Goal: Task Accomplishment & Management: Manage account settings

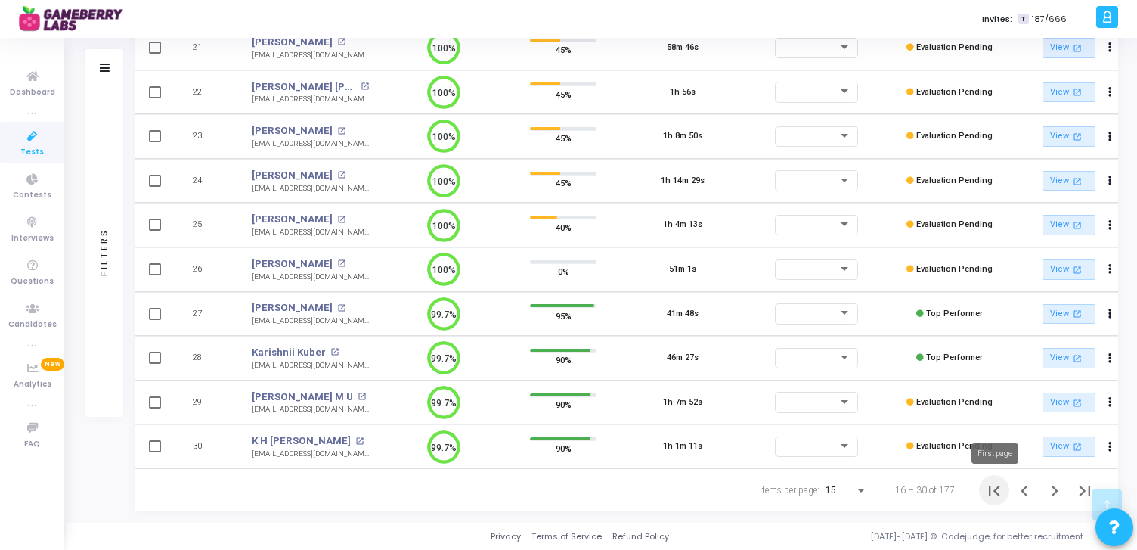
click at [997, 490] on icon "First page" at bounding box center [993, 490] width 21 height 21
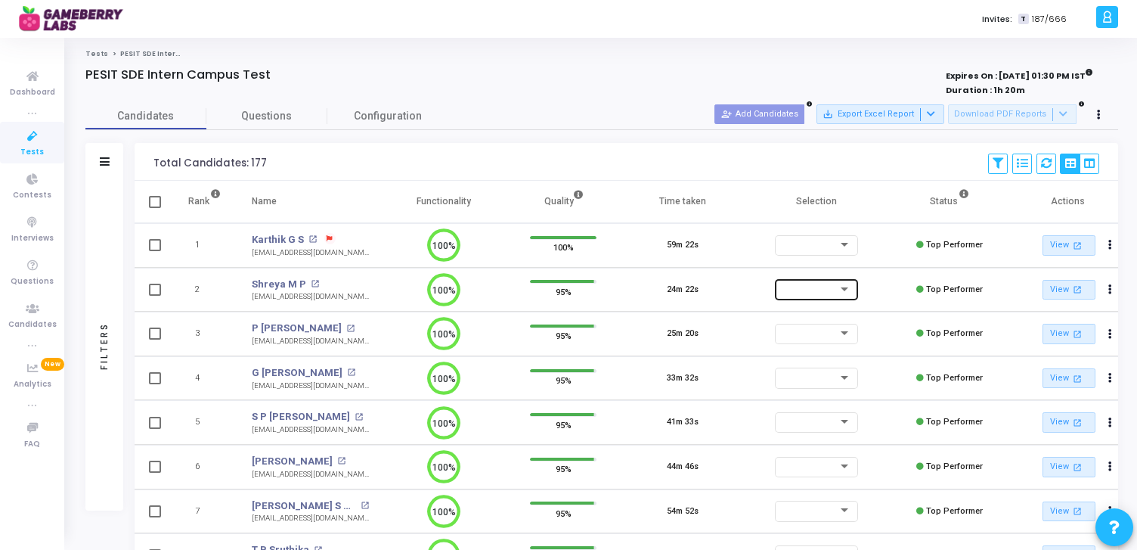
click at [825, 286] on div at bounding box center [809, 288] width 57 height 9
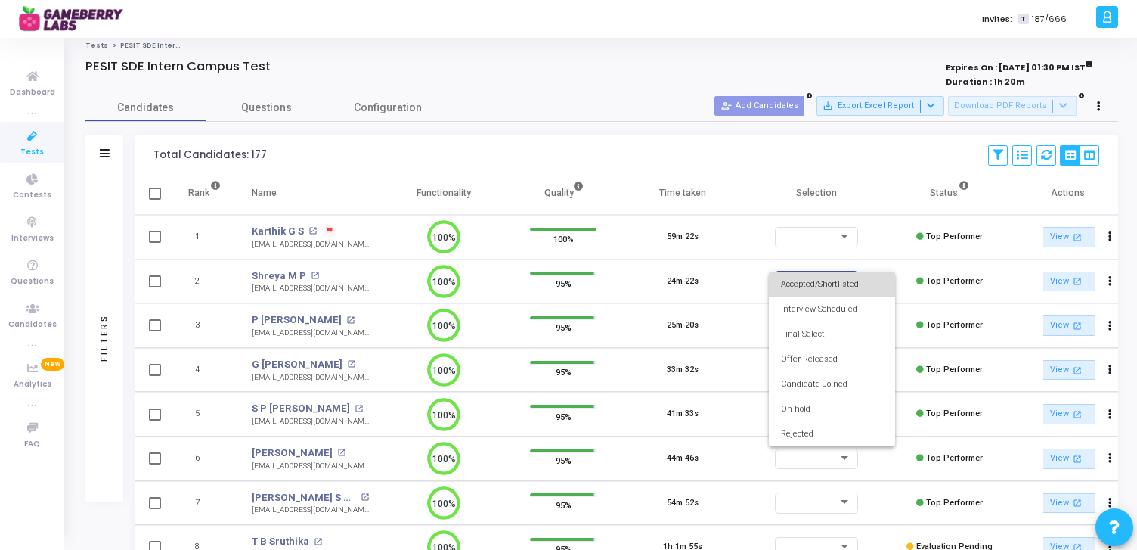
click at [838, 281] on span "Accepted/Shortlisted" at bounding box center [832, 283] width 102 height 25
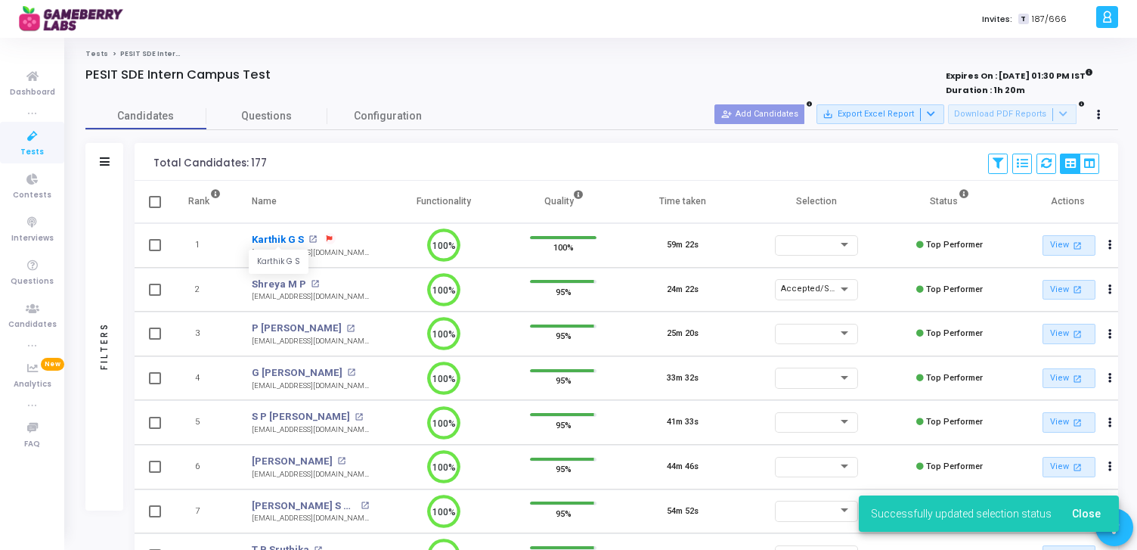
click at [280, 235] on link "Karthik G S" at bounding box center [278, 239] width 52 height 15
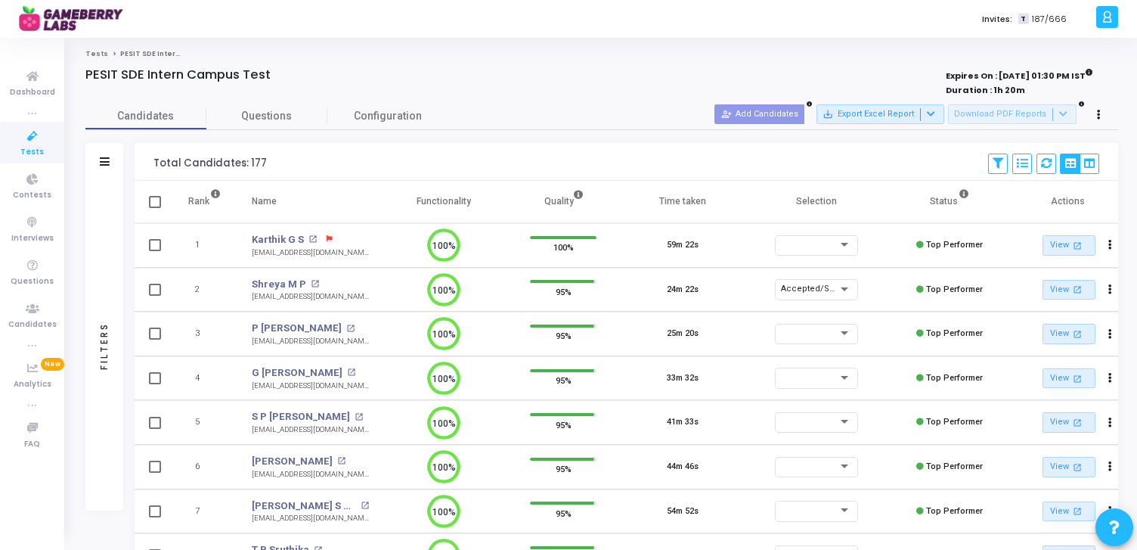
click at [569, 5] on div "Invites: T 187/666" at bounding box center [621, 19] width 940 height 38
click at [825, 246] on div at bounding box center [809, 244] width 57 height 9
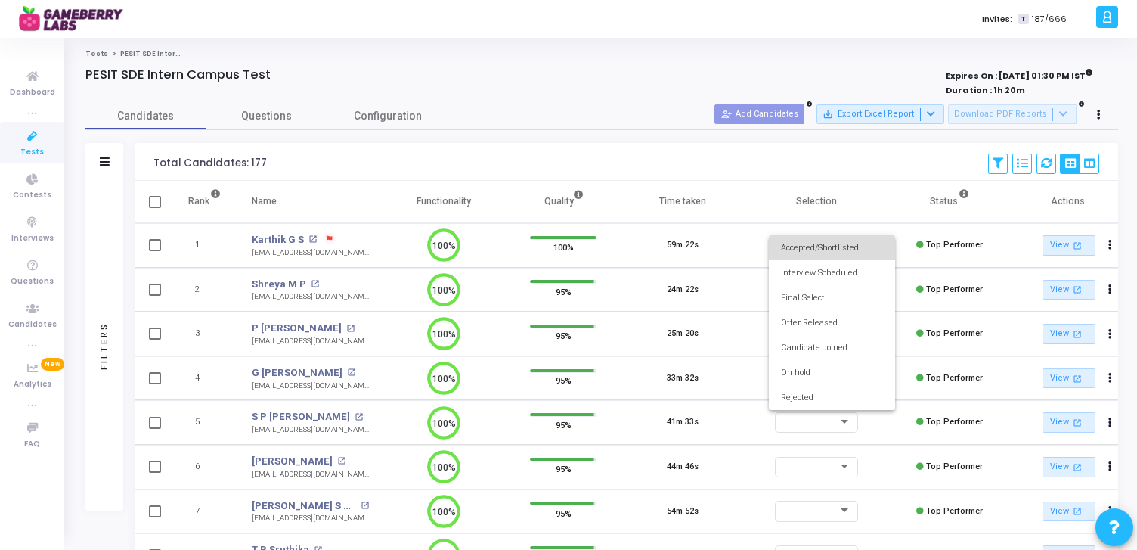
click at [847, 243] on span "Accepted/Shortlisted" at bounding box center [832, 247] width 102 height 25
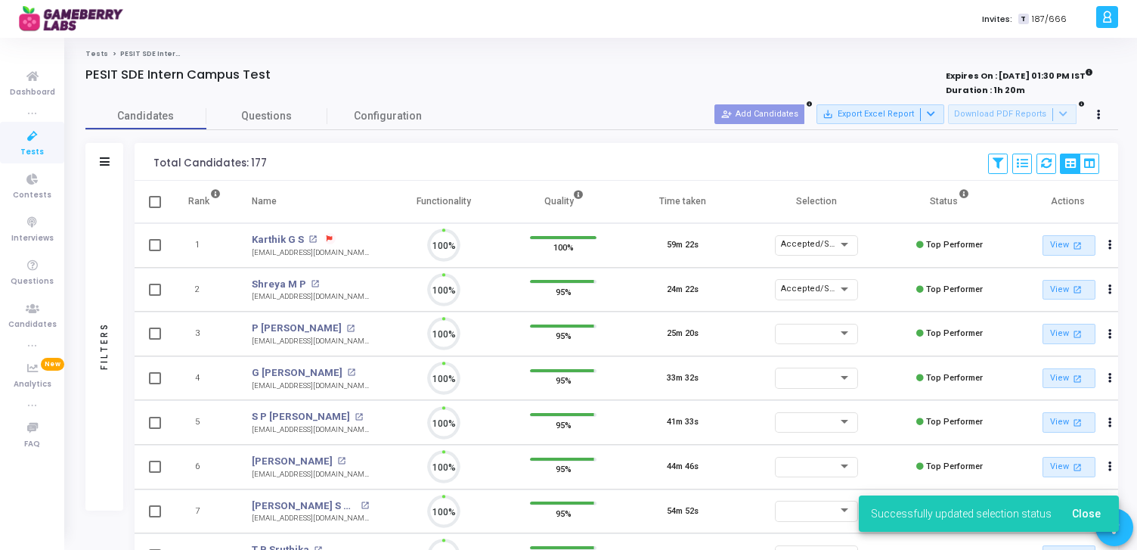
scroll to position [32, 39]
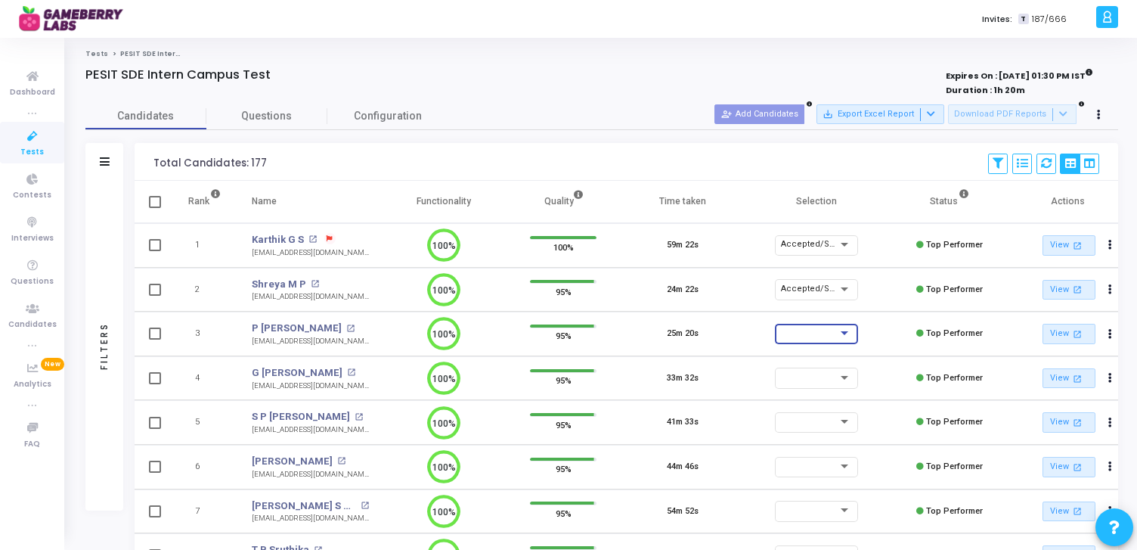
click at [839, 330] on div at bounding box center [845, 333] width 14 height 12
click at [836, 335] on span "Accepted/Shortlisted" at bounding box center [832, 336] width 102 height 25
click at [832, 373] on div at bounding box center [809, 377] width 57 height 9
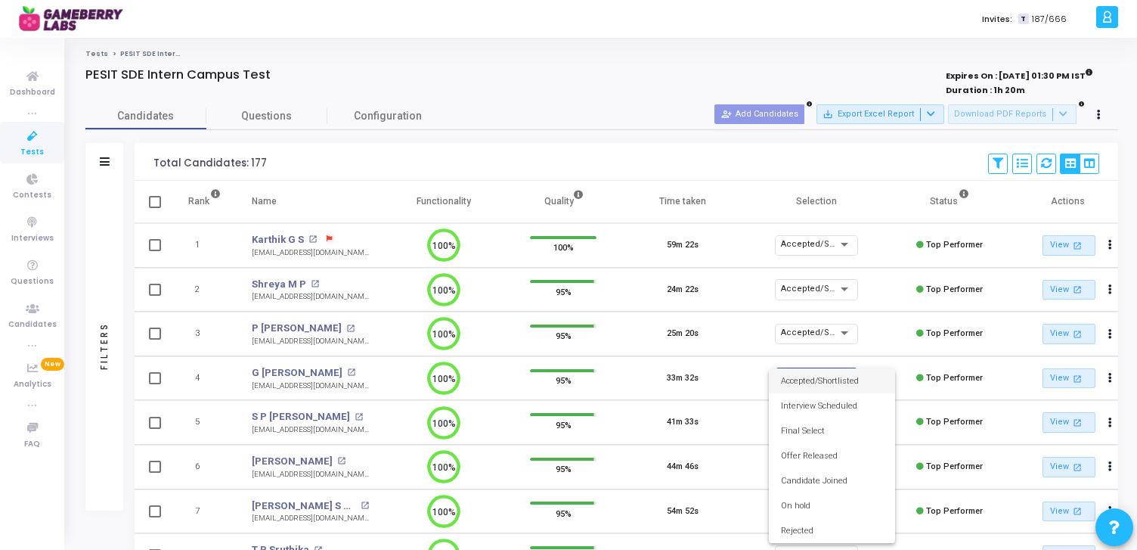
click at [818, 377] on span "Accepted/Shortlisted" at bounding box center [832, 380] width 102 height 25
click at [834, 431] on div at bounding box center [816, 421] width 71 height 23
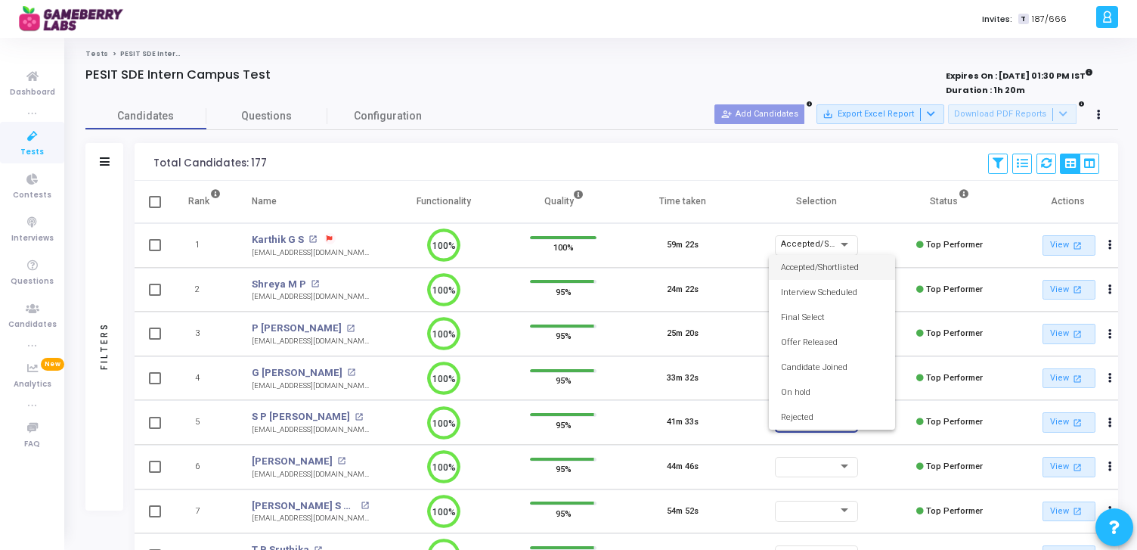
click at [839, 268] on span "Accepted/Shortlisted" at bounding box center [832, 267] width 102 height 25
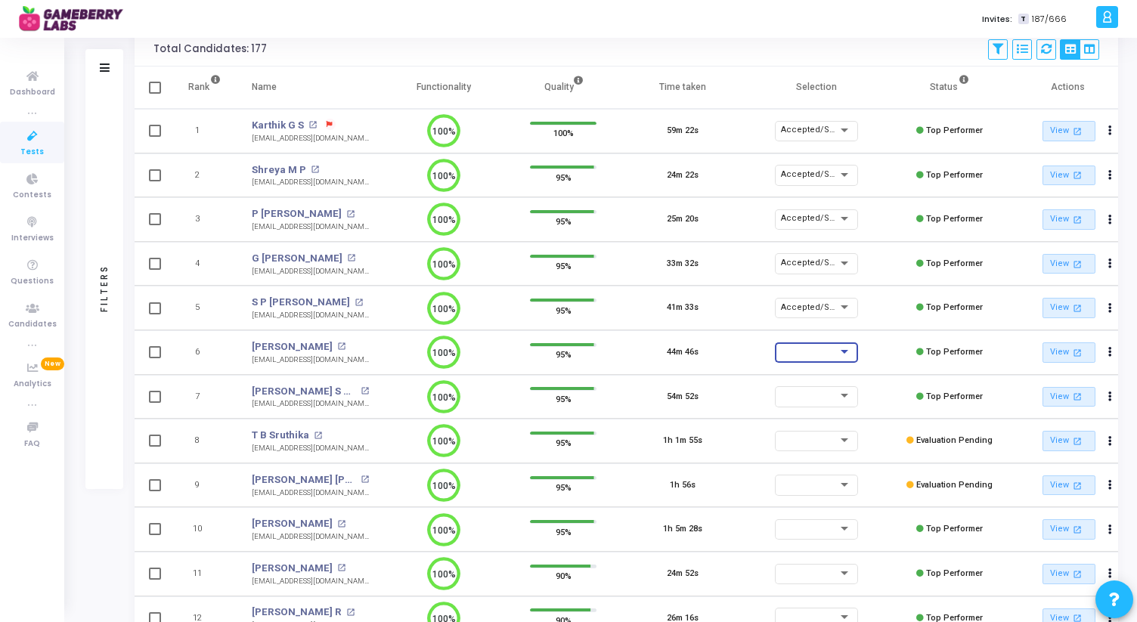
click at [808, 351] on div at bounding box center [809, 351] width 57 height 9
click at [825, 356] on span "Accepted/Shortlisted" at bounding box center [832, 354] width 102 height 25
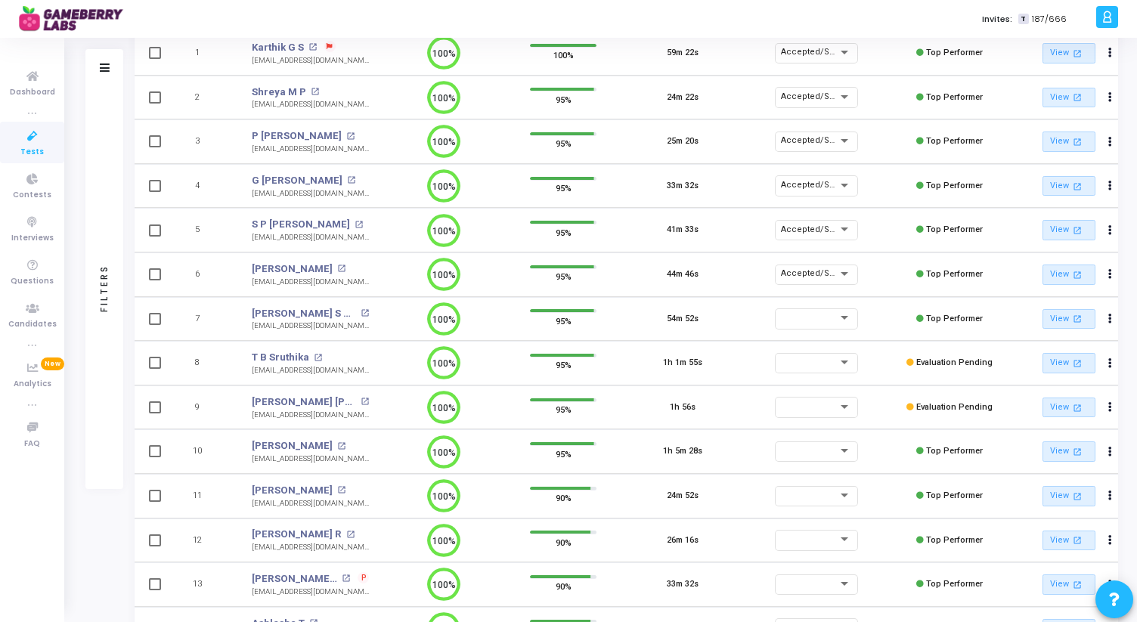
scroll to position [197, 0]
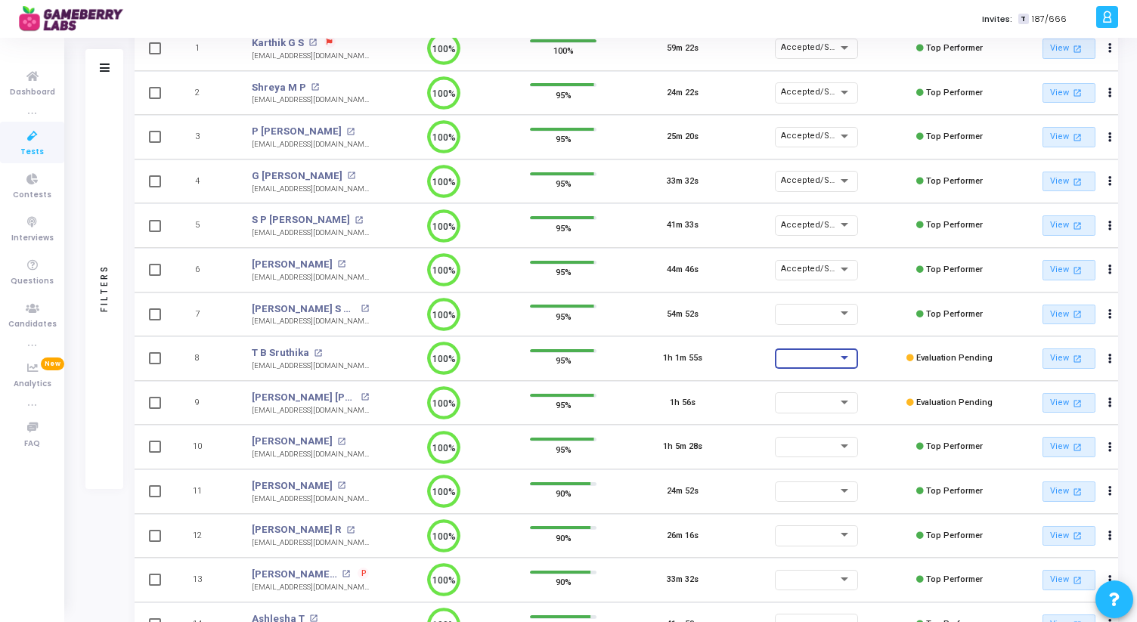
click at [816, 363] on div at bounding box center [816, 360] width 71 height 9
click at [833, 357] on span "Accepted/Shortlisted" at bounding box center [832, 360] width 102 height 25
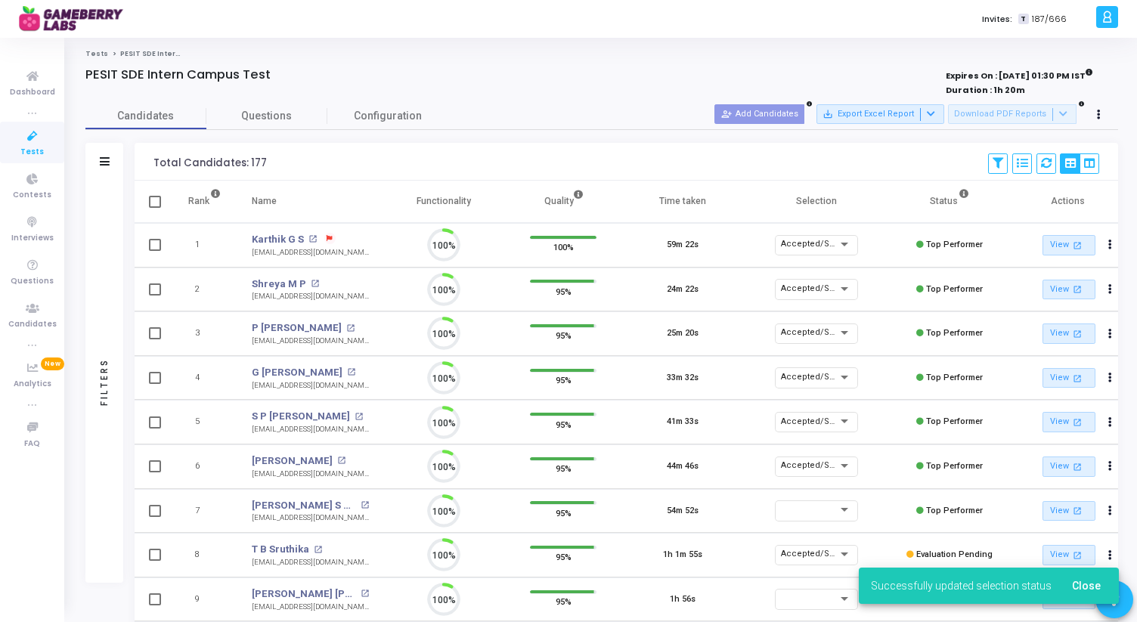
scroll to position [32, 39]
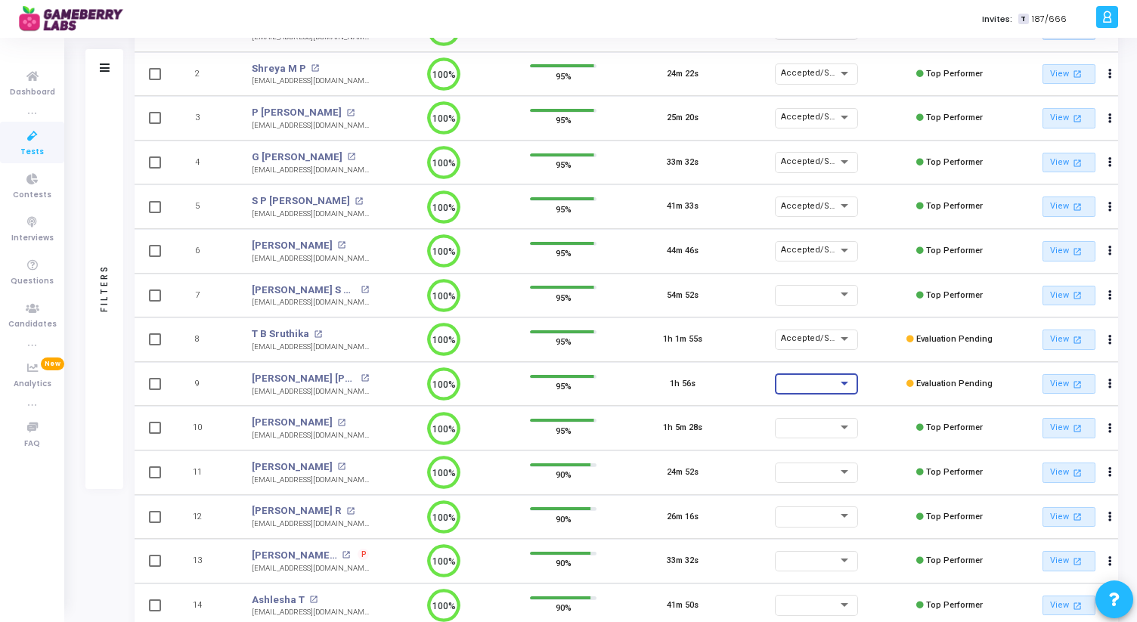
click at [816, 384] on div at bounding box center [809, 383] width 57 height 9
click at [816, 385] on span "Accepted/Shortlisted" at bounding box center [832, 386] width 102 height 25
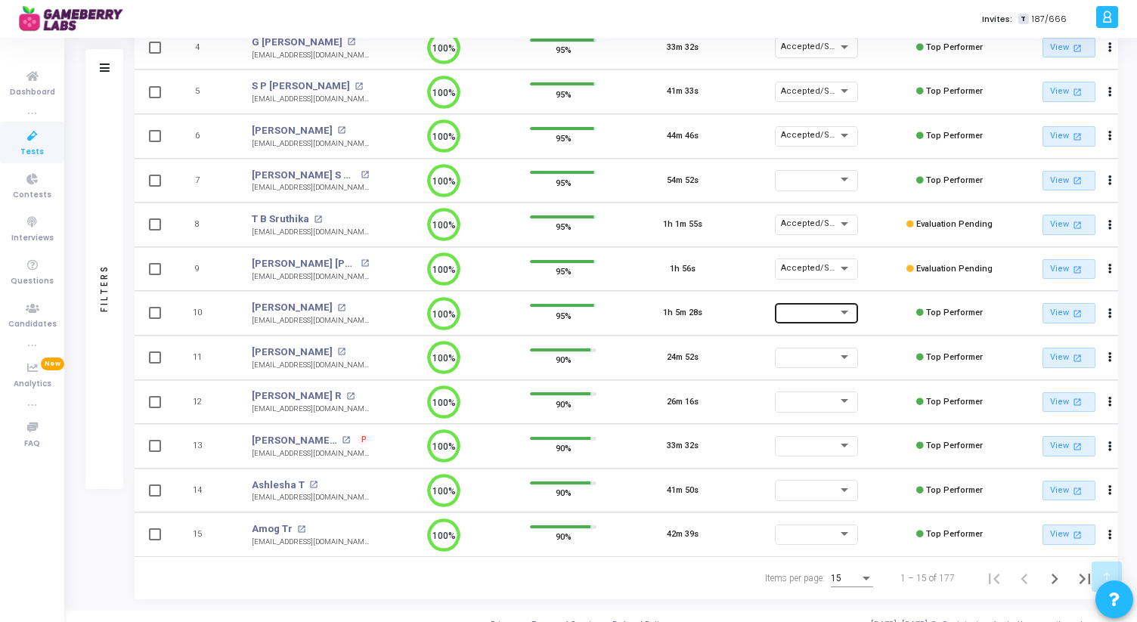
click at [810, 314] on div at bounding box center [809, 312] width 57 height 9
click at [827, 315] on span "Accepted/Shortlisted" at bounding box center [832, 316] width 102 height 25
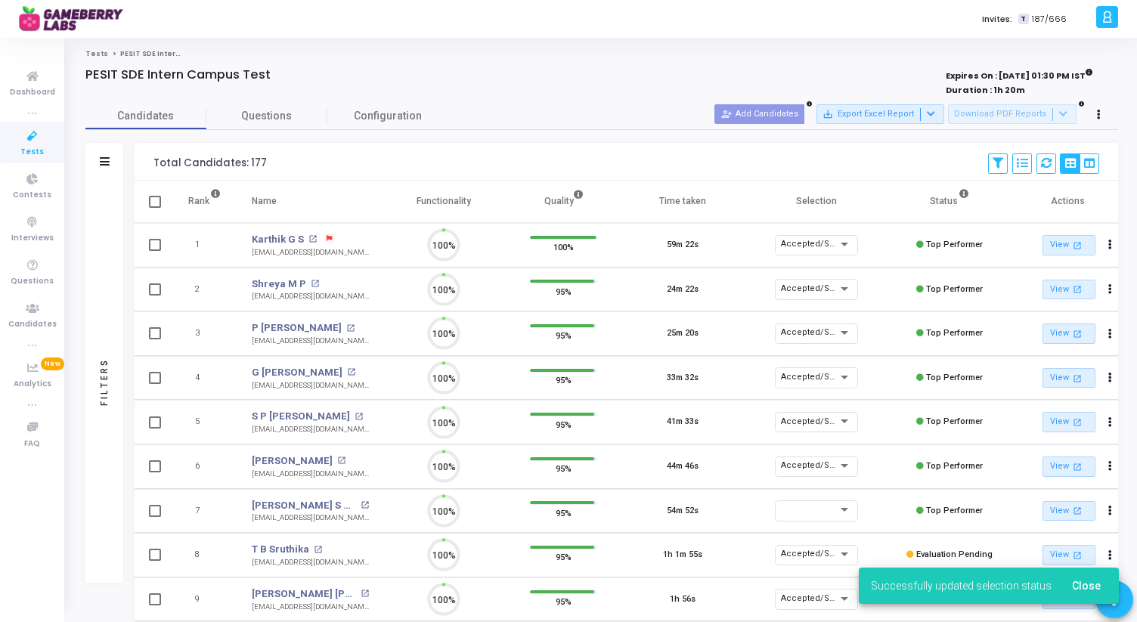
scroll to position [7, 7]
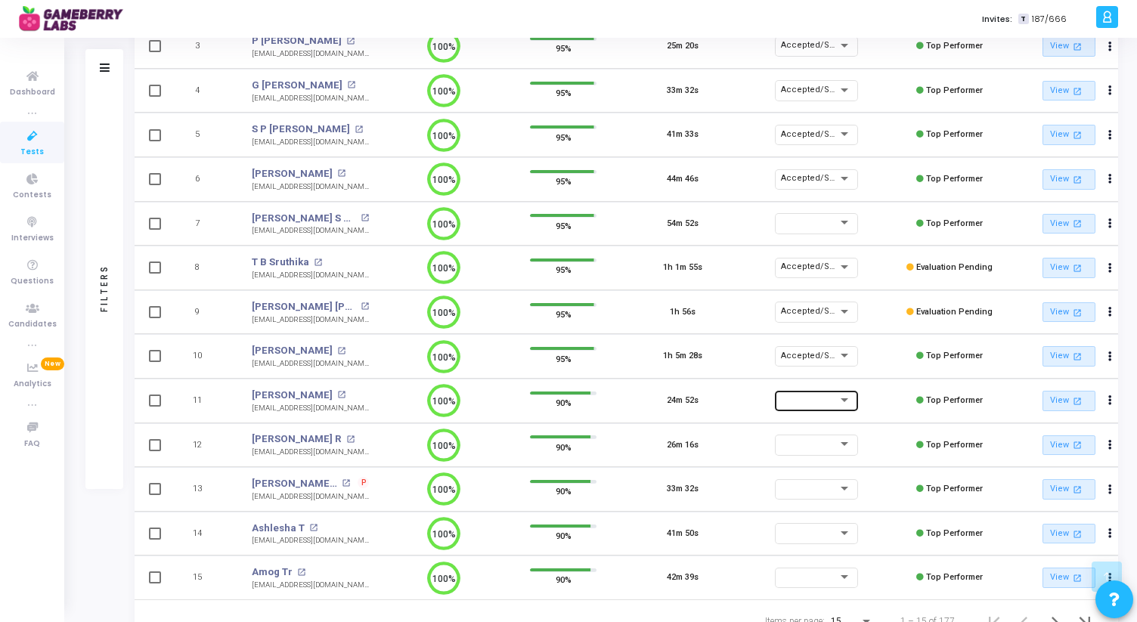
click at [819, 407] on div at bounding box center [816, 402] width 71 height 9
click at [831, 401] on span "Accepted/Shortlisted" at bounding box center [832, 403] width 102 height 25
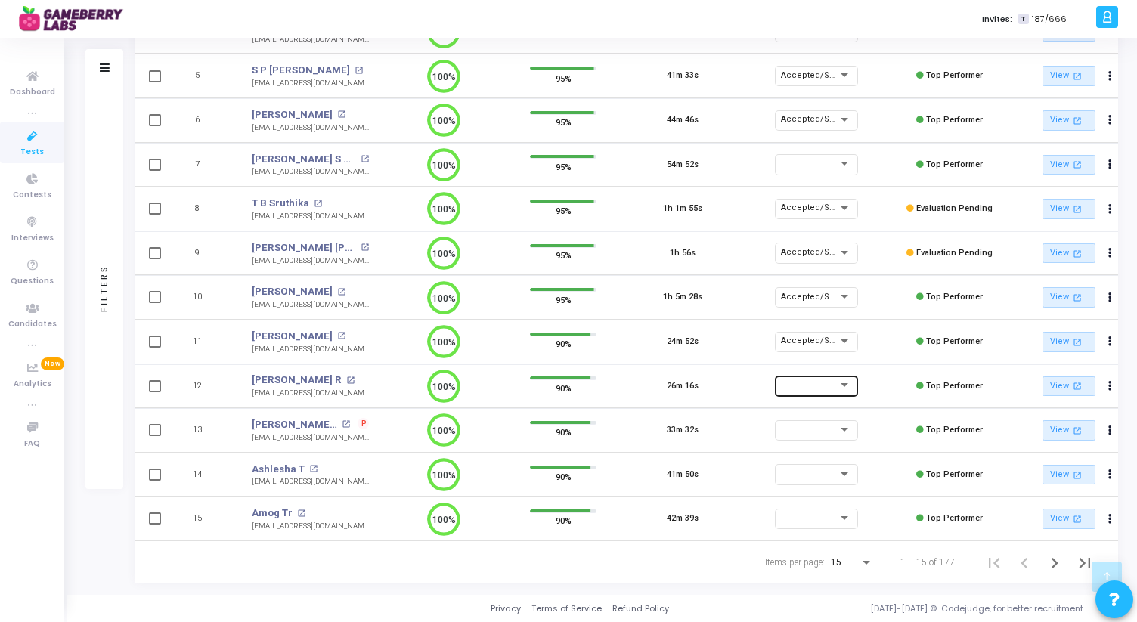
click at [827, 382] on div at bounding box center [809, 385] width 57 height 9
click at [828, 383] on span "Accepted/Shortlisted" at bounding box center [832, 382] width 102 height 25
click at [364, 418] on span "P" at bounding box center [363, 424] width 5 height 12
click at [400, 423] on div at bounding box center [568, 311] width 1137 height 622
click at [797, 469] on div at bounding box center [809, 473] width 57 height 9
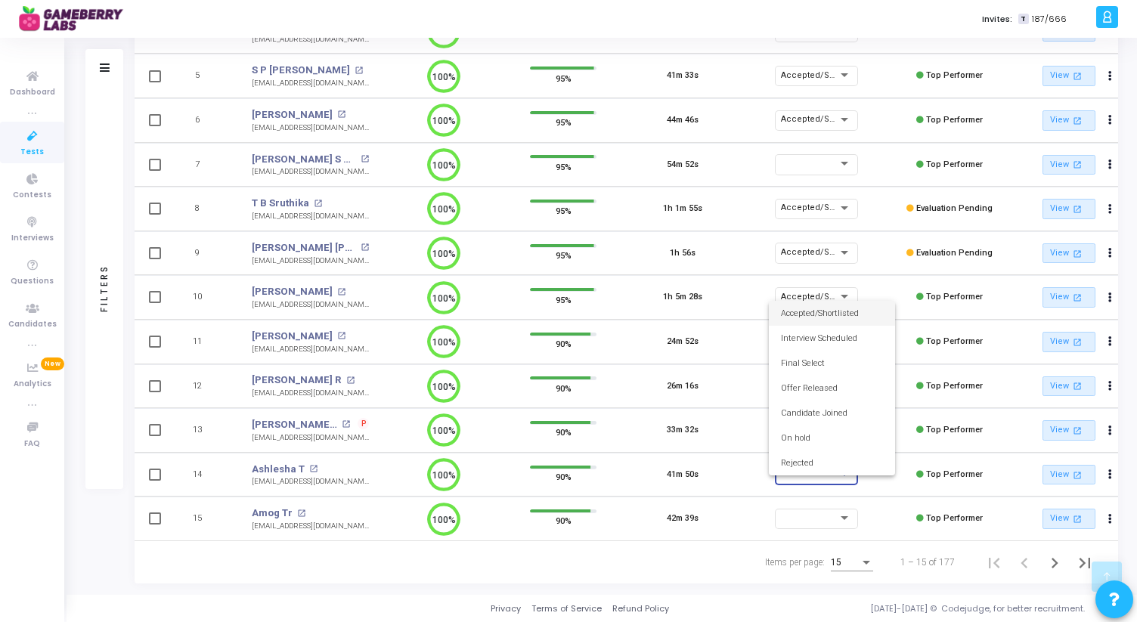
click at [831, 311] on span "Accepted/Shortlisted" at bounding box center [832, 313] width 102 height 25
click at [1054, 549] on icon "Next page" at bounding box center [1054, 563] width 21 height 21
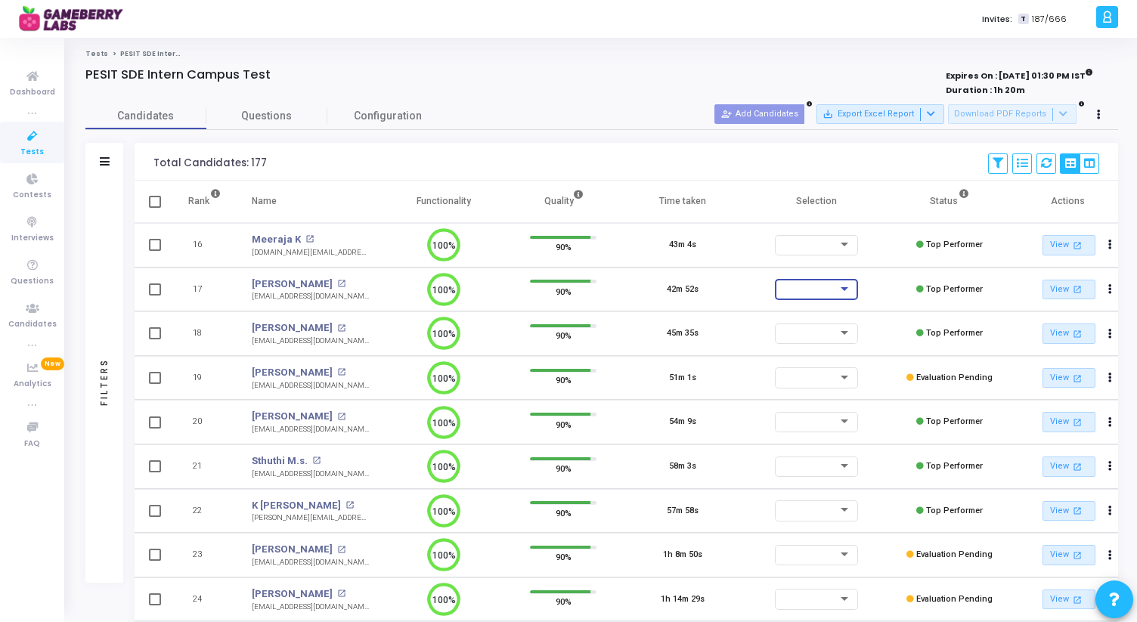
click at [823, 286] on div at bounding box center [809, 288] width 57 height 9
click at [825, 293] on span "Accepted/Shortlisted" at bounding box center [832, 292] width 102 height 25
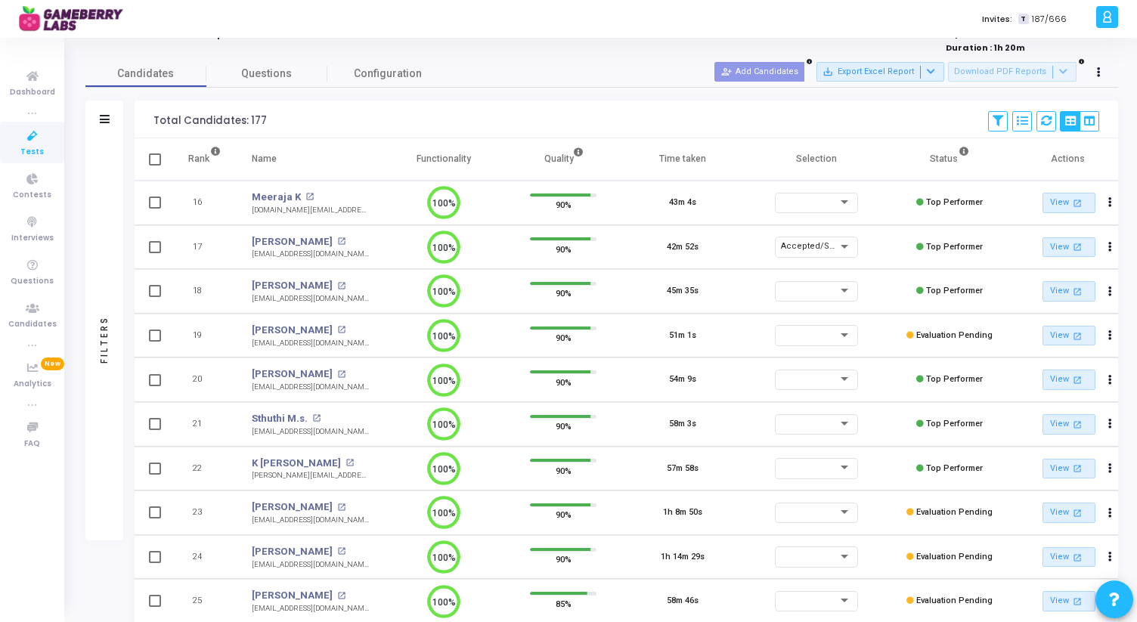
scroll to position [54, 0]
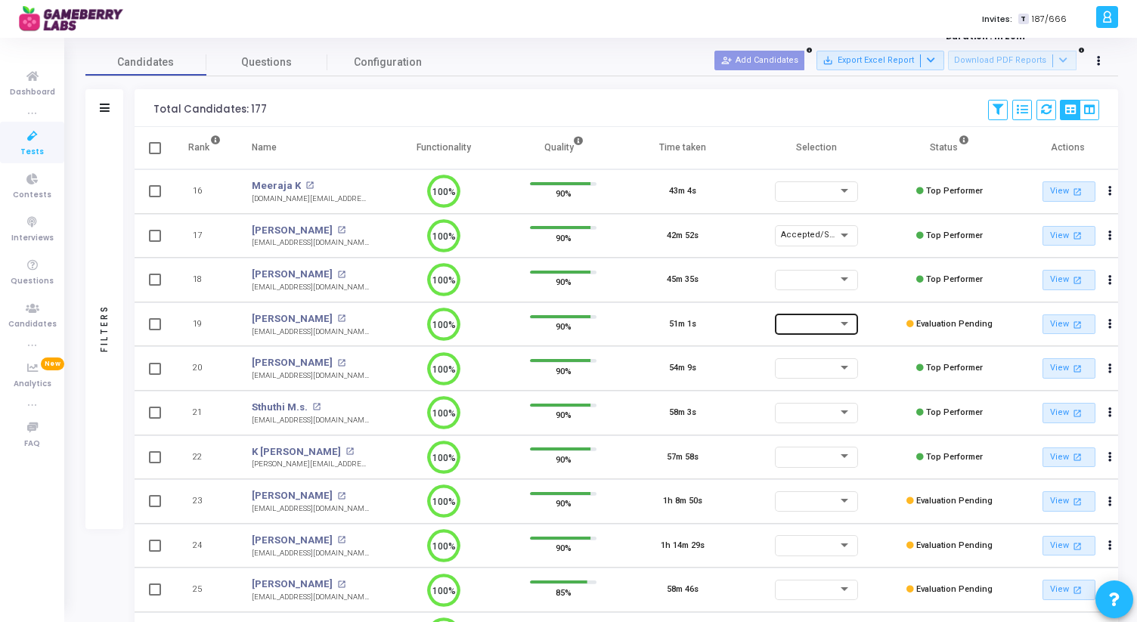
click at [810, 330] on div at bounding box center [816, 326] width 71 height 9
click at [810, 330] on span "Accepted/Shortlisted" at bounding box center [832, 326] width 102 height 25
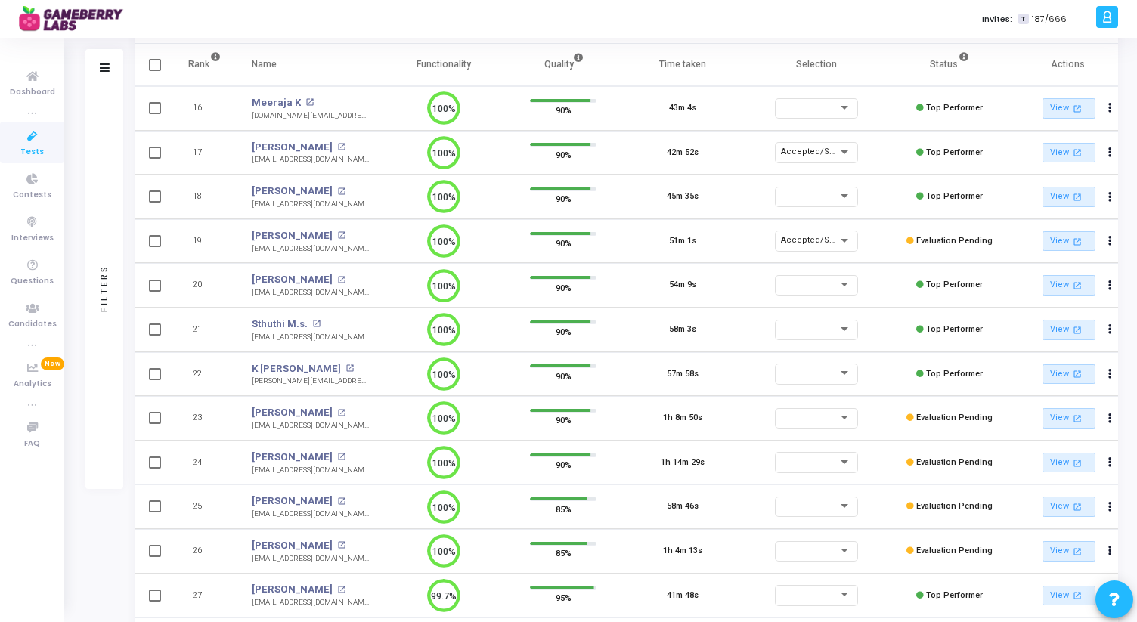
scroll to position [138, 0]
click at [828, 372] on div at bounding box center [809, 372] width 57 height 9
click at [828, 376] on span "Accepted/Shortlisted" at bounding box center [832, 376] width 102 height 25
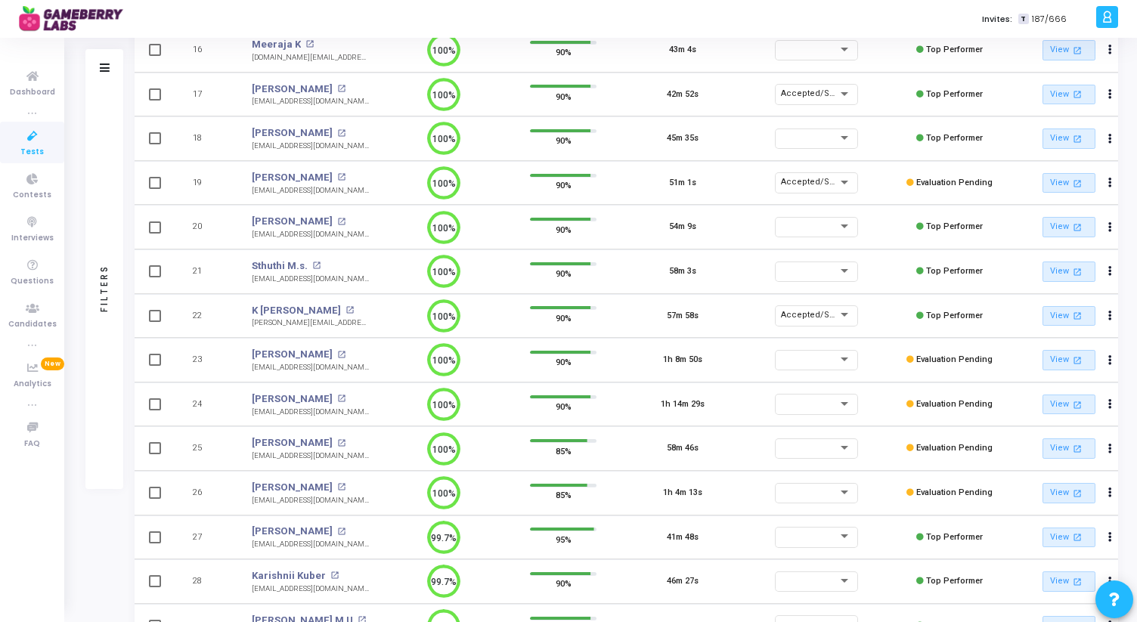
scroll to position [196, 0]
click at [744, 404] on td at bounding box center [815, 404] width 147 height 45
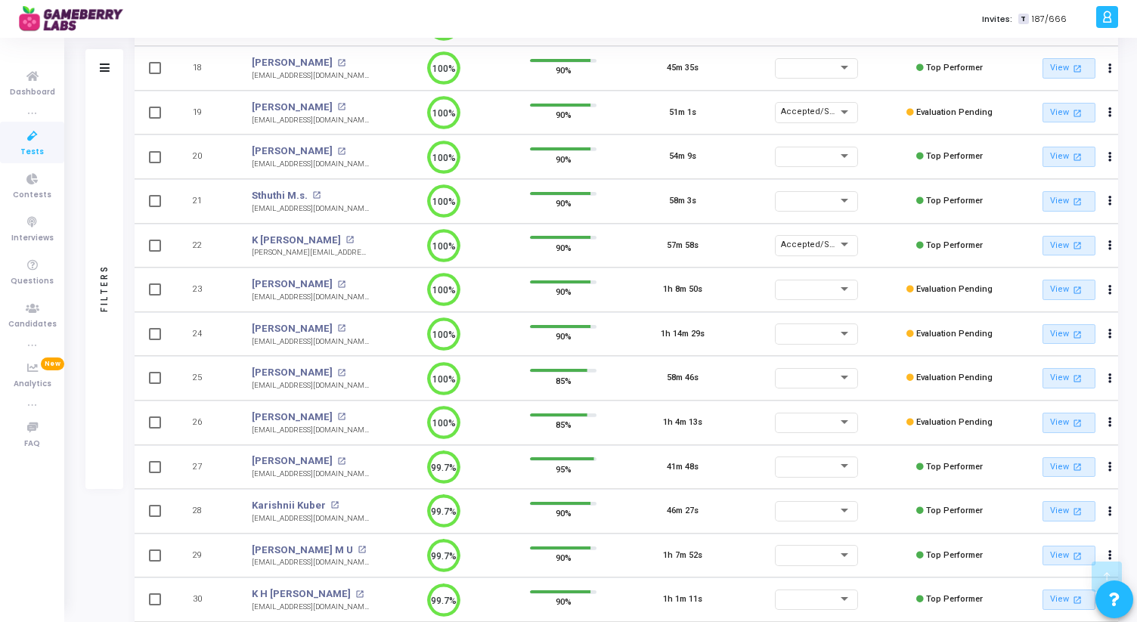
scroll to position [272, 0]
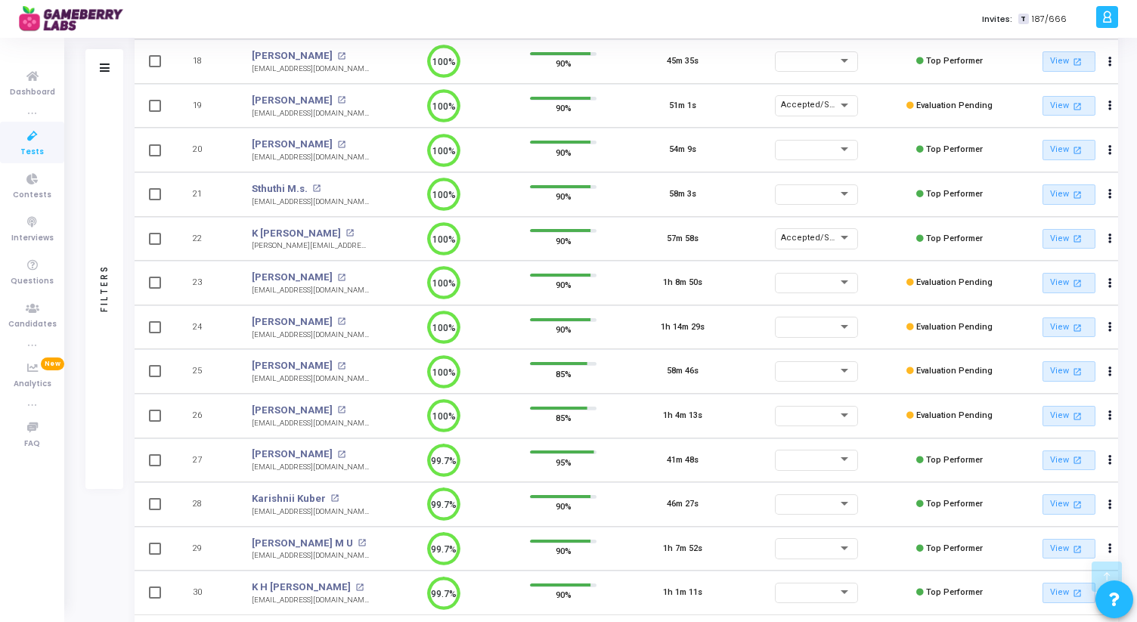
click at [744, 320] on td at bounding box center [815, 327] width 147 height 45
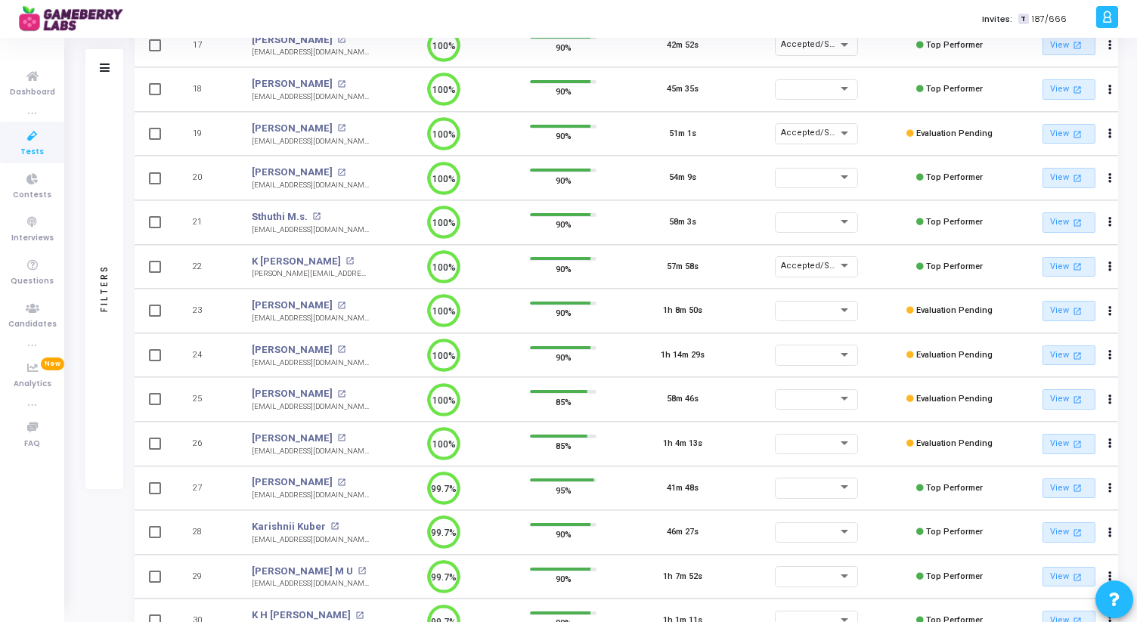
scroll to position [352, 0]
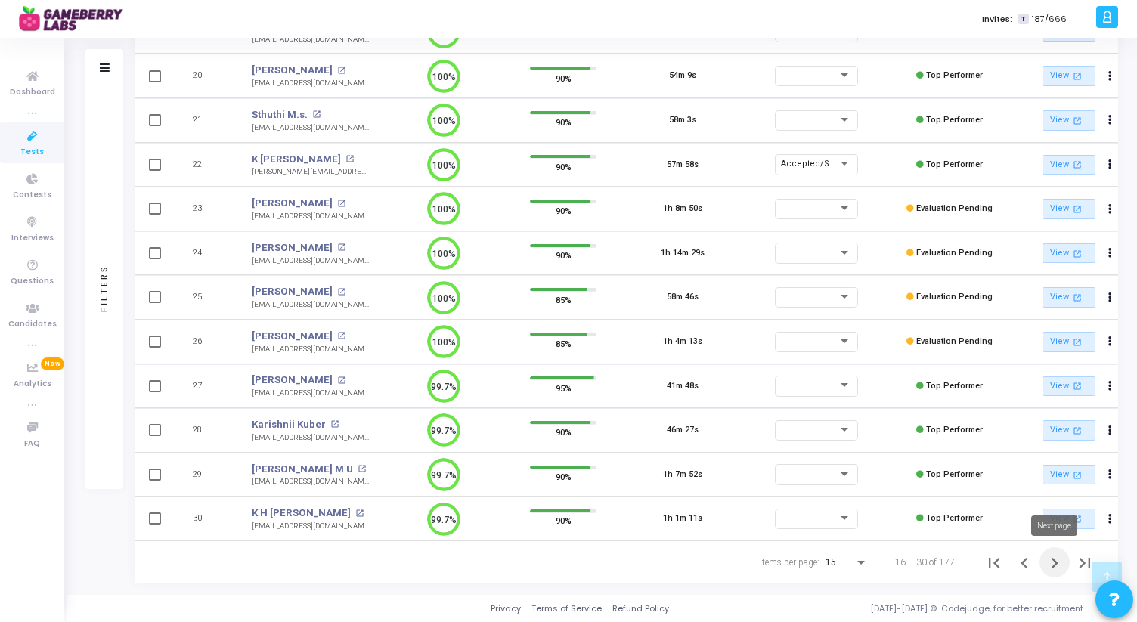
click at [1054, 549] on icon "Next page" at bounding box center [1054, 563] width 7 height 11
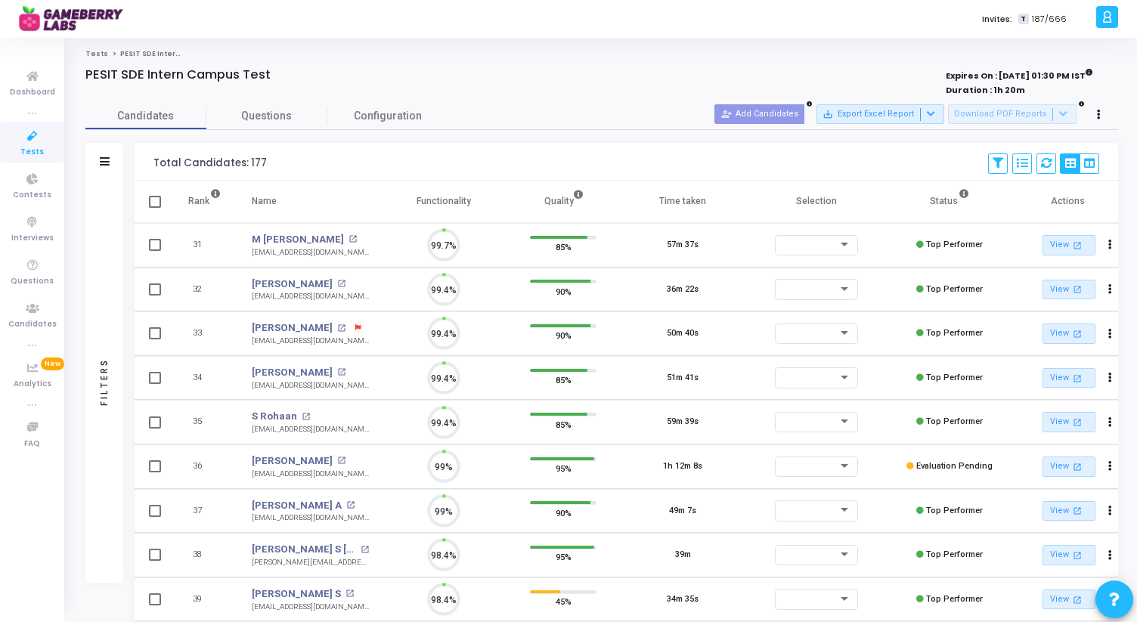
scroll to position [32, 39]
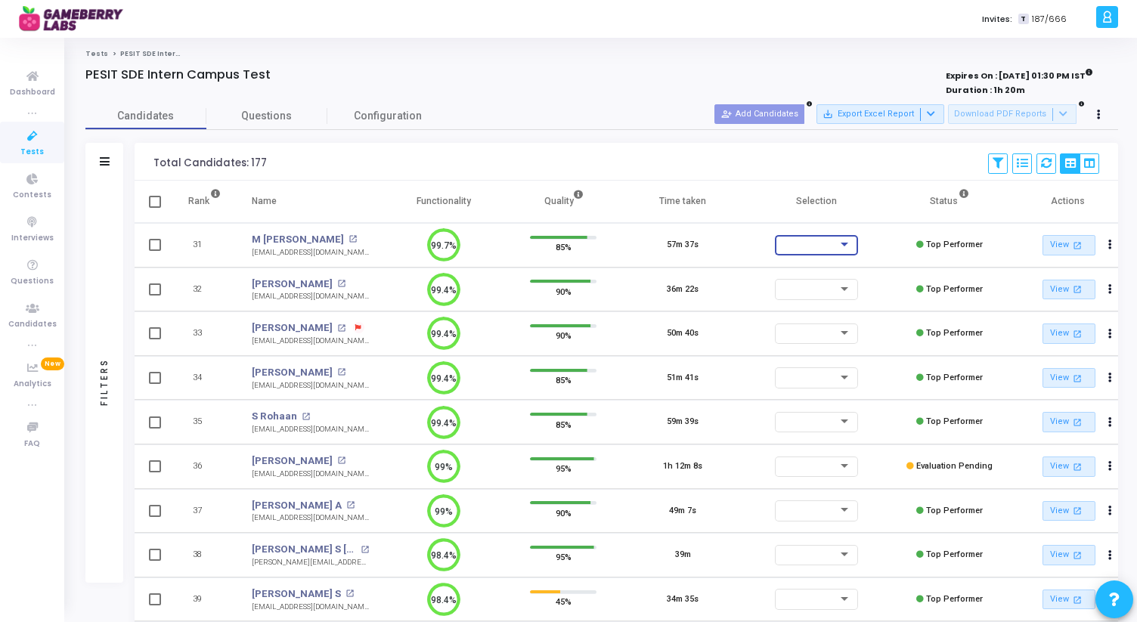
click at [827, 243] on div at bounding box center [809, 244] width 57 height 9
click at [837, 247] on span "Accepted/Shortlisted" at bounding box center [832, 247] width 102 height 25
click at [361, 327] on icon at bounding box center [358, 328] width 6 height 6
click at [376, 332] on div at bounding box center [568, 311] width 1137 height 622
click at [1067, 334] on link "View open_in_new" at bounding box center [1068, 334] width 53 height 20
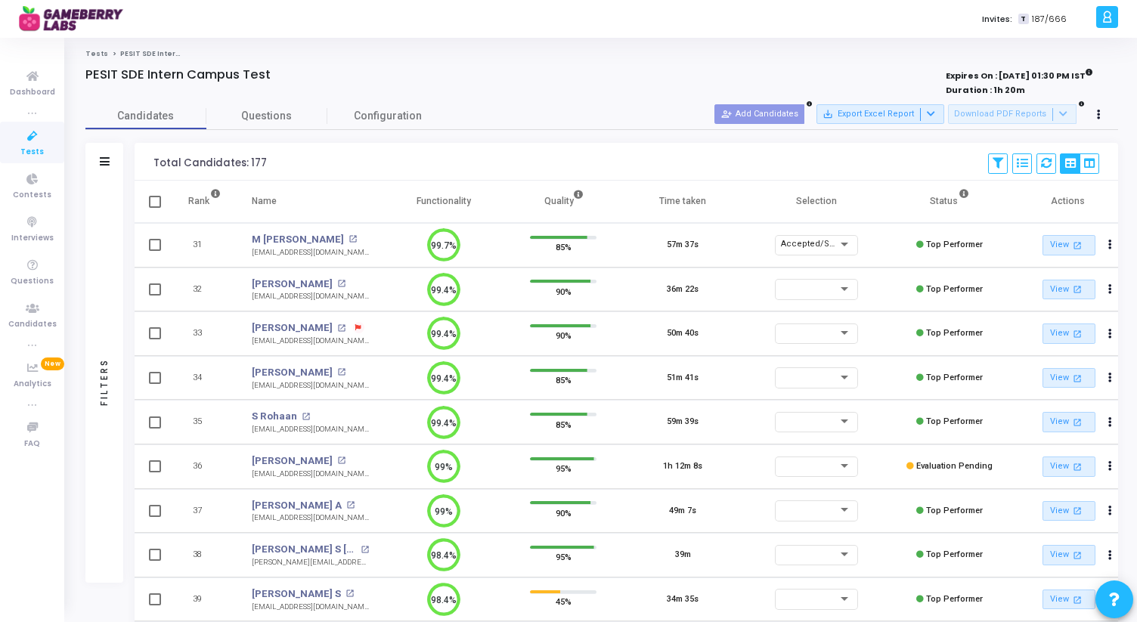
click at [545, 17] on div "Invites: T 187/666" at bounding box center [621, 19] width 940 height 38
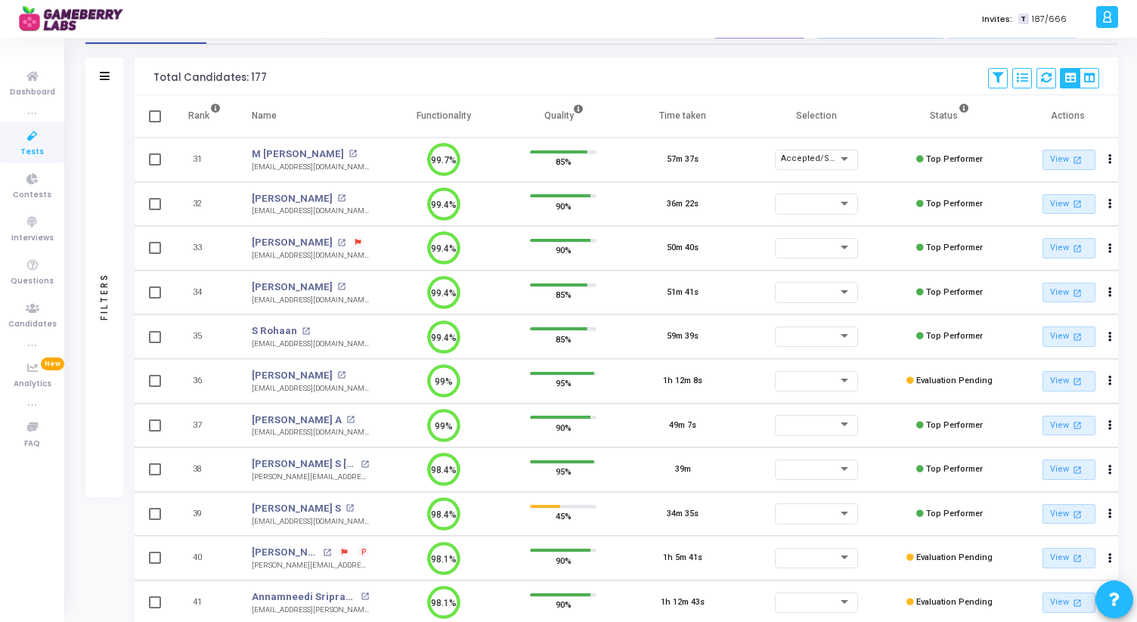
scroll to position [70, 0]
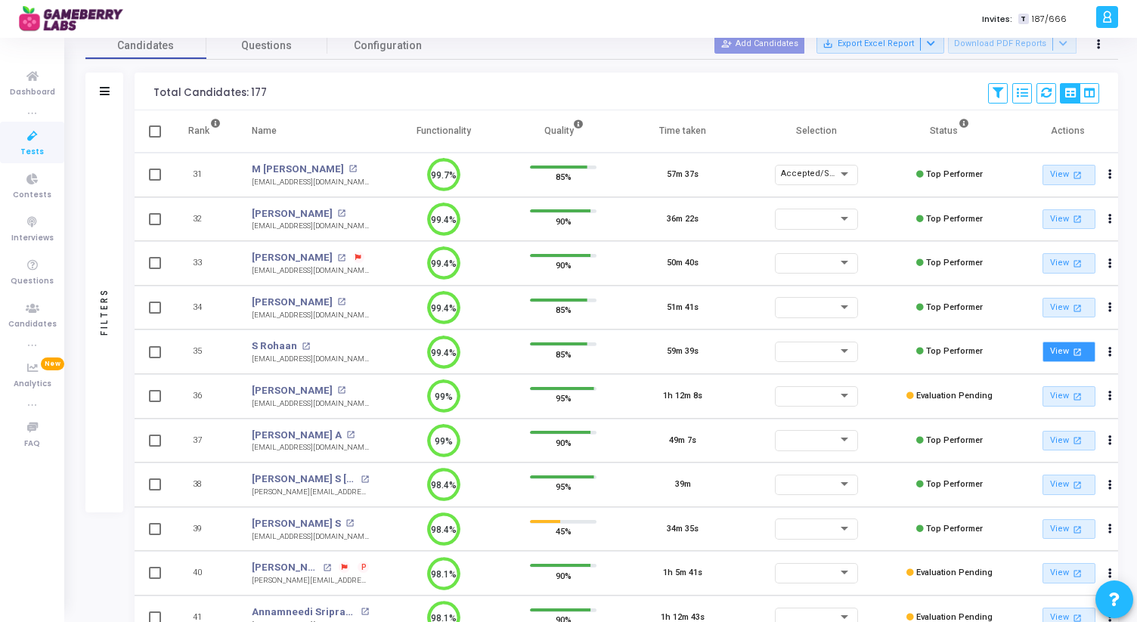
click at [1062, 351] on link "View open_in_new" at bounding box center [1068, 352] width 53 height 20
click at [805, 350] on div at bounding box center [809, 351] width 57 height 9
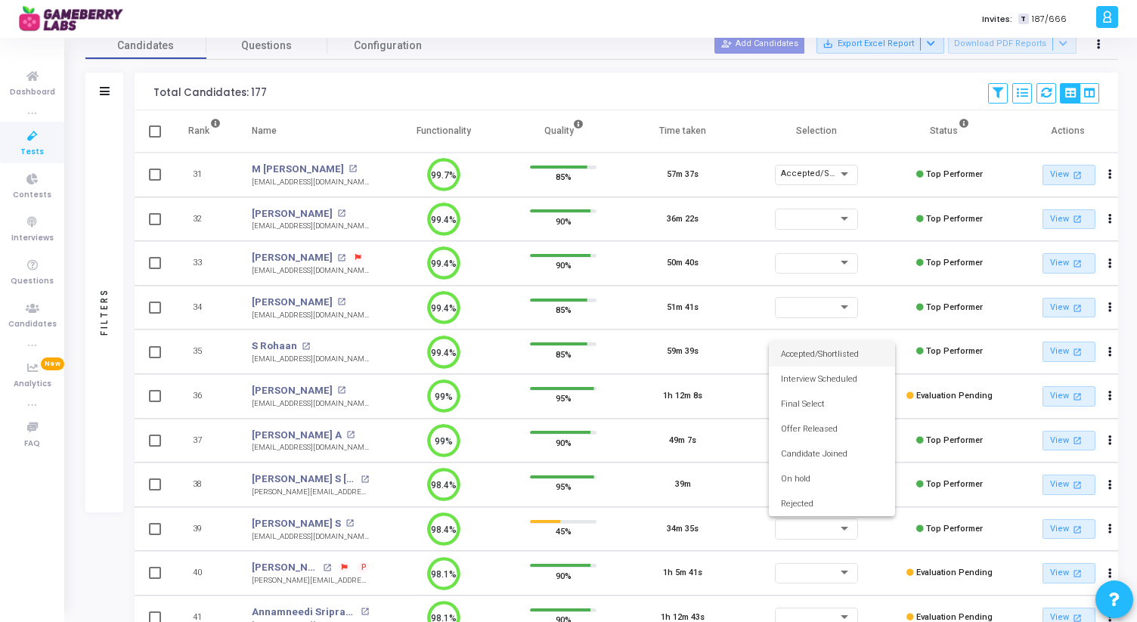
click at [801, 351] on span "Accepted/Shortlisted" at bounding box center [832, 354] width 102 height 25
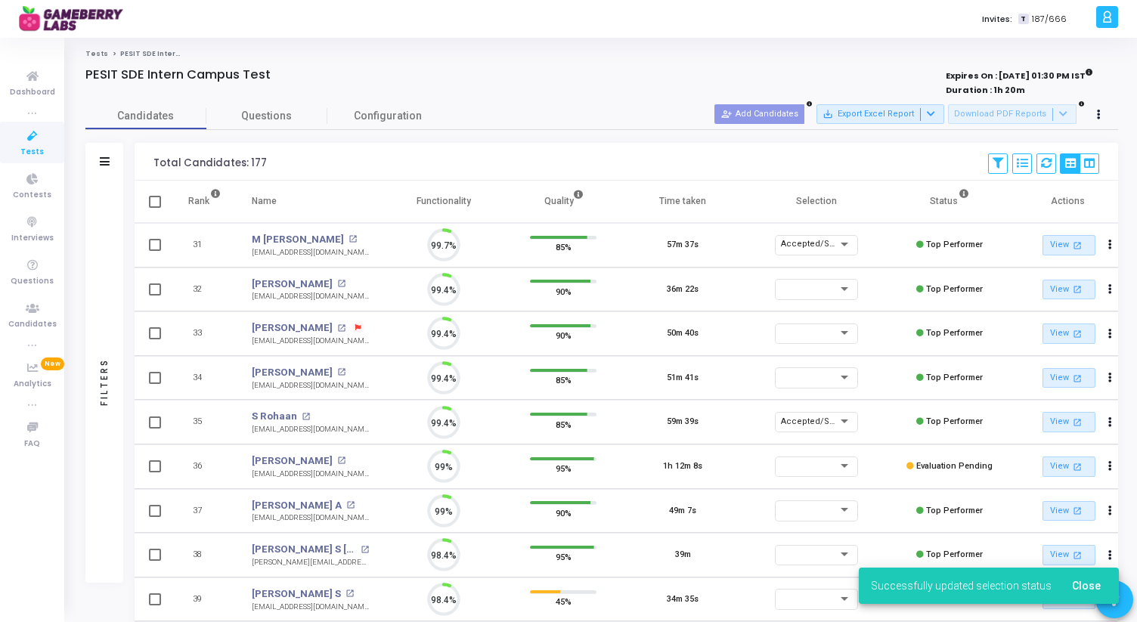
scroll to position [7, 7]
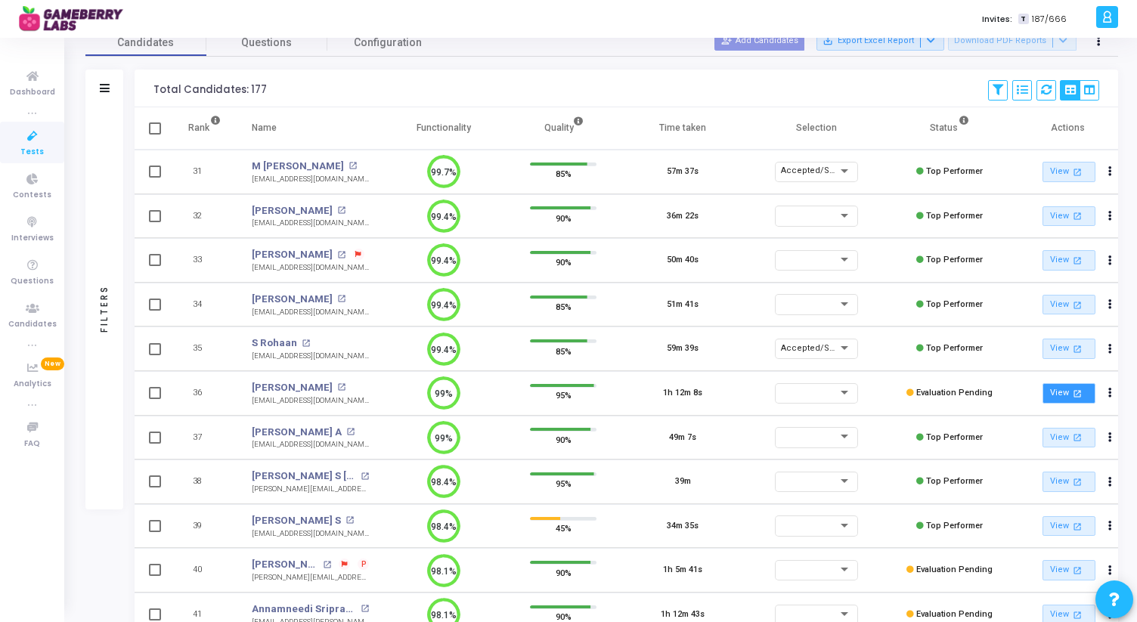
click at [1062, 389] on link "View open_in_new" at bounding box center [1068, 393] width 53 height 20
click at [836, 395] on div at bounding box center [809, 392] width 57 height 9
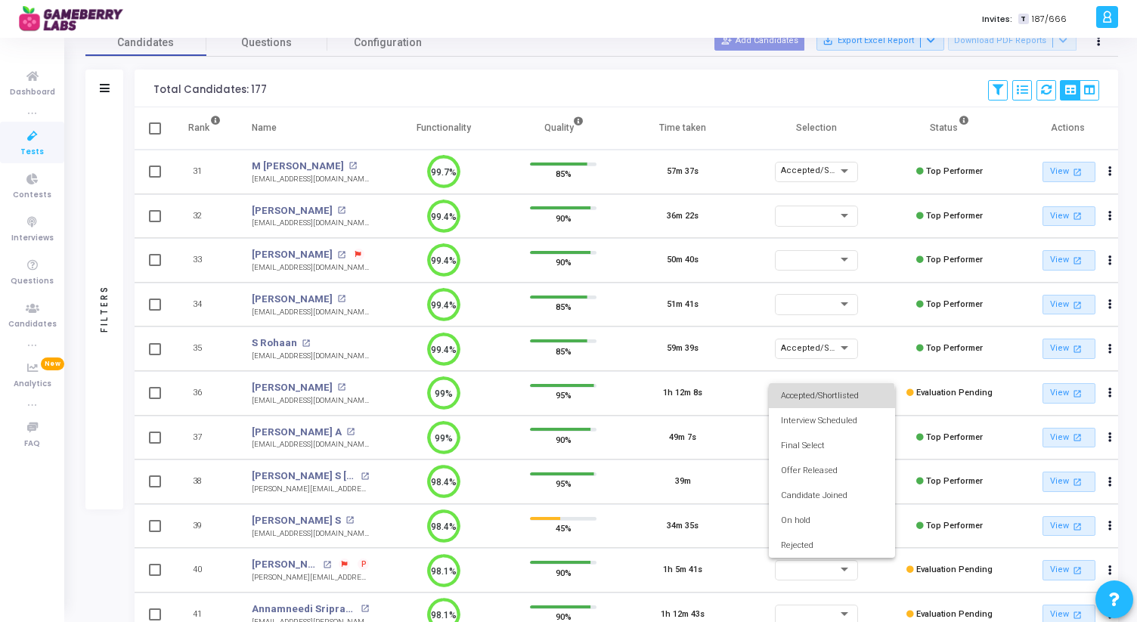
click at [827, 400] on span "Accepted/Shortlisted" at bounding box center [832, 395] width 102 height 25
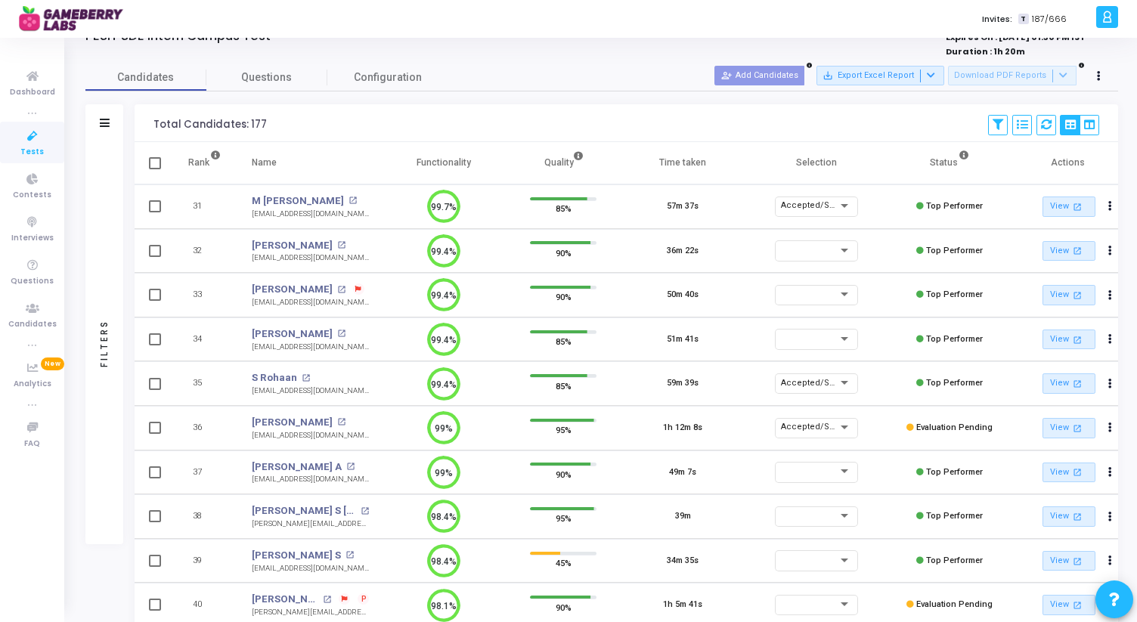
scroll to position [41, 0]
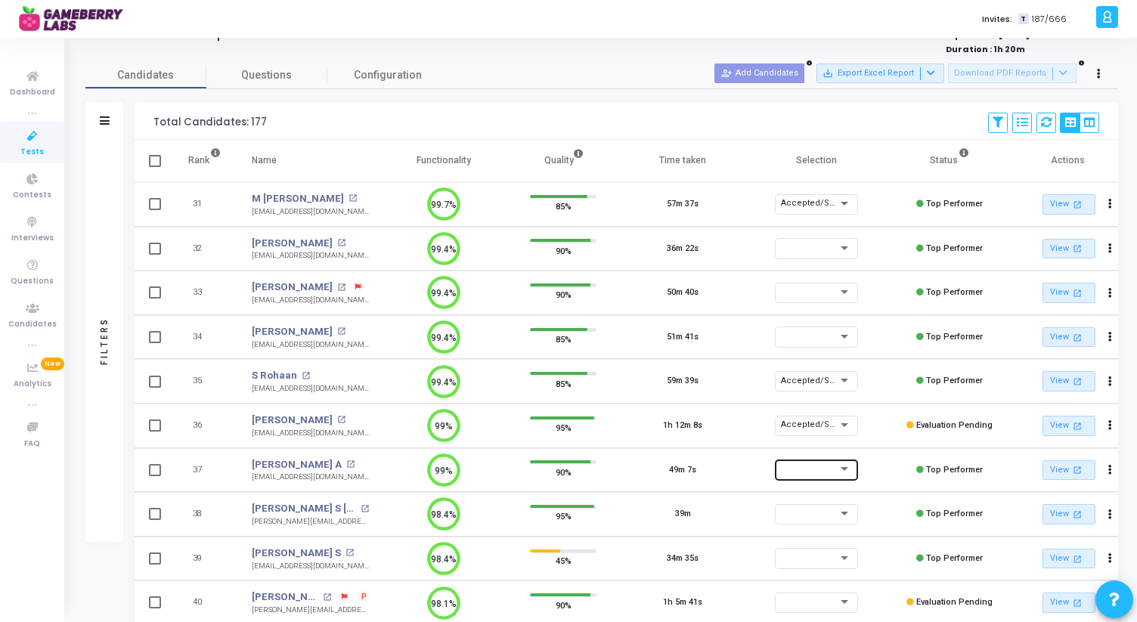
click at [828, 468] on div at bounding box center [809, 469] width 57 height 9
click at [828, 311] on span "Accepted/Shortlisted" at bounding box center [832, 314] width 102 height 25
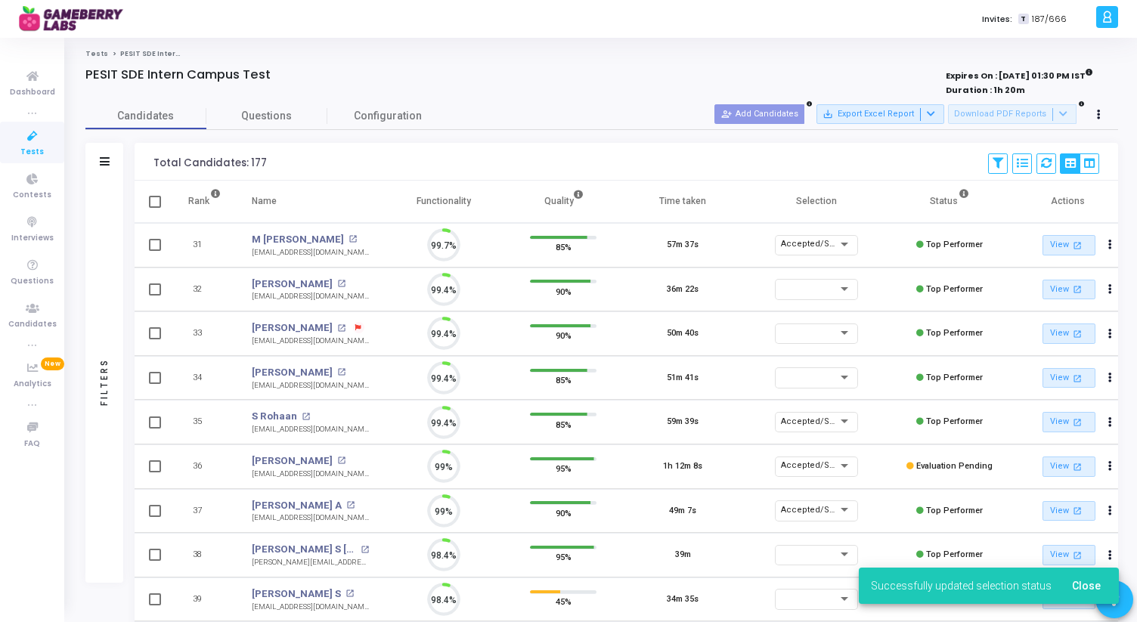
scroll to position [32, 39]
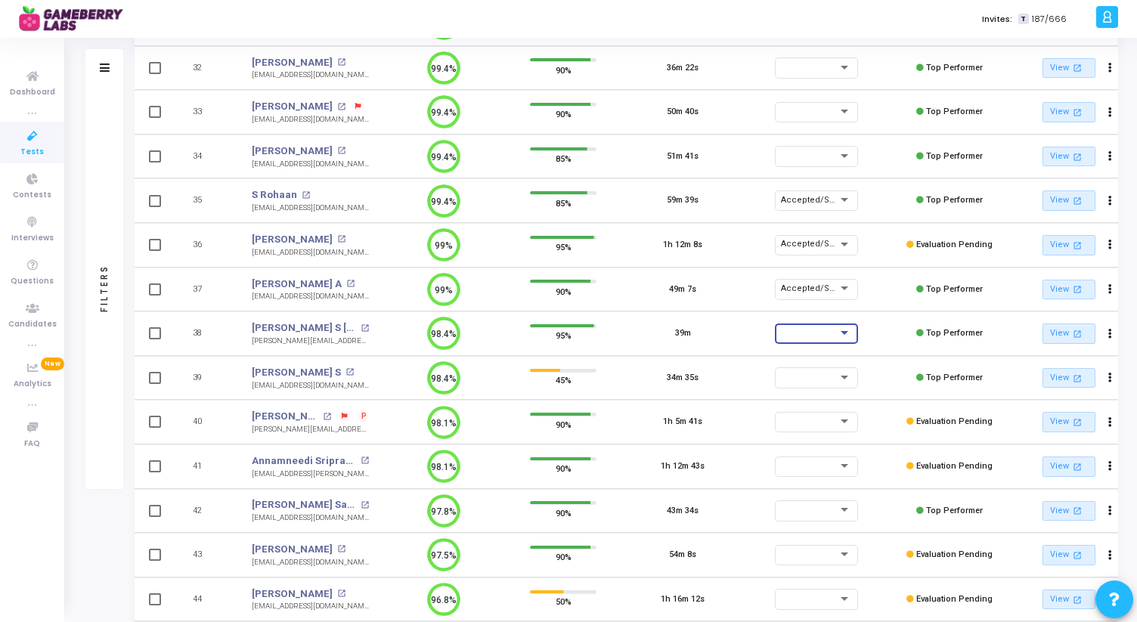
click at [820, 339] on div at bounding box center [816, 335] width 71 height 9
click at [815, 339] on span "Accepted/Shortlisted" at bounding box center [832, 336] width 102 height 25
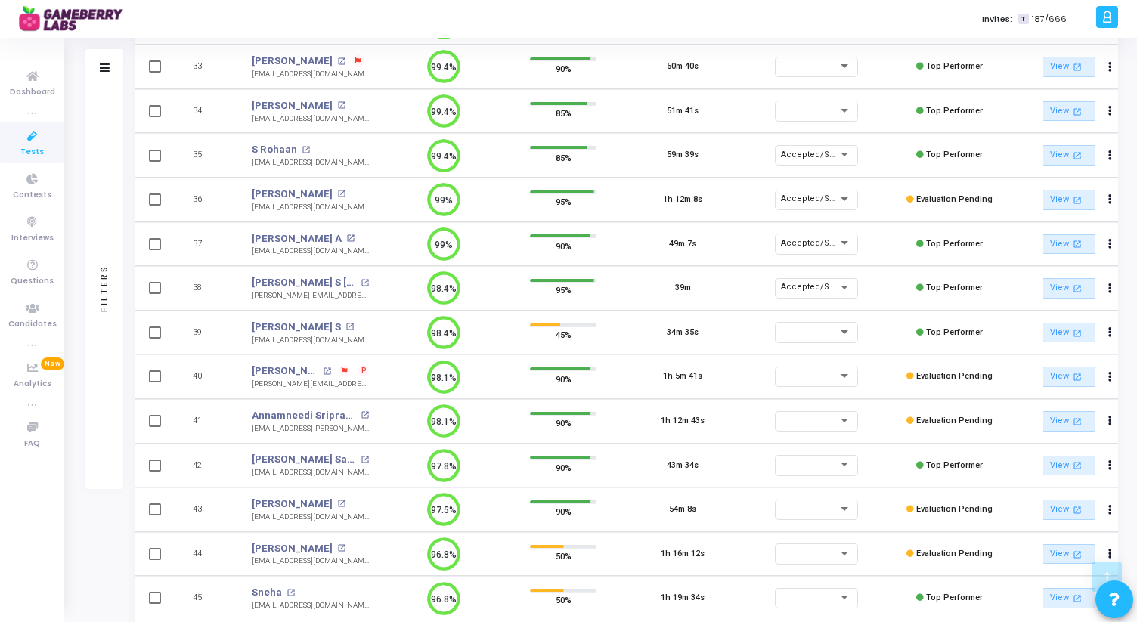
click at [496, 333] on td "98.4%" at bounding box center [443, 333] width 119 height 45
click at [1062, 289] on link "View open_in_new" at bounding box center [1068, 288] width 53 height 20
click at [1064, 330] on link "View open_in_new" at bounding box center [1068, 333] width 53 height 20
click at [361, 371] on span "P" at bounding box center [363, 371] width 5 height 12
click at [332, 370] on div at bounding box center [568, 311] width 1137 height 622
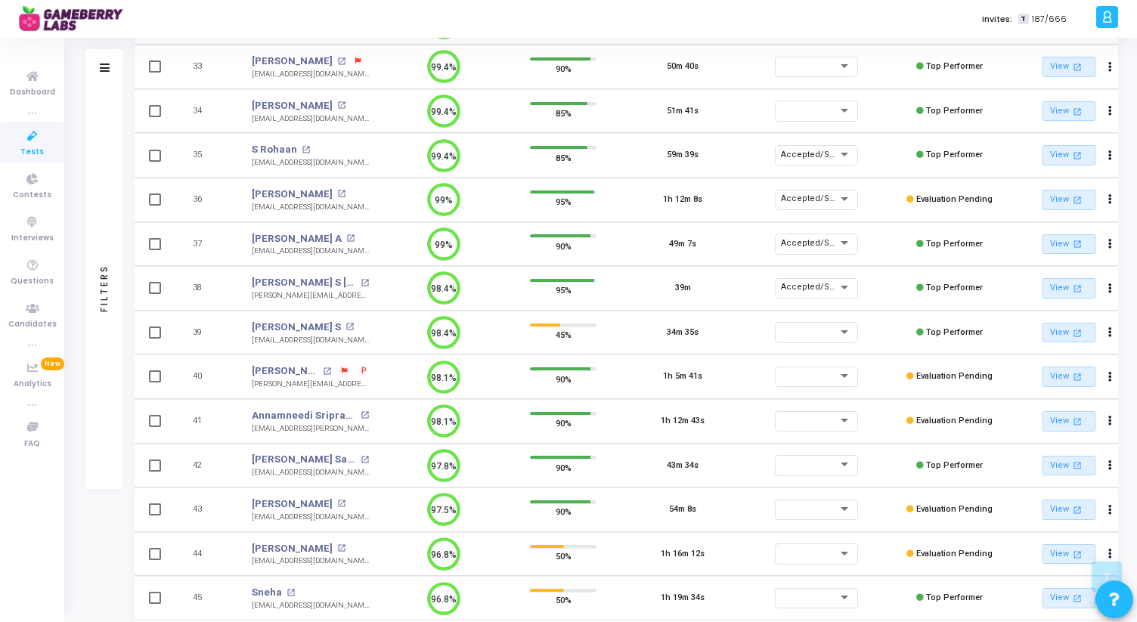
click at [342, 370] on icon at bounding box center [345, 371] width 6 height 6
click at [332, 370] on div at bounding box center [568, 311] width 1137 height 622
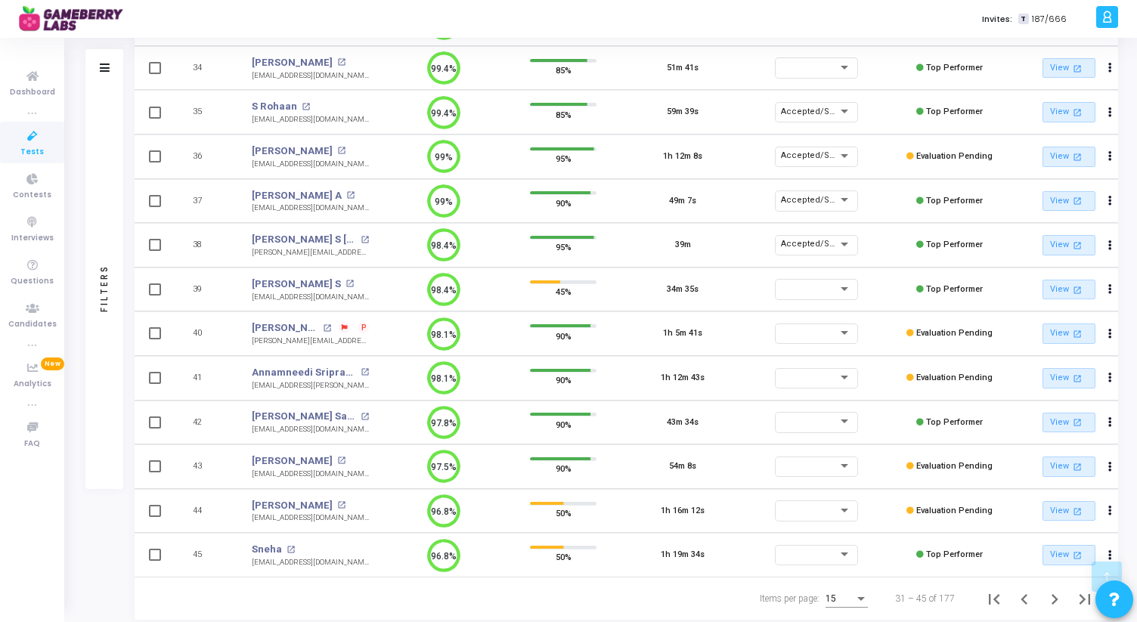
scroll to position [313, 0]
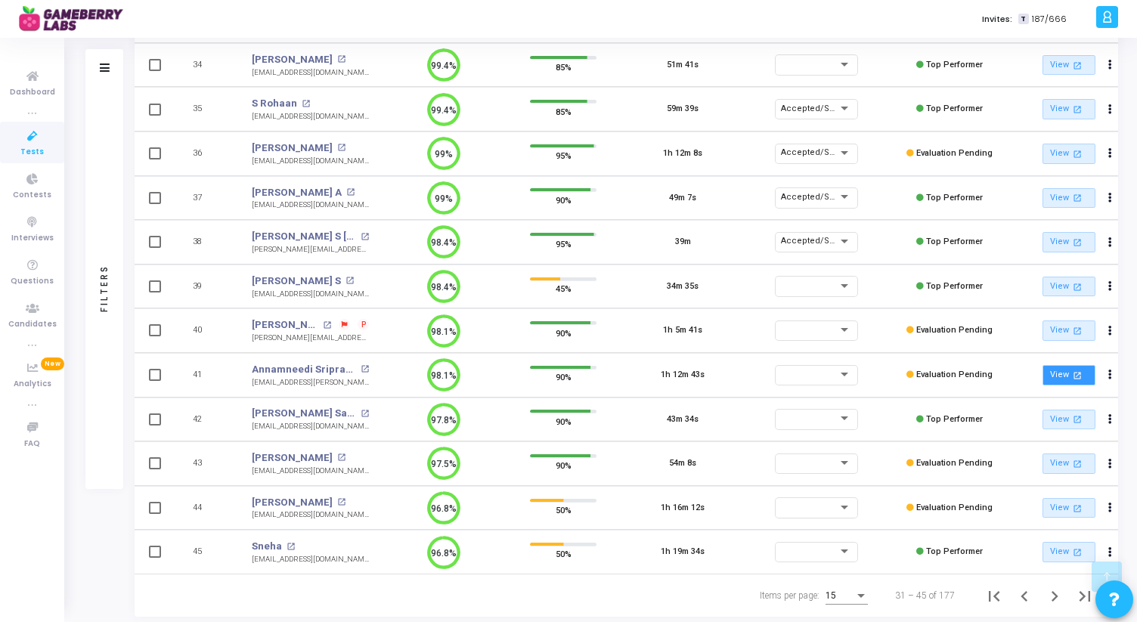
click at [1061, 374] on link "View open_in_new" at bounding box center [1068, 375] width 53 height 20
click at [814, 374] on div at bounding box center [809, 374] width 57 height 9
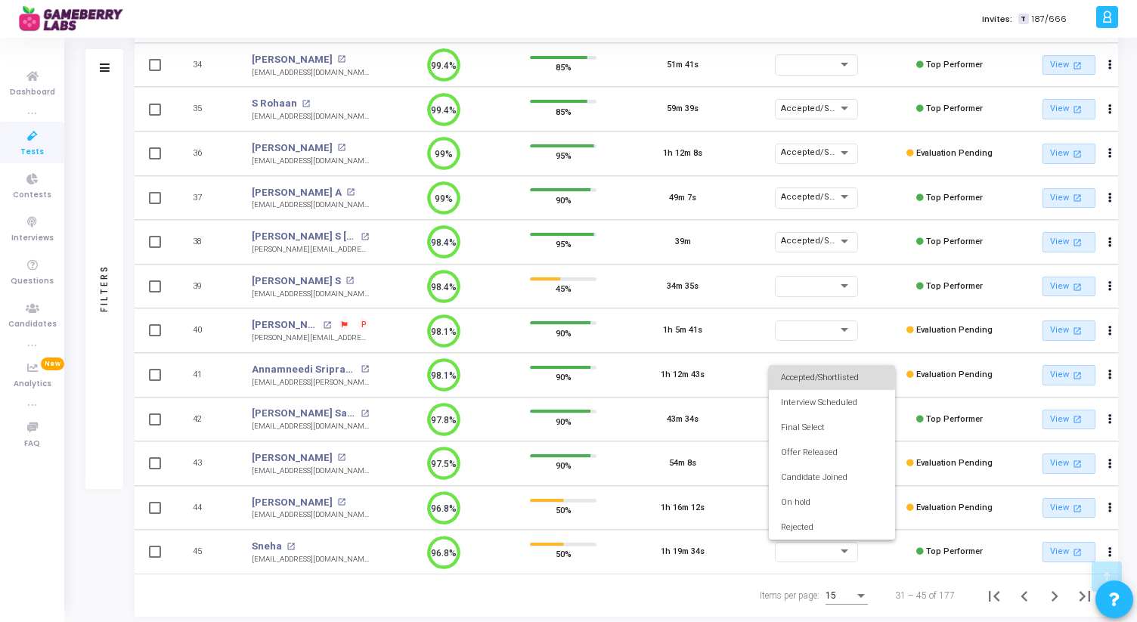
click at [825, 376] on span "Accepted/Shortlisted" at bounding box center [832, 377] width 102 height 25
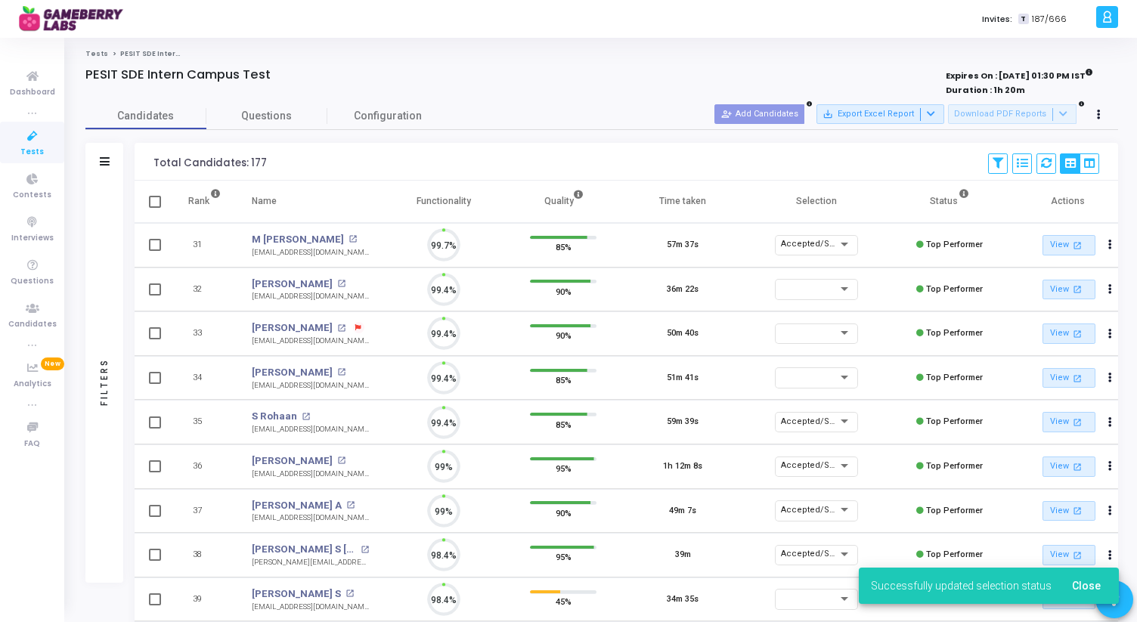
scroll to position [7, 7]
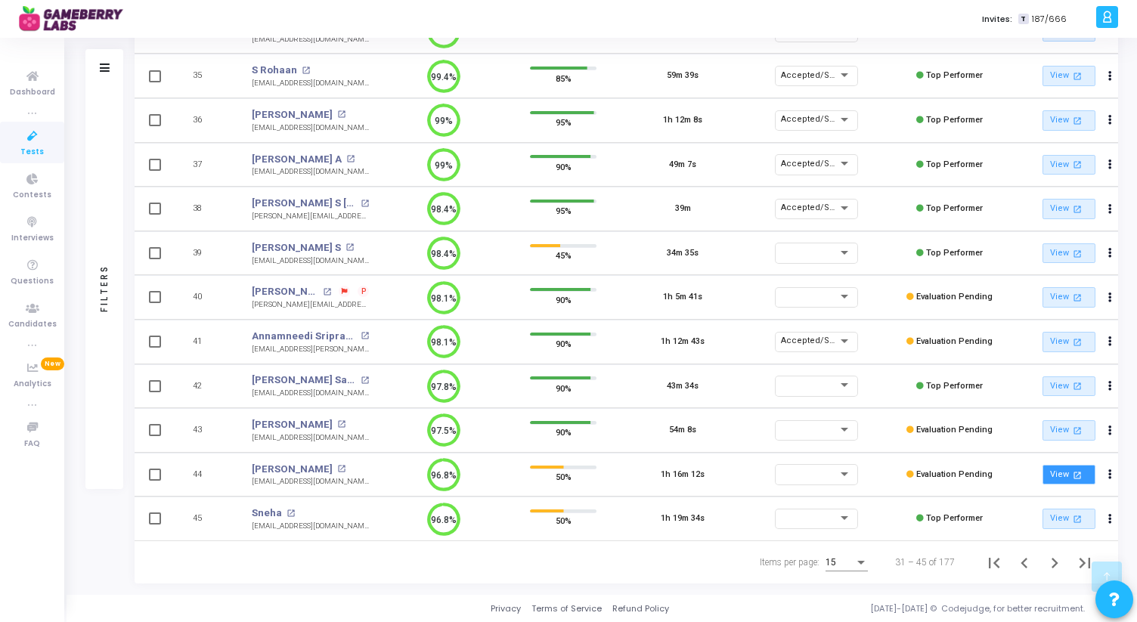
click at [1067, 469] on link "View open_in_new" at bounding box center [1068, 475] width 53 height 20
click at [726, 481] on td "1h 16m 12s" at bounding box center [682, 475] width 119 height 45
click at [1064, 513] on link "View open_in_new" at bounding box center [1068, 519] width 53 height 20
click at [1057, 549] on icon "Next page" at bounding box center [1054, 563] width 21 height 21
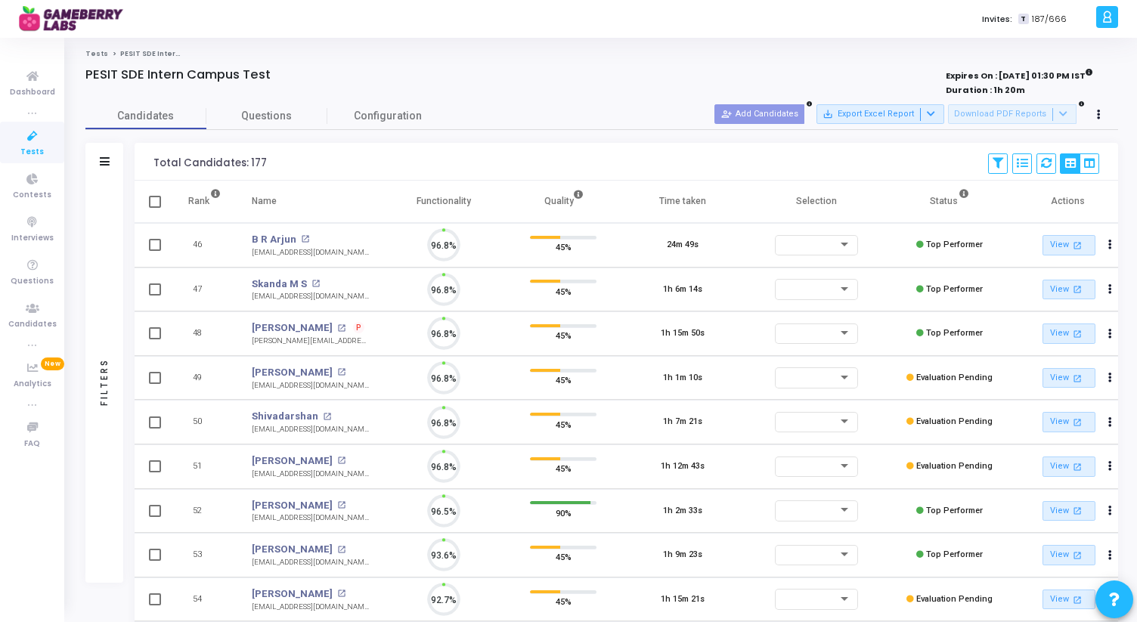
scroll to position [32, 39]
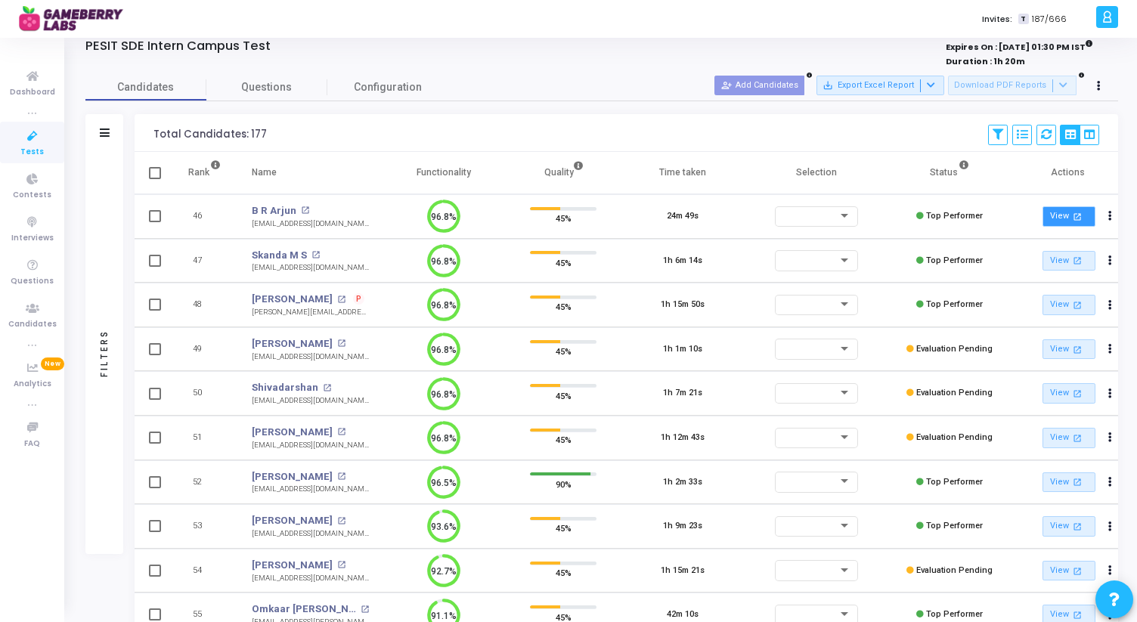
click at [1064, 217] on link "View open_in_new" at bounding box center [1068, 216] width 53 height 20
click at [1066, 263] on link "View open_in_new" at bounding box center [1068, 261] width 53 height 20
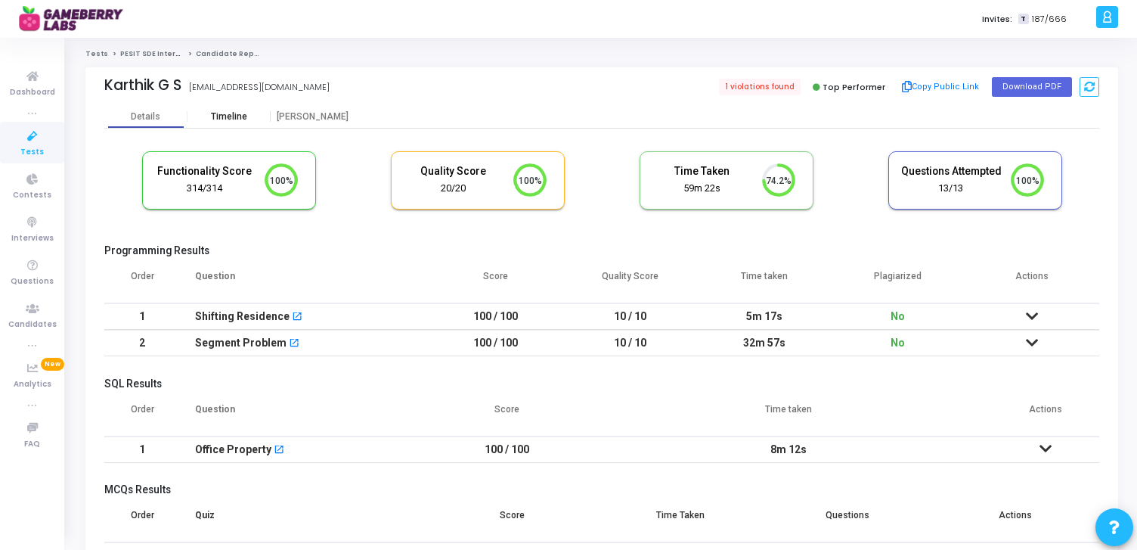
click at [245, 107] on div "Timeline" at bounding box center [228, 116] width 83 height 23
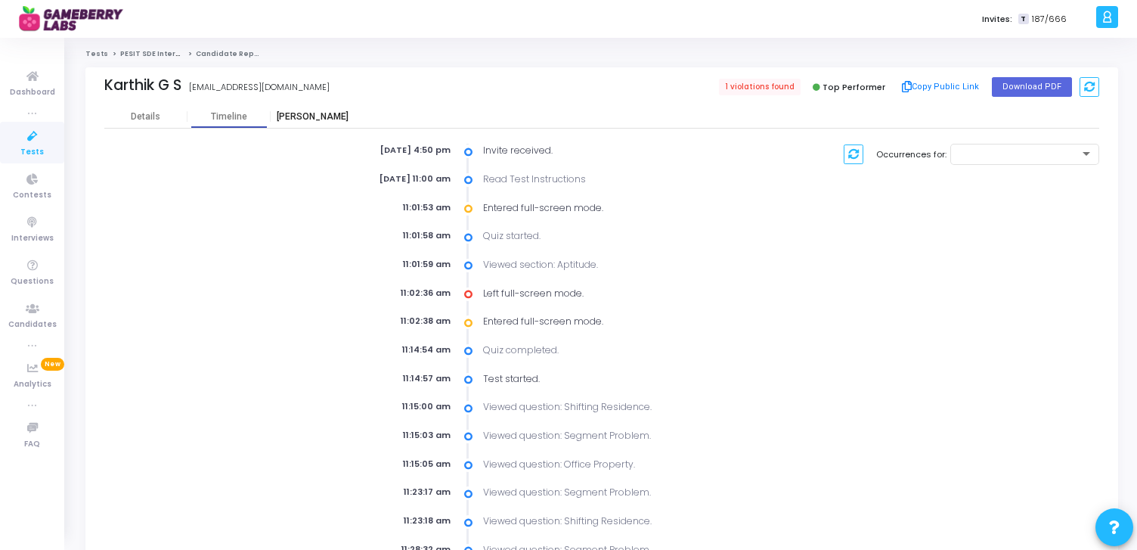
click at [304, 117] on div "[PERSON_NAME]" at bounding box center [312, 116] width 83 height 11
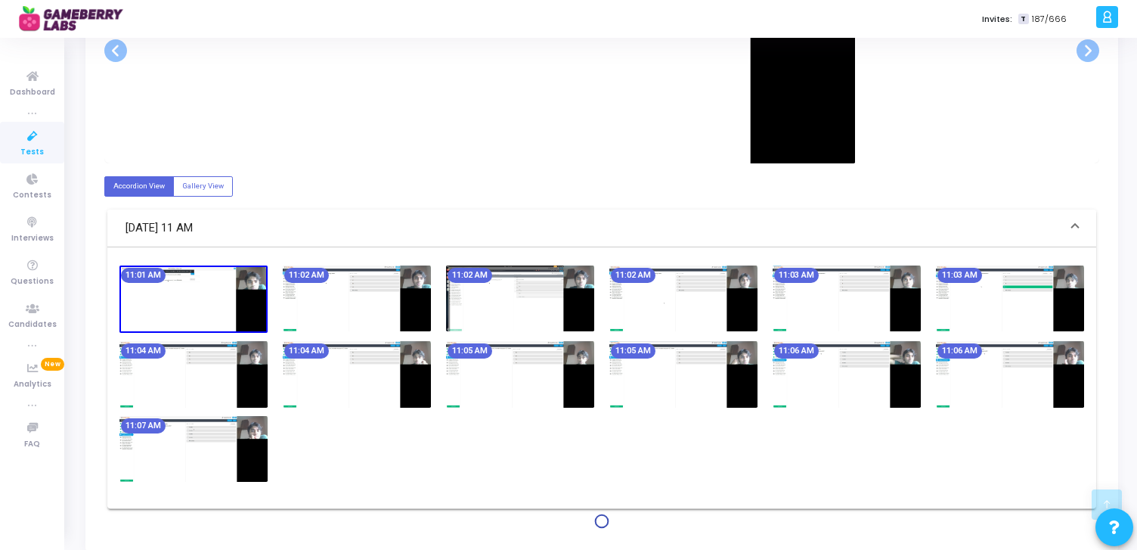
scroll to position [461, 0]
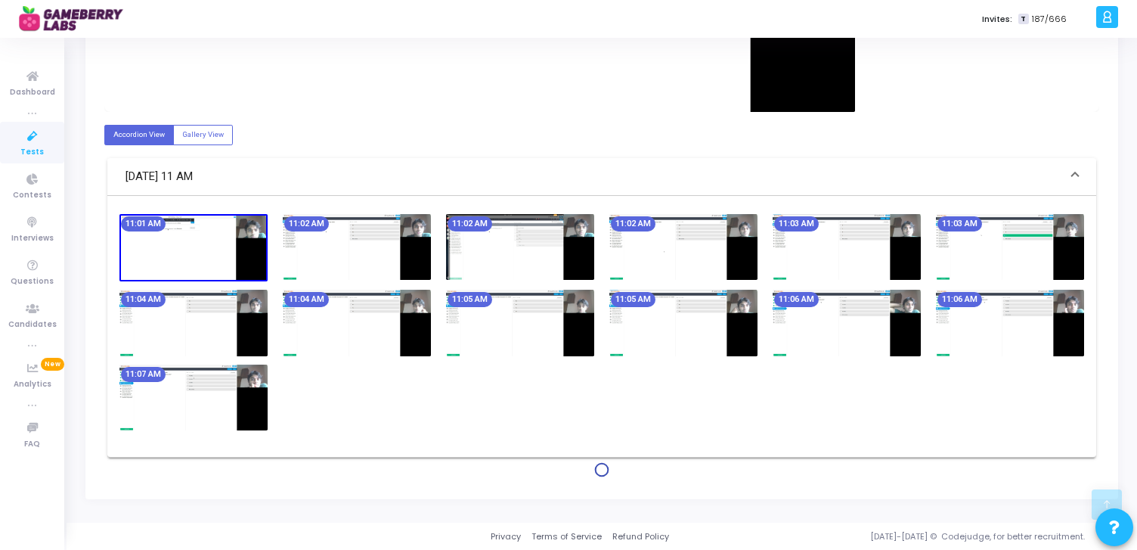
click at [636, 412] on div "11:01 AM 11:02 AM 11:02 AM 11:02 AM 11:03 AM 11:03 AM 11:04 AM 11:04 AM 11:05 A…" at bounding box center [602, 326] width 980 height 225
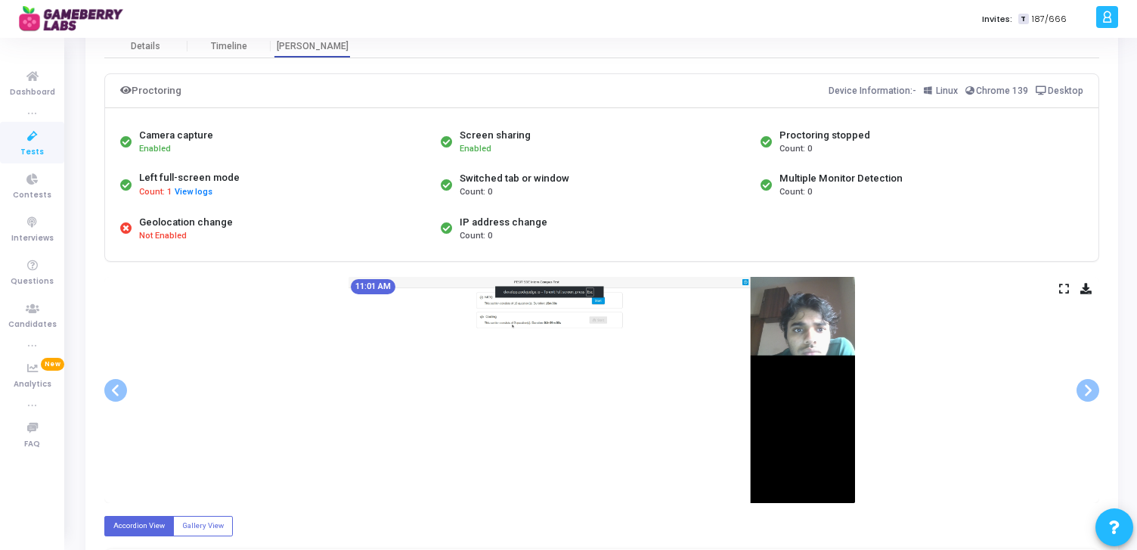
scroll to position [57, 0]
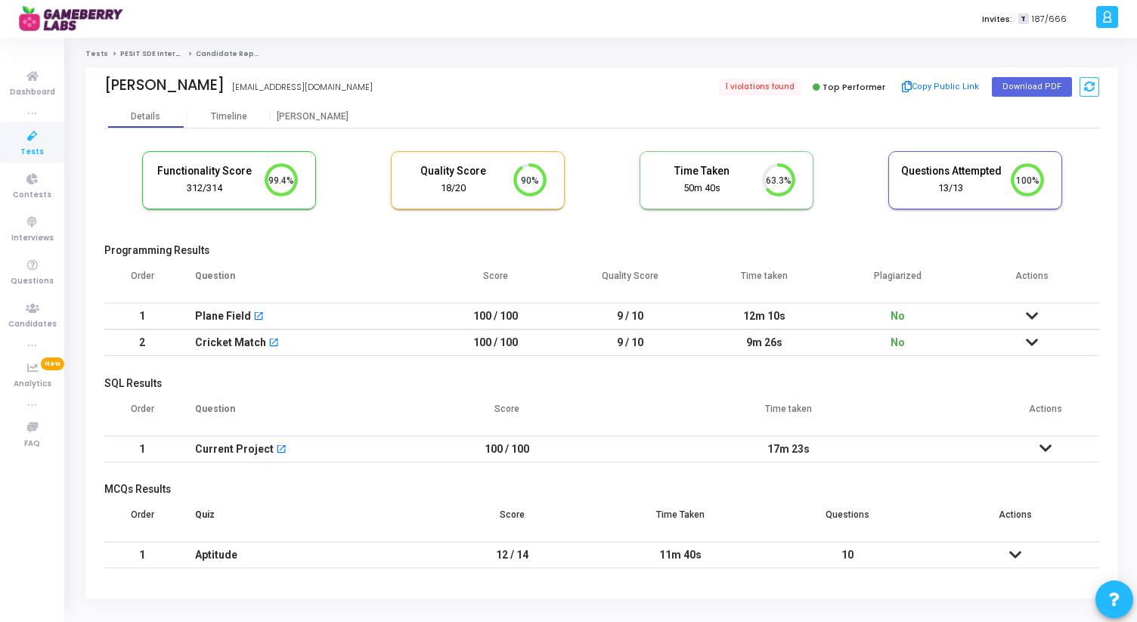
click at [219, 103] on div "Sadhana Shashikant Hegde sadhanahegde628@gmail.com 1 violations found Top Perfo…" at bounding box center [601, 86] width 995 height 38
click at [222, 107] on div "Timeline" at bounding box center [228, 116] width 83 height 23
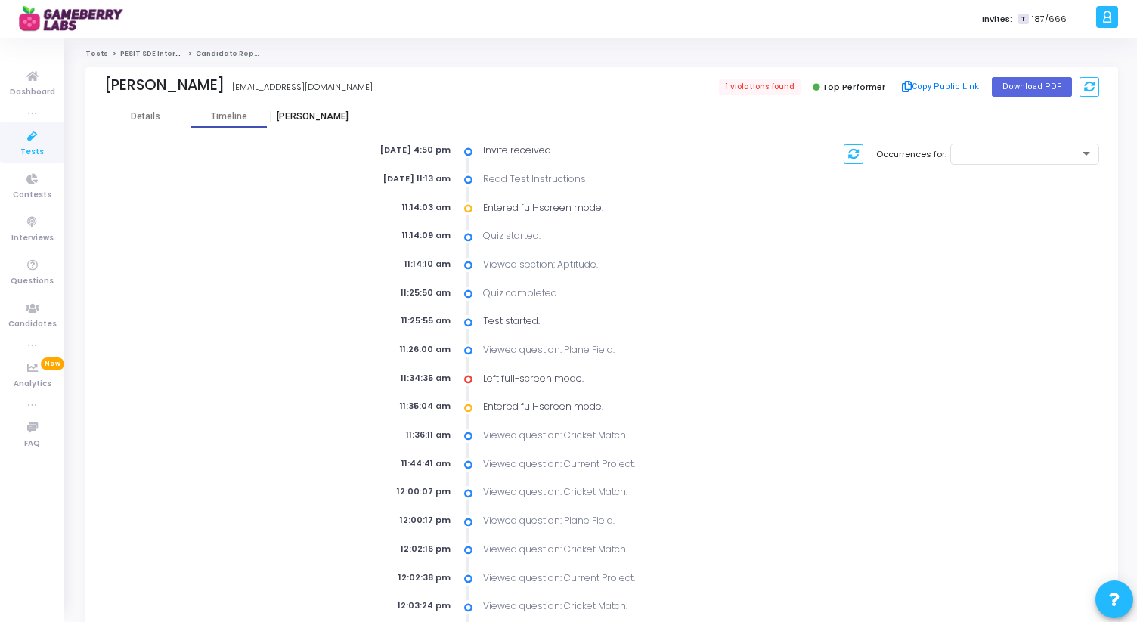
click at [316, 121] on div "[PERSON_NAME]" at bounding box center [312, 116] width 83 height 11
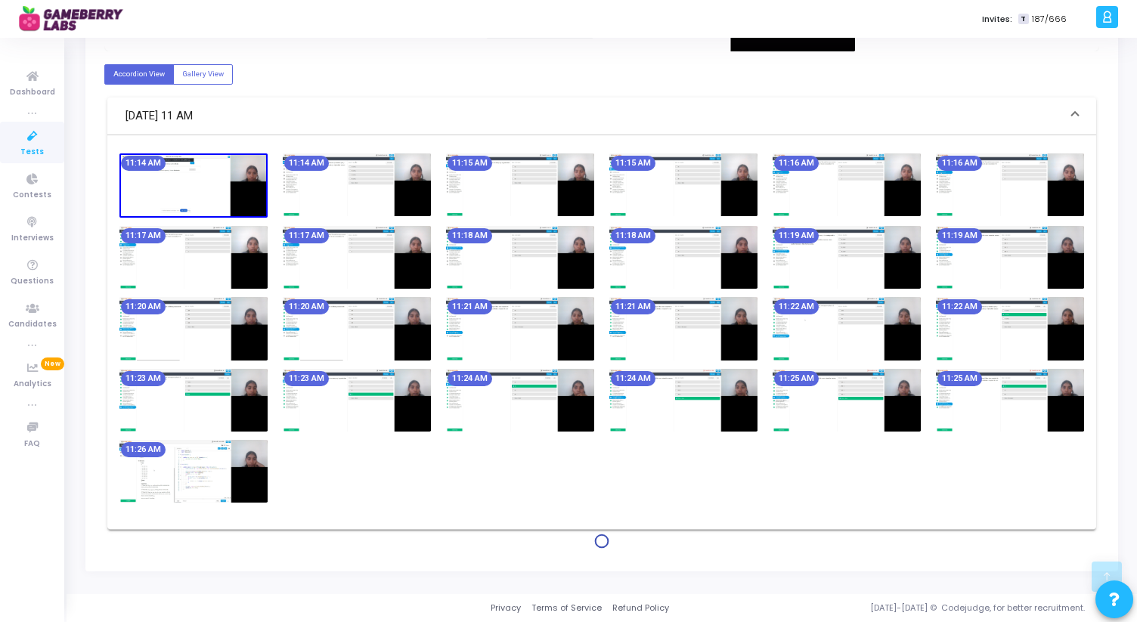
scroll to position [509, 0]
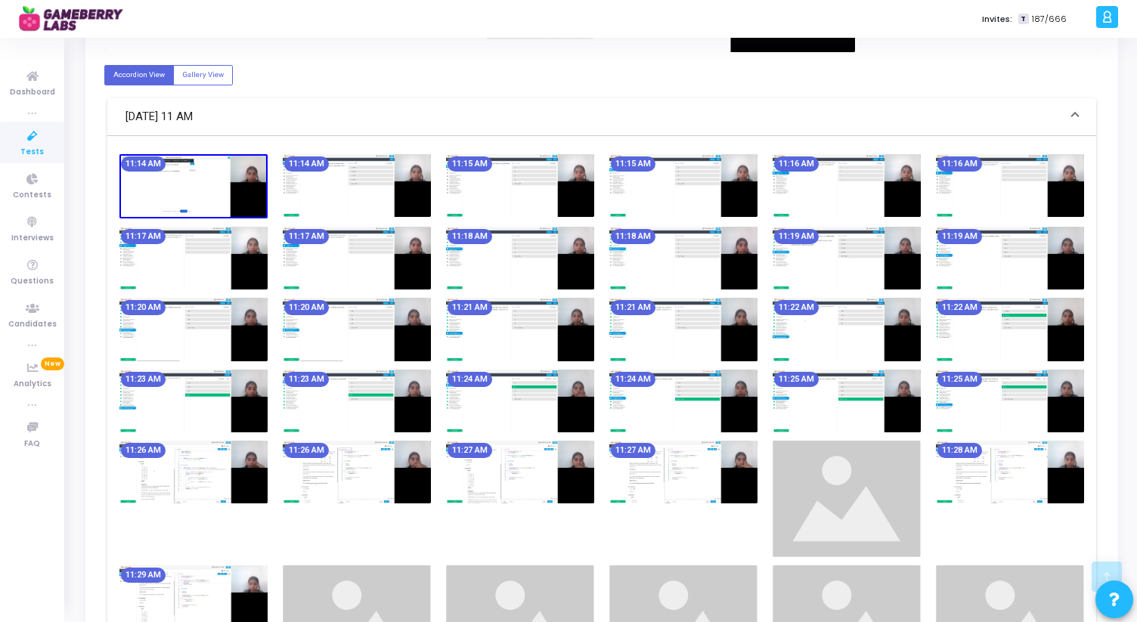
click at [513, 319] on img at bounding box center [520, 329] width 148 height 63
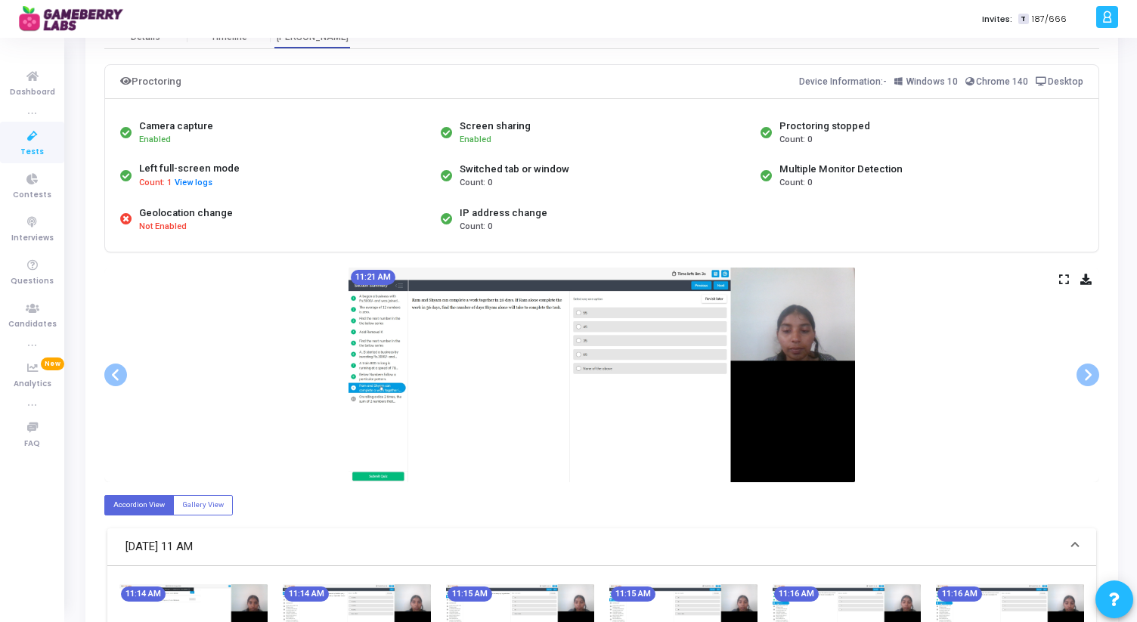
scroll to position [0, 0]
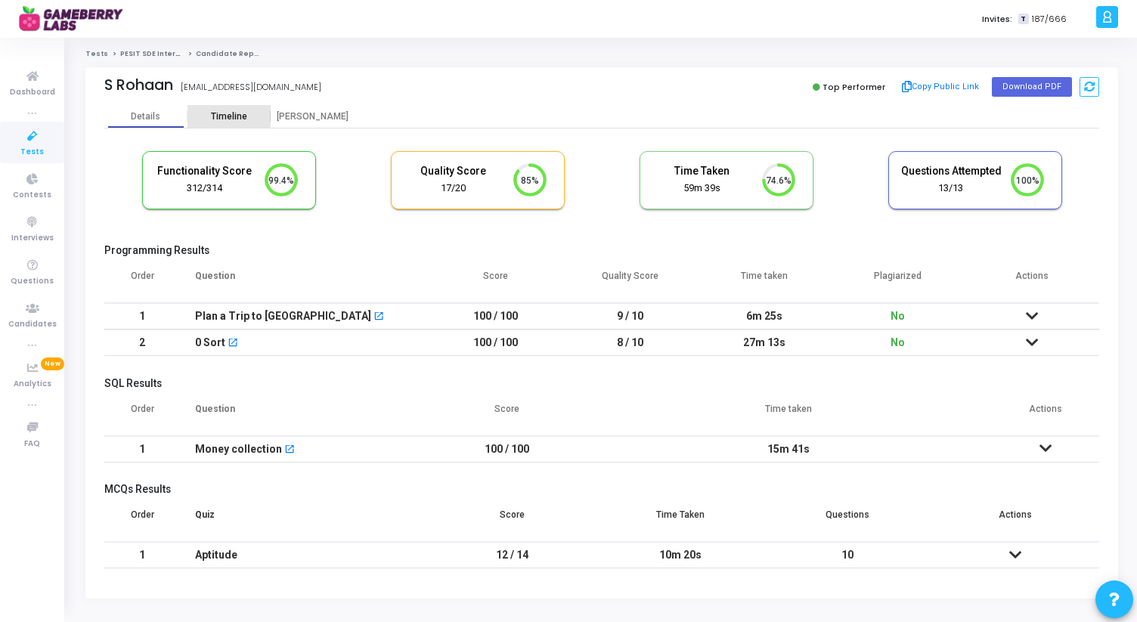
click at [217, 114] on div "Timeline" at bounding box center [229, 116] width 36 height 11
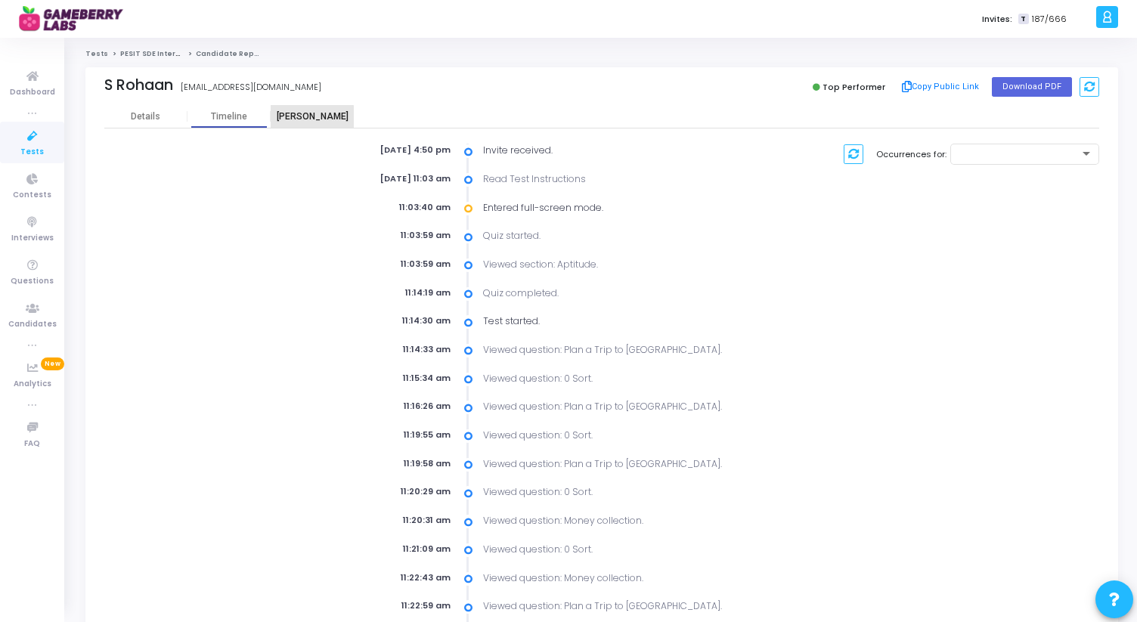
click at [299, 123] on div "[PERSON_NAME]" at bounding box center [312, 116] width 83 height 23
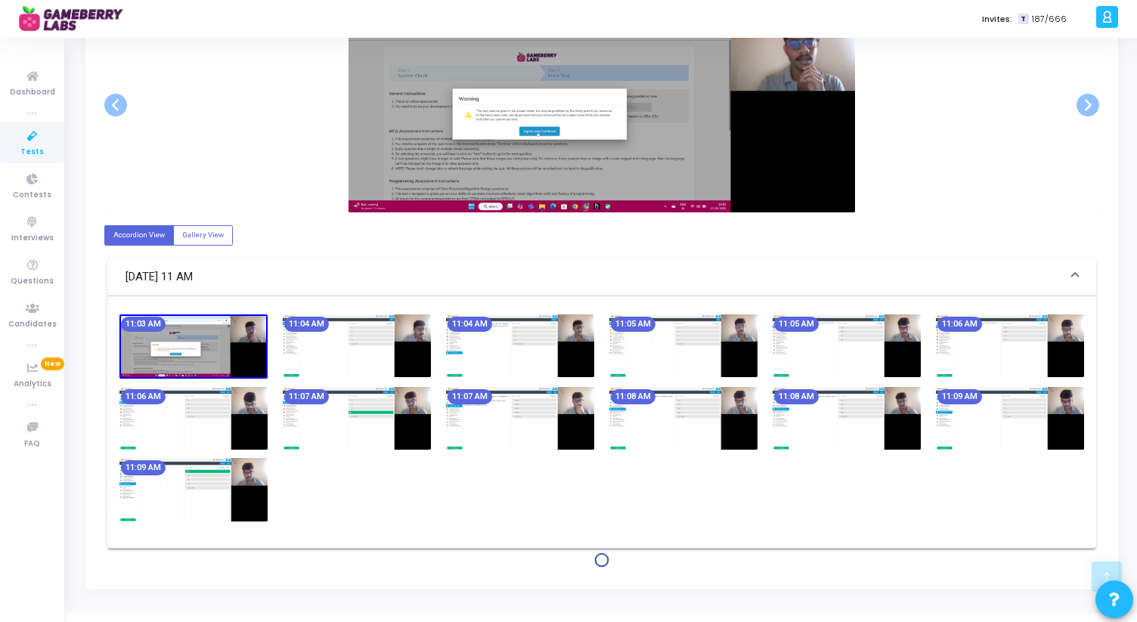
scroll to position [366, 0]
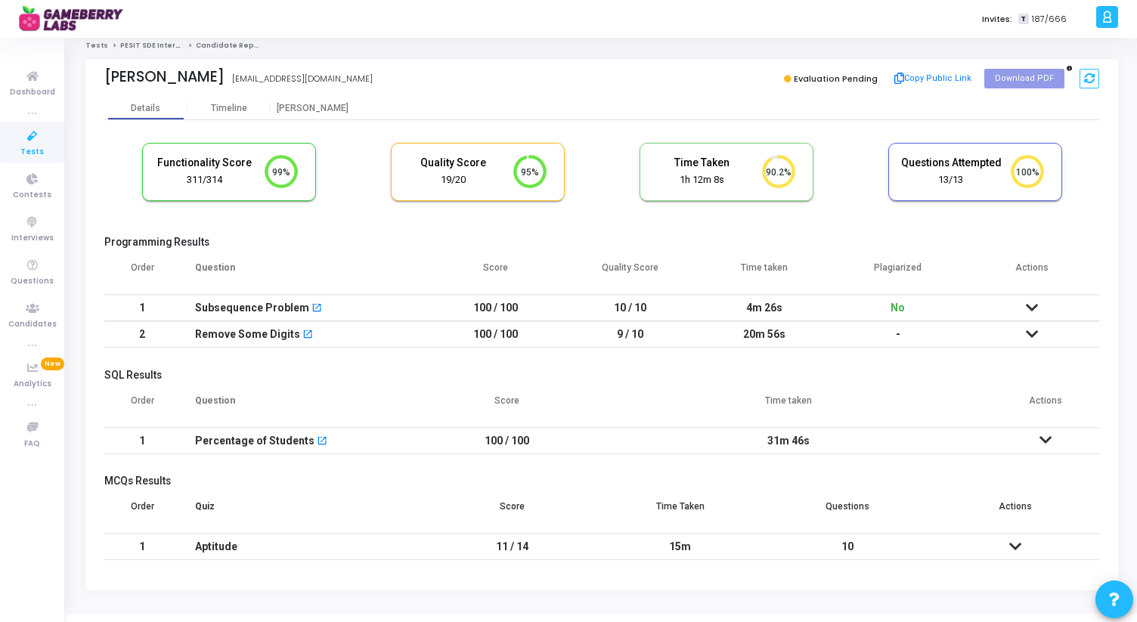
scroll to position [28, 0]
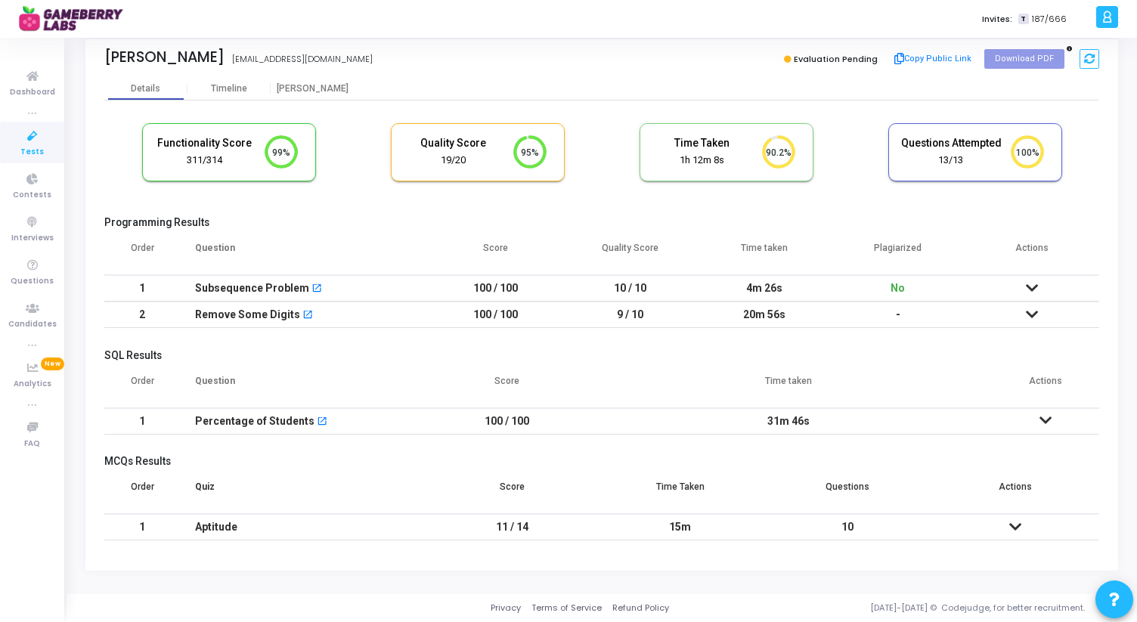
click at [1031, 310] on icon at bounding box center [1032, 314] width 12 height 11
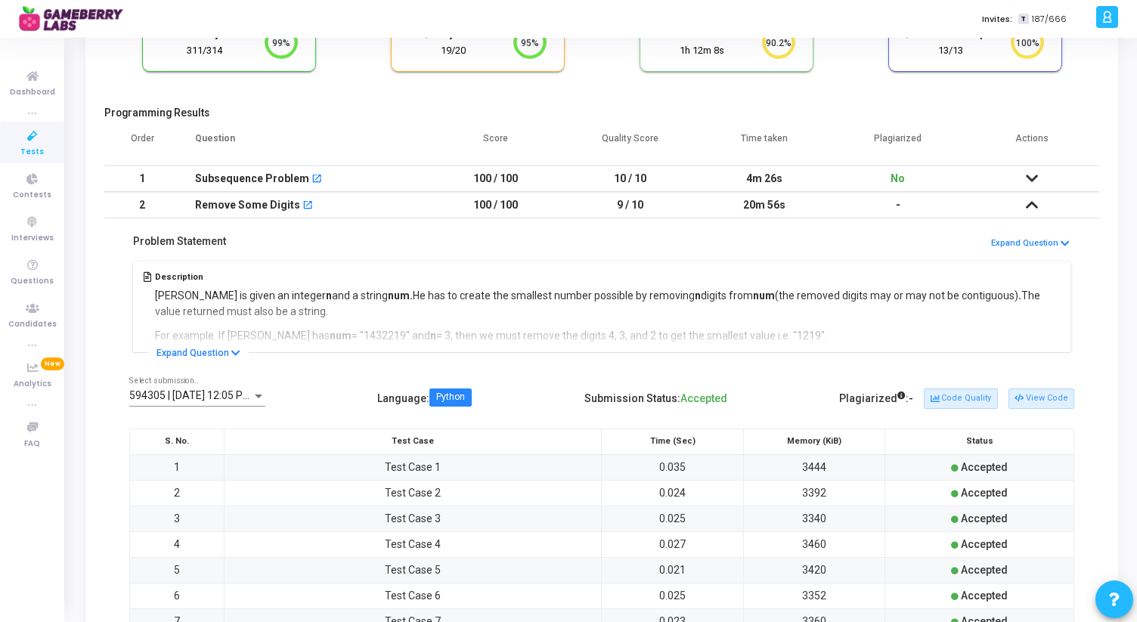
scroll to position [147, 0]
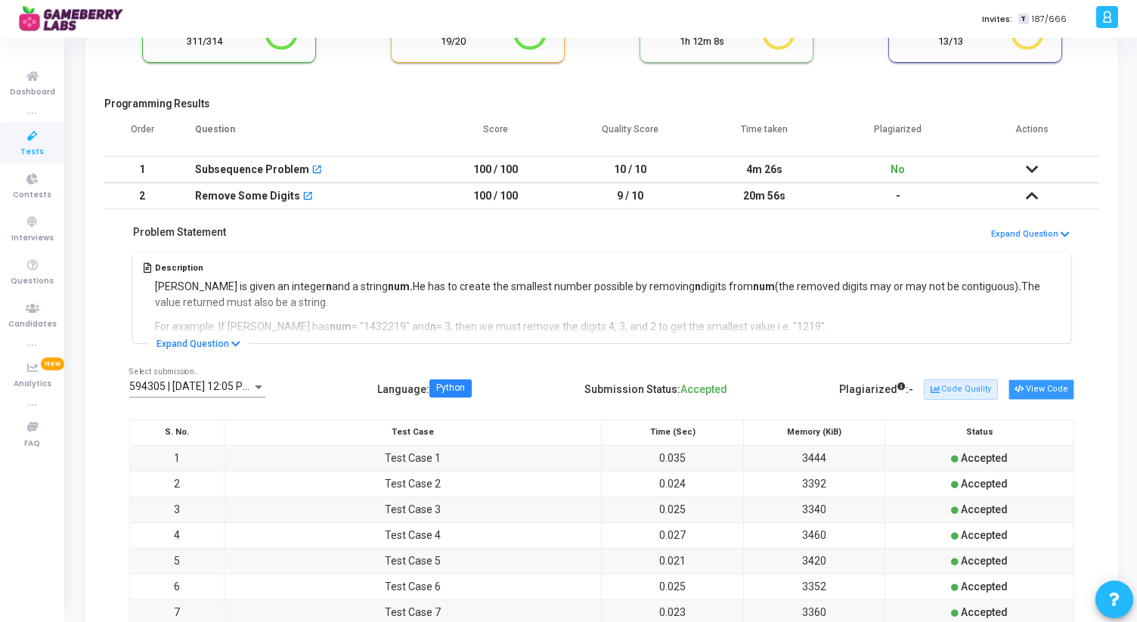
click at [1053, 387] on button "View Code" at bounding box center [1041, 389] width 66 height 20
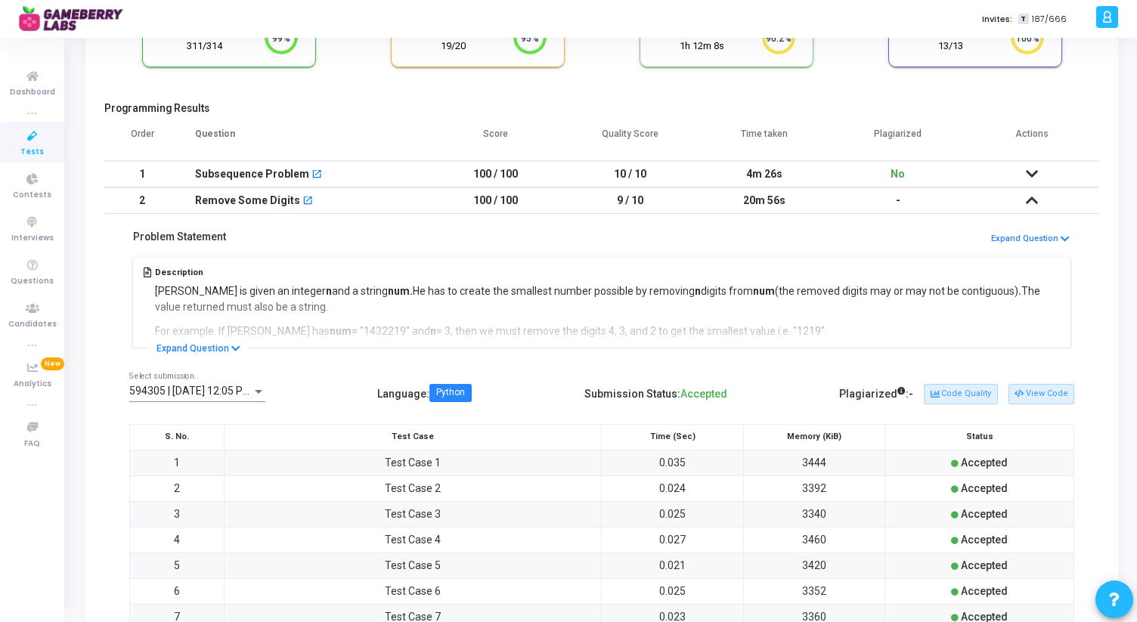
scroll to position [556, 0]
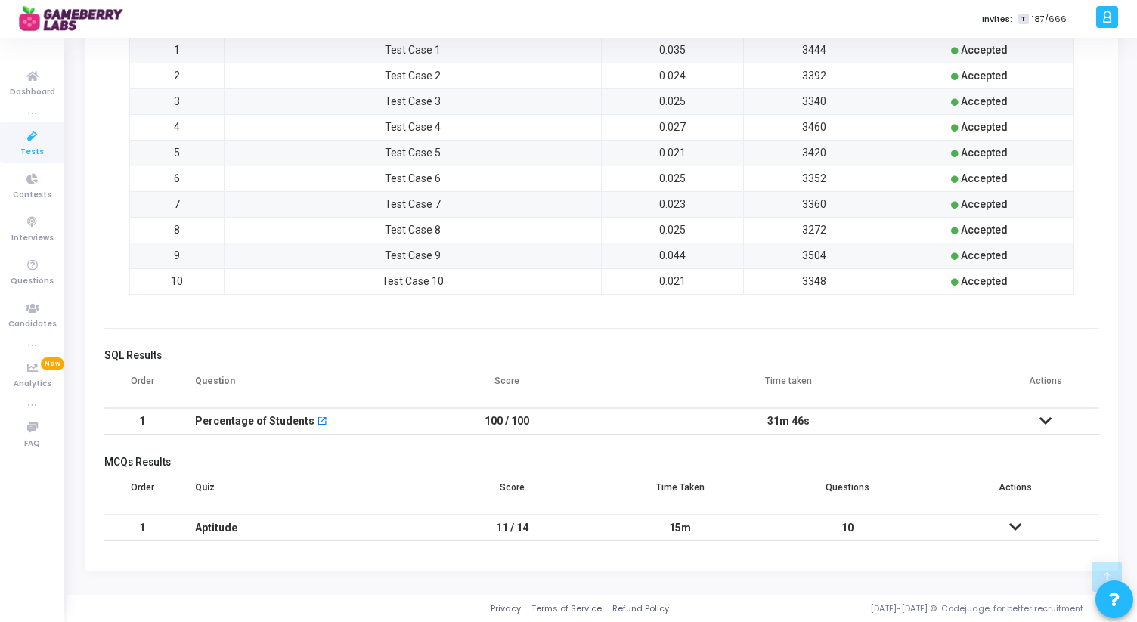
click at [1014, 525] on icon at bounding box center [1015, 527] width 12 height 11
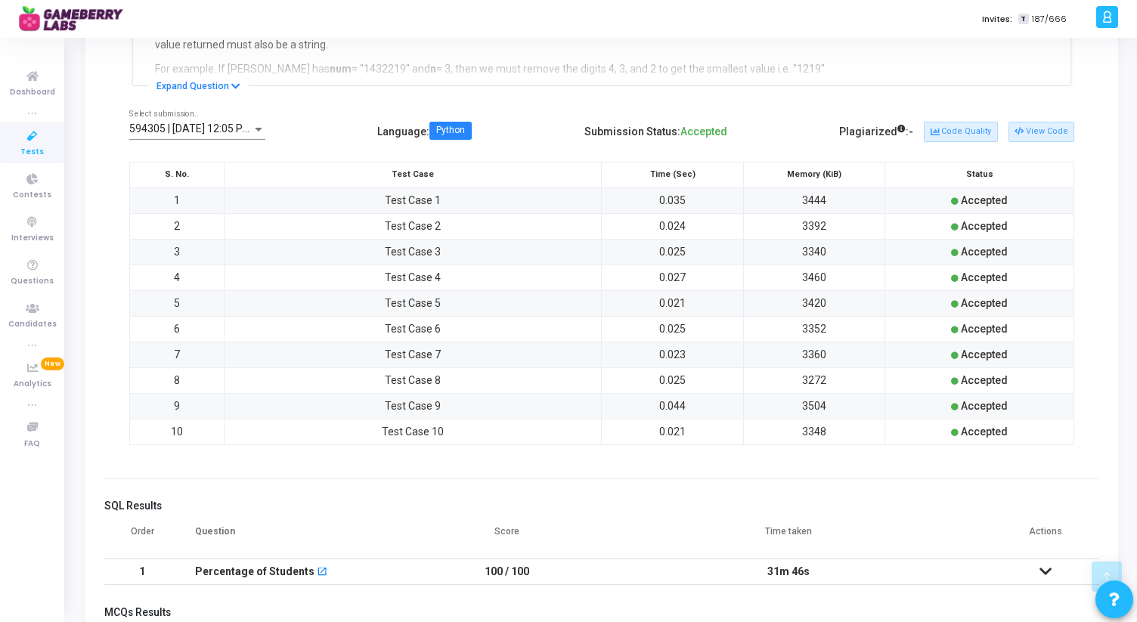
scroll to position [0, 0]
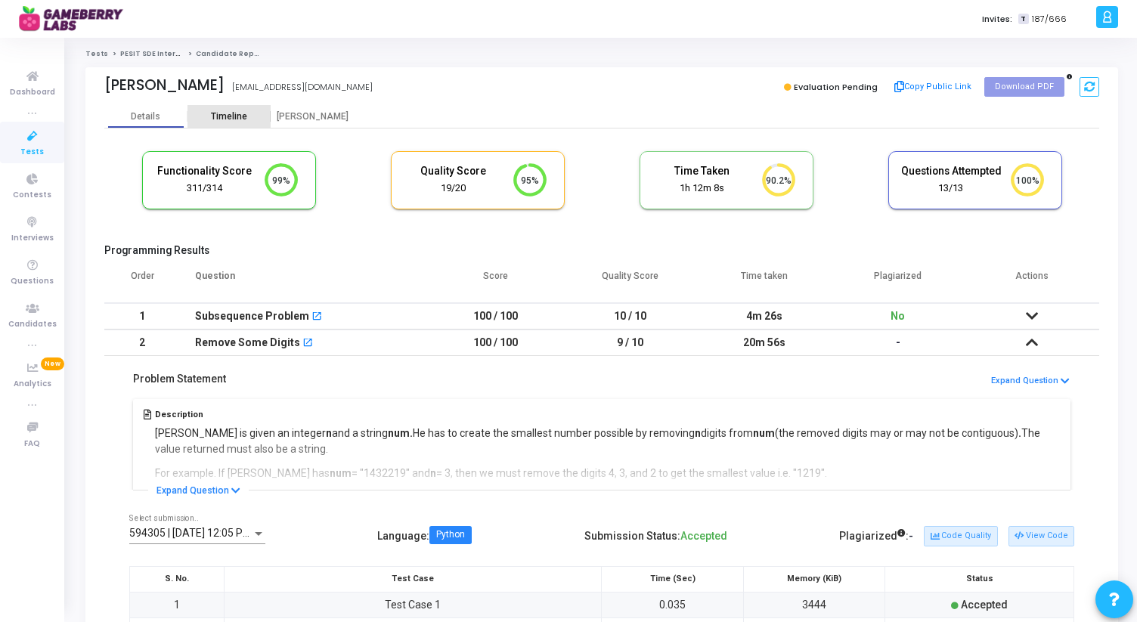
click at [229, 119] on div "Timeline" at bounding box center [229, 116] width 36 height 11
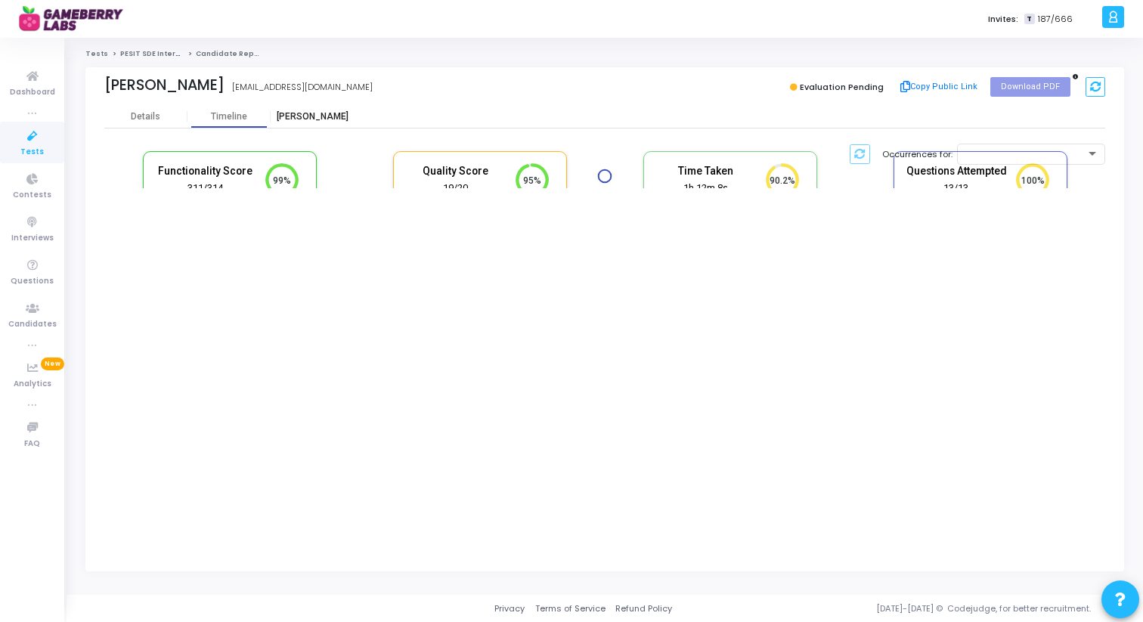
click at [308, 113] on div "[PERSON_NAME]" at bounding box center [312, 116] width 83 height 11
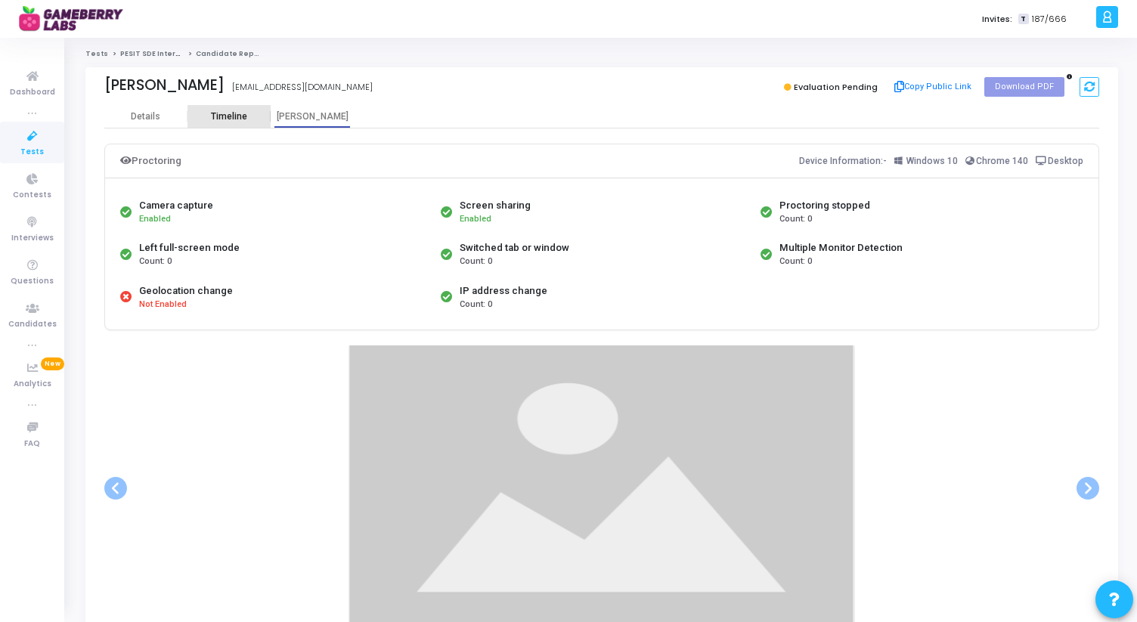
click at [218, 116] on div "Timeline" at bounding box center [229, 116] width 36 height 11
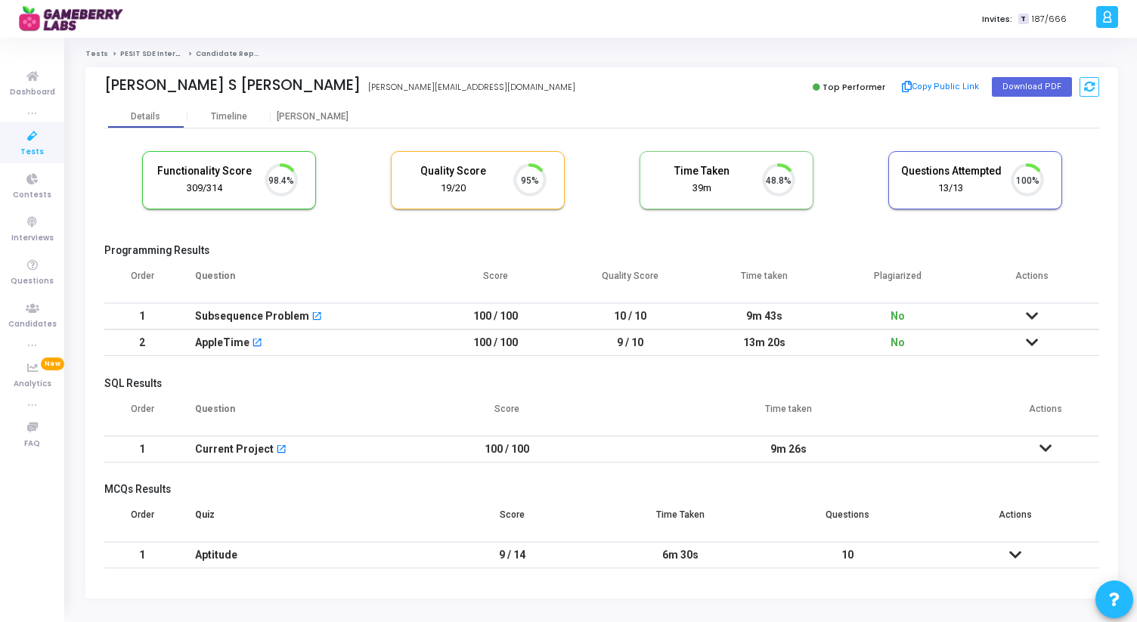
scroll to position [32, 39]
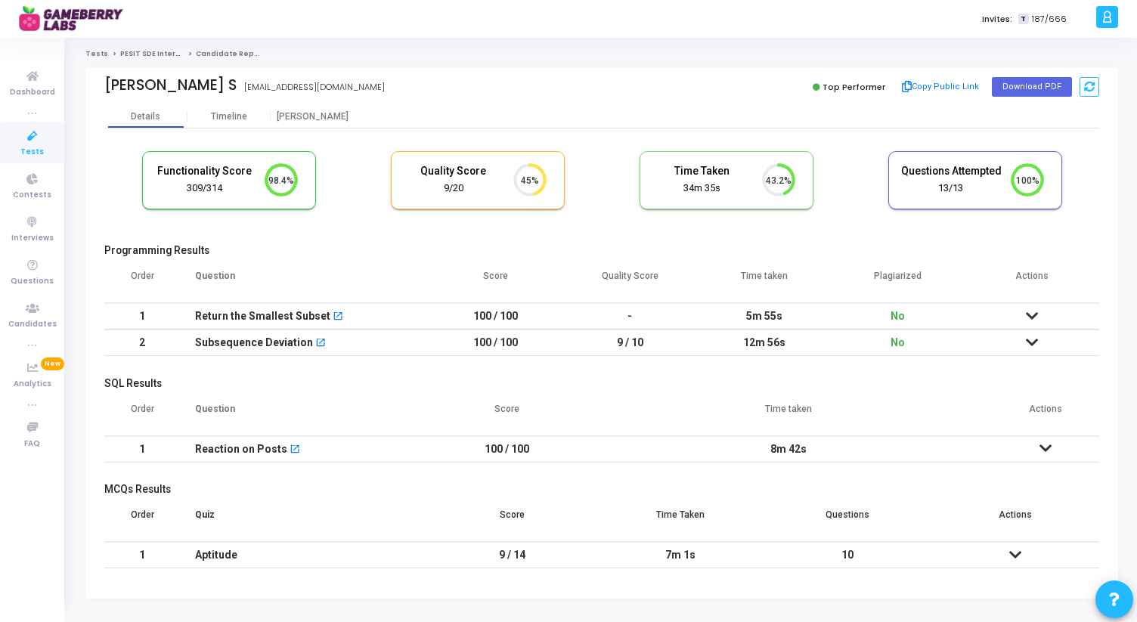
scroll to position [28, 0]
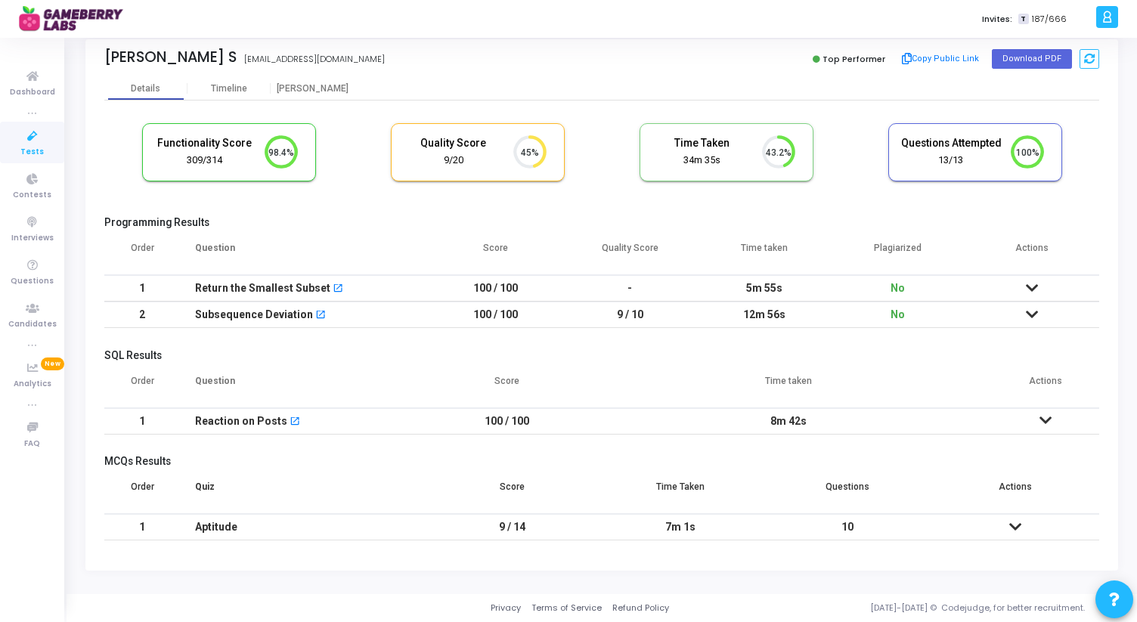
click at [658, 360] on h5 "SQL Results" at bounding box center [601, 355] width 995 height 13
click at [1030, 286] on icon at bounding box center [1032, 288] width 12 height 11
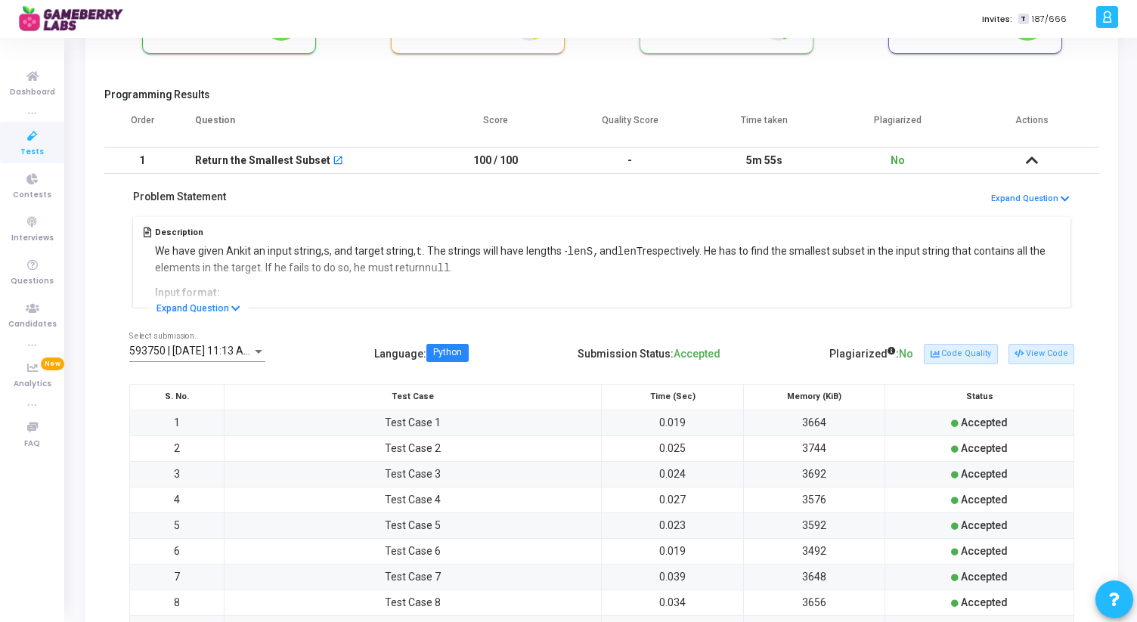
scroll to position [179, 0]
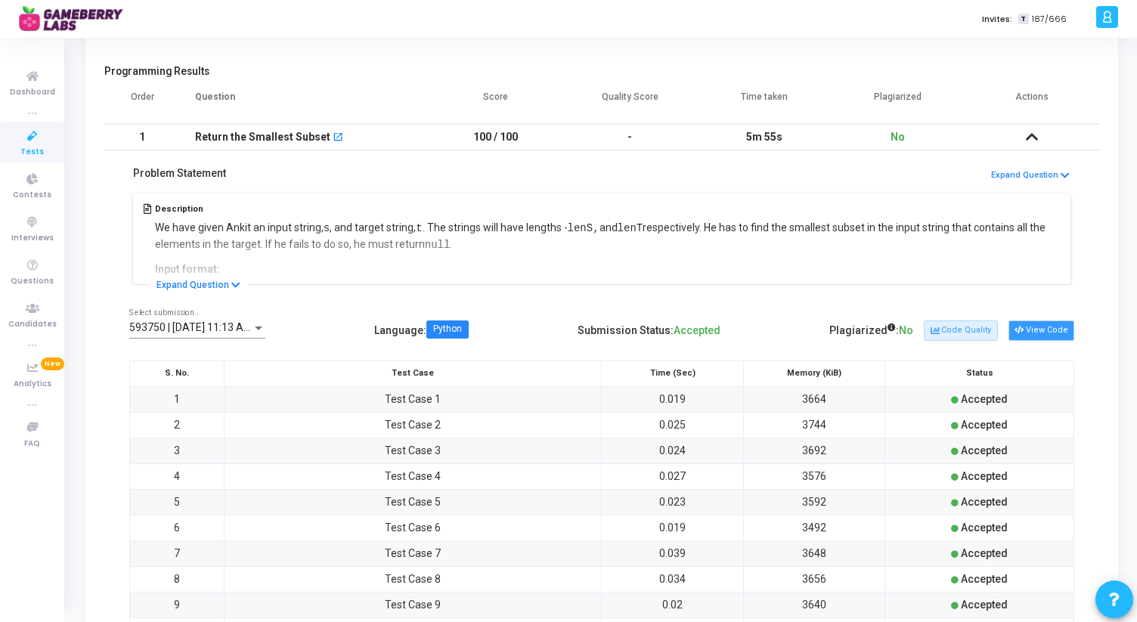
click at [1039, 328] on button "View Code" at bounding box center [1041, 330] width 66 height 20
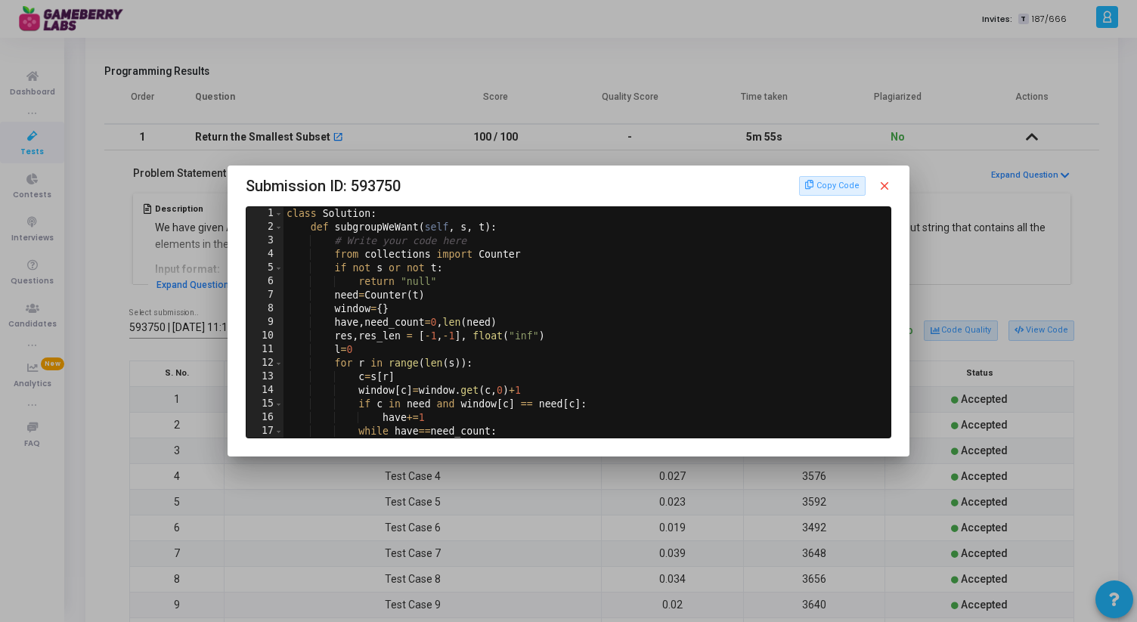
scroll to position [0, 0]
click at [887, 187] on mat-icon "close" at bounding box center [885, 186] width 14 height 14
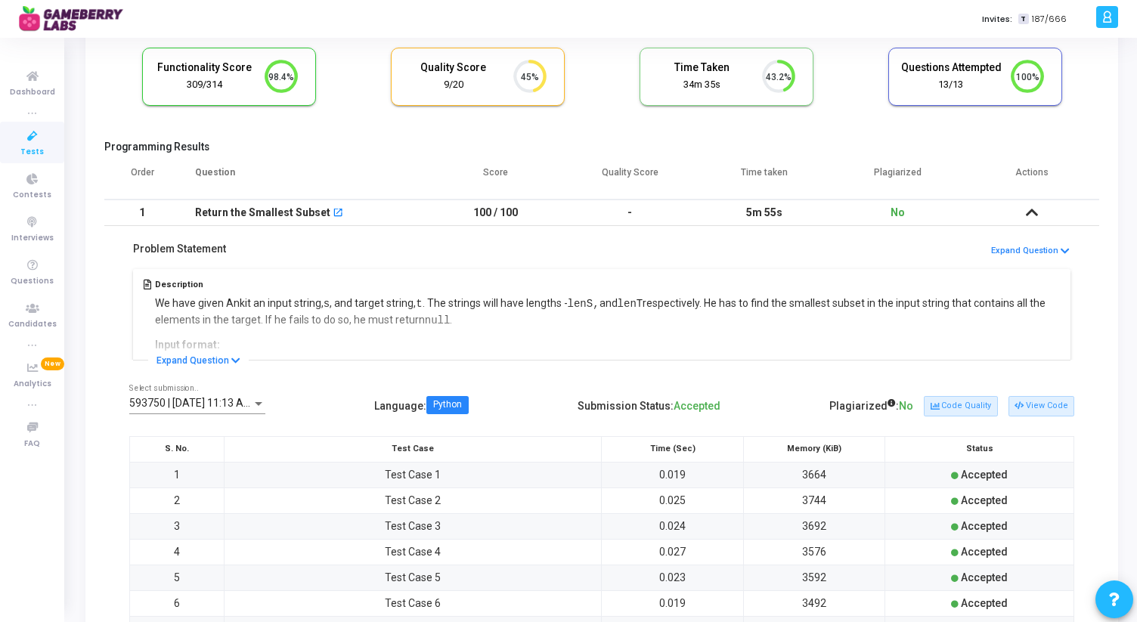
scroll to position [94, 0]
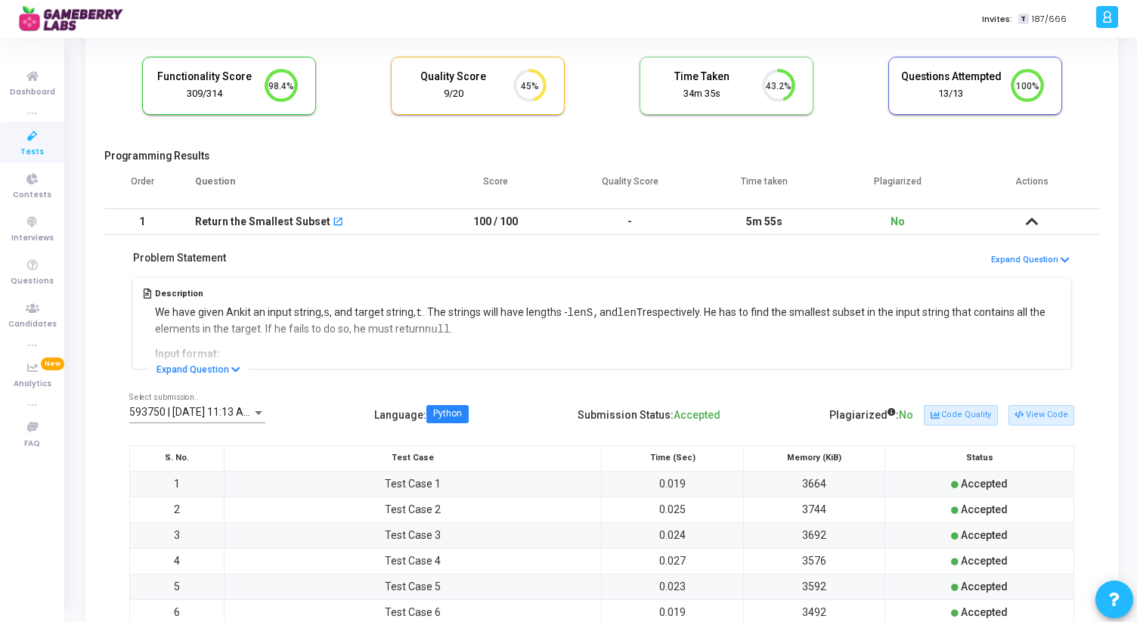
click at [1032, 218] on icon at bounding box center [1032, 221] width 12 height 11
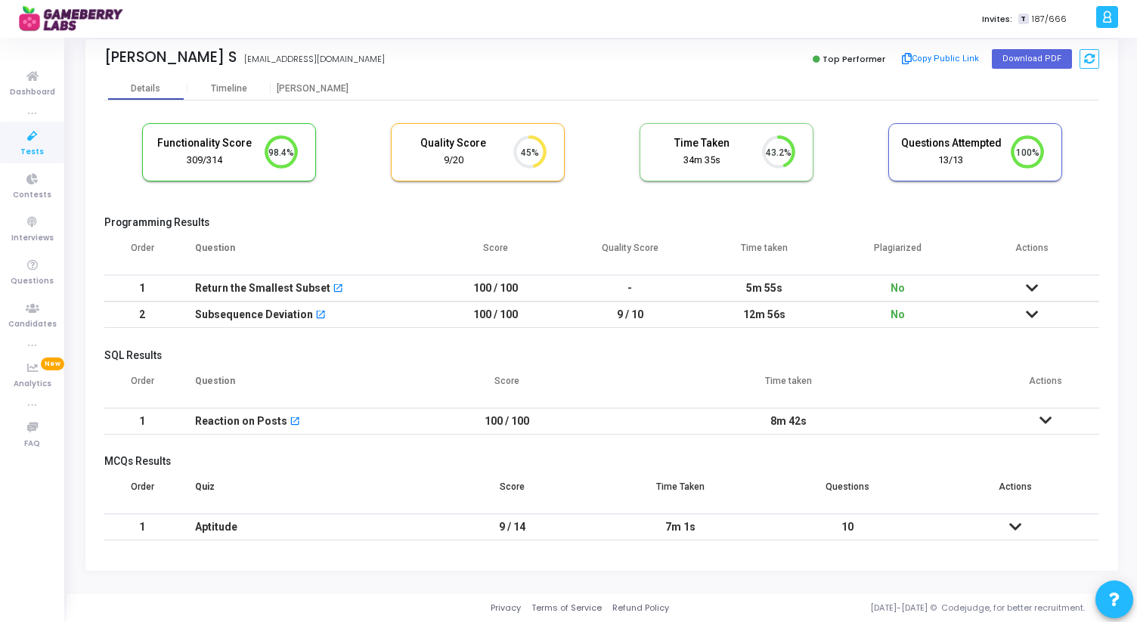
scroll to position [28, 0]
click at [1033, 316] on icon at bounding box center [1032, 314] width 12 height 11
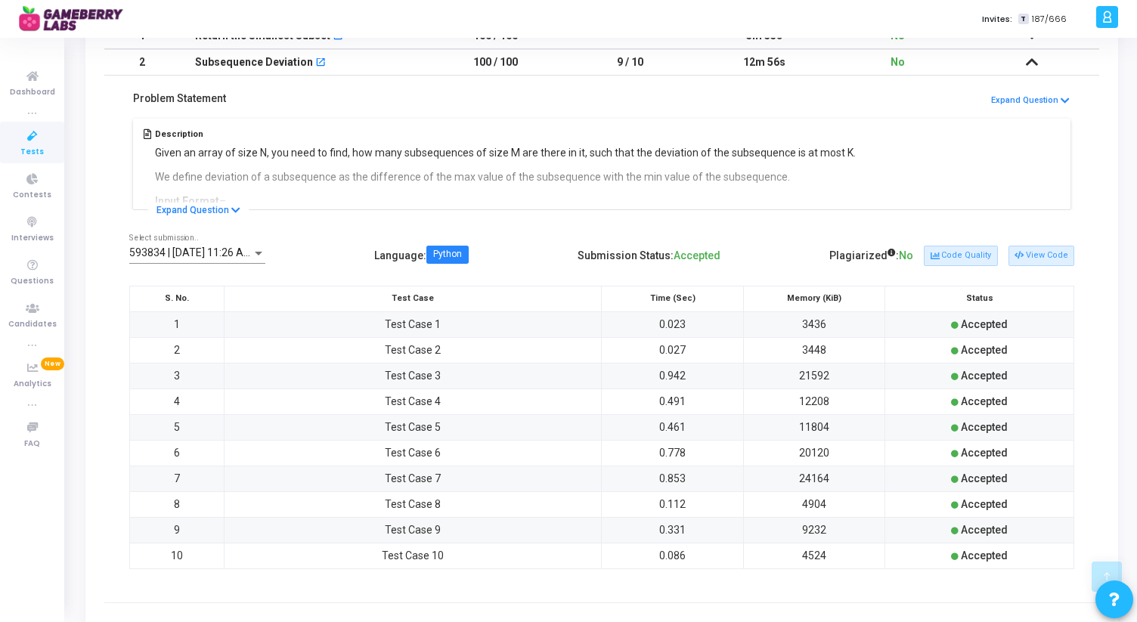
scroll to position [293, 0]
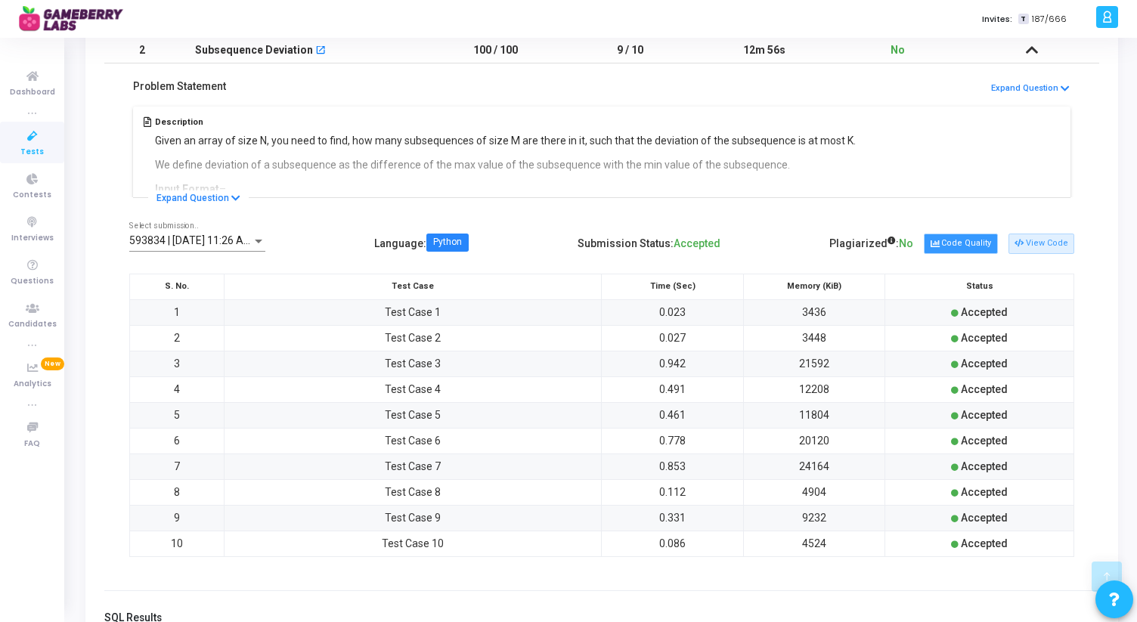
click at [963, 239] on button "Code Quality" at bounding box center [960, 244] width 73 height 20
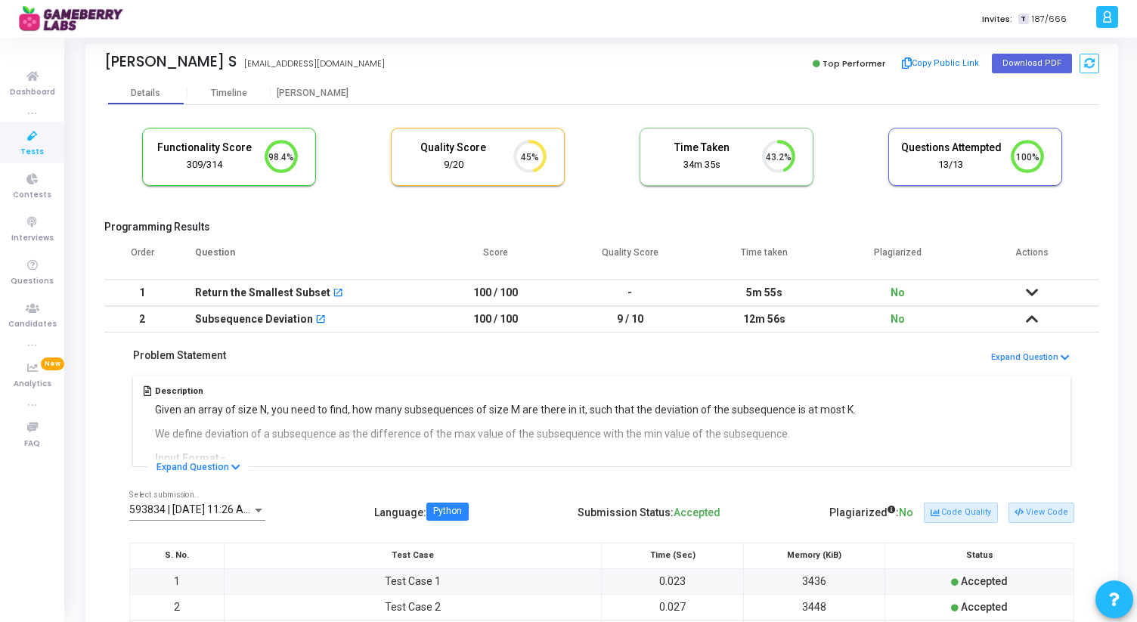
scroll to position [0, 0]
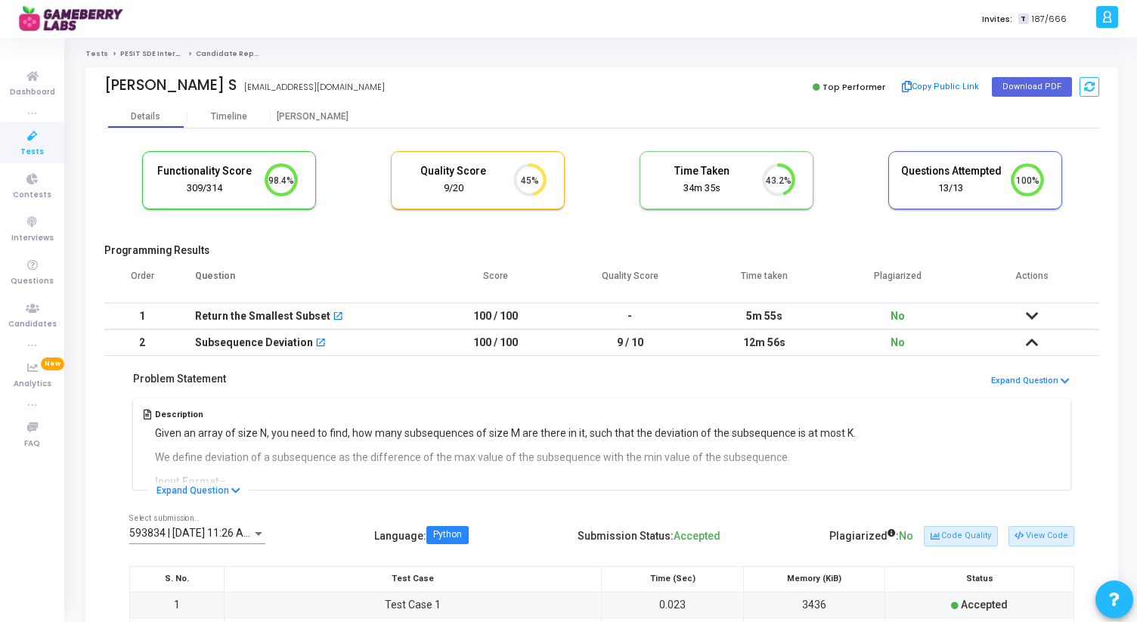
click at [1032, 312] on icon at bounding box center [1032, 316] width 12 height 11
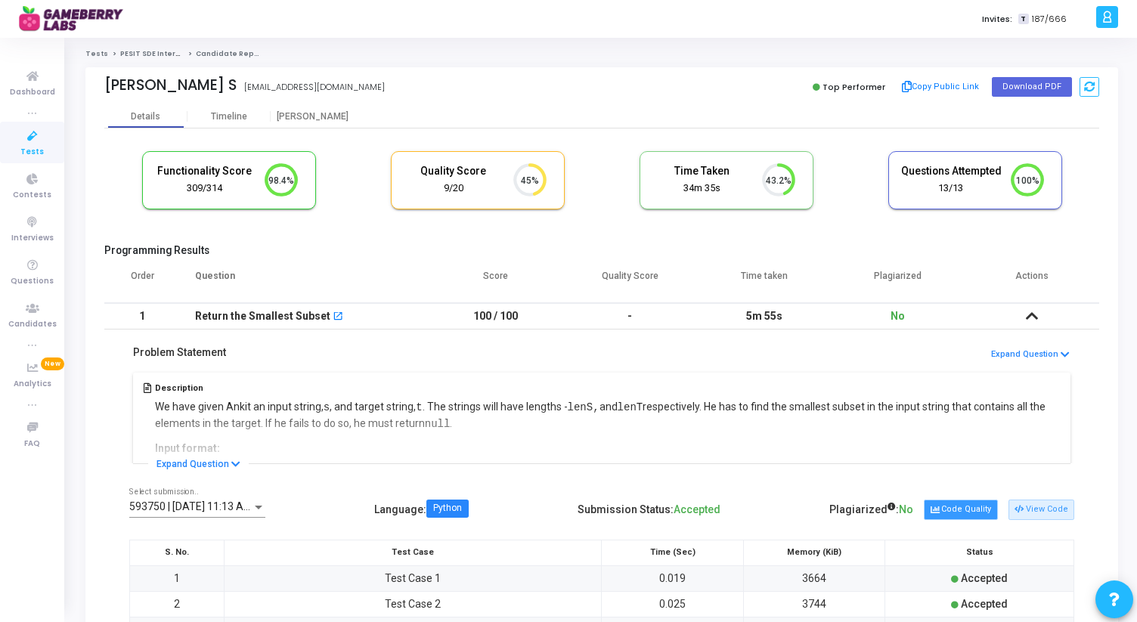
click at [966, 510] on button "Code Quality" at bounding box center [960, 510] width 73 height 20
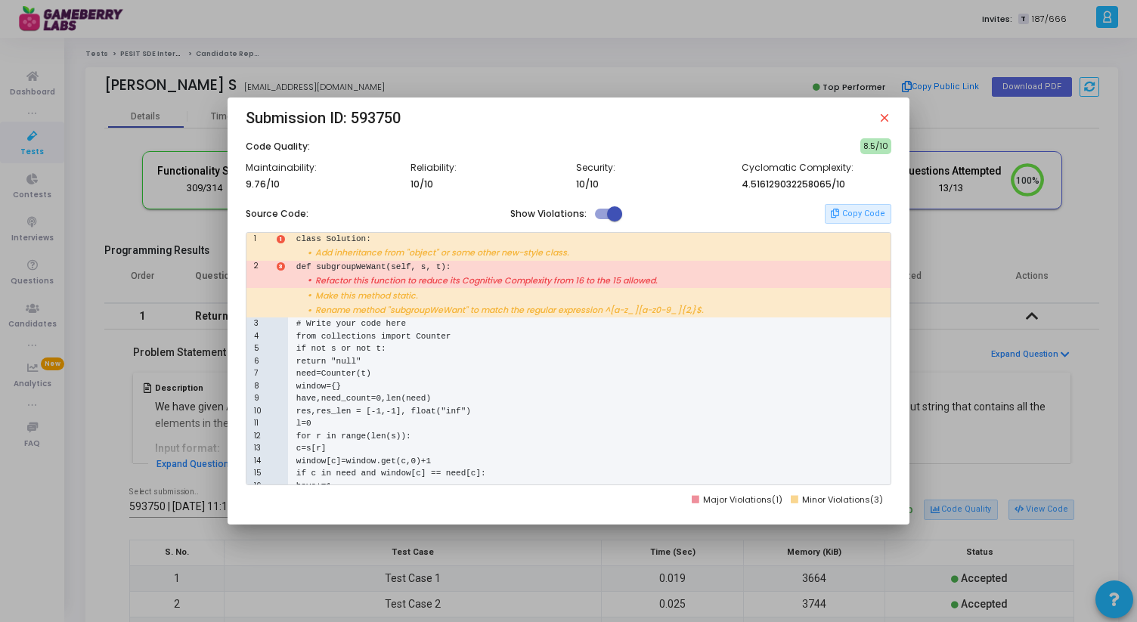
click at [279, 268] on span "3" at bounding box center [281, 266] width 8 height 8
click at [280, 269] on span "3" at bounding box center [281, 266] width 8 height 8
click at [326, 287] on div "• Refactor this function to reduce its Cognitive Complexity from 16 to the 15 a…" at bounding box center [568, 280] width 644 height 15
click at [638, 362] on div "6 return "null"" at bounding box center [568, 361] width 644 height 13
click at [884, 113] on mat-icon "close" at bounding box center [885, 118] width 14 height 14
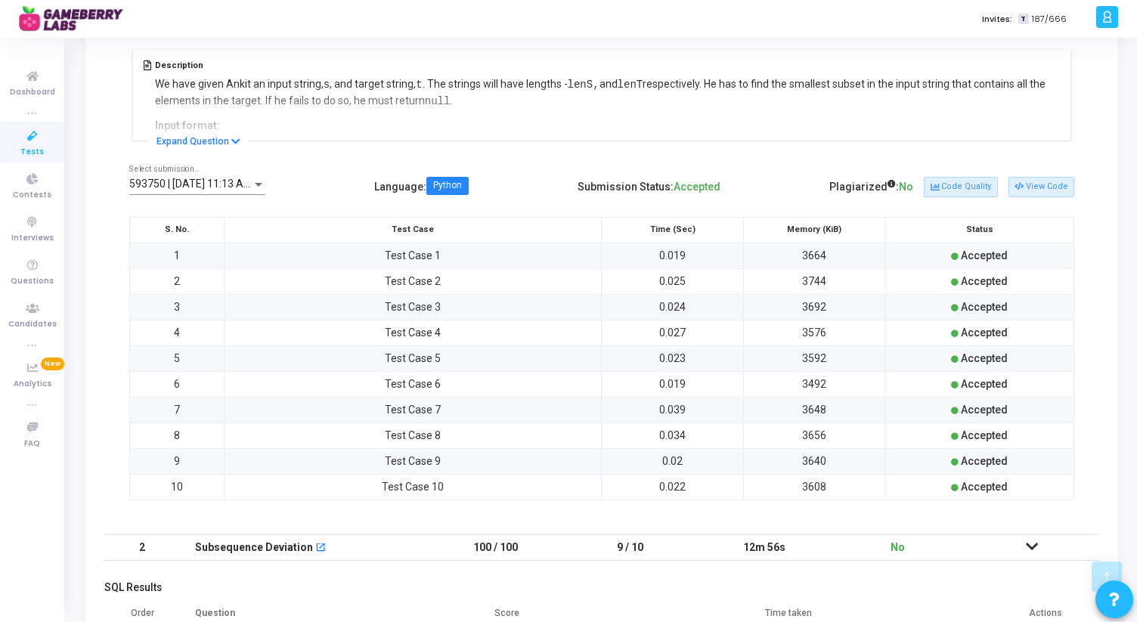
scroll to position [556, 0]
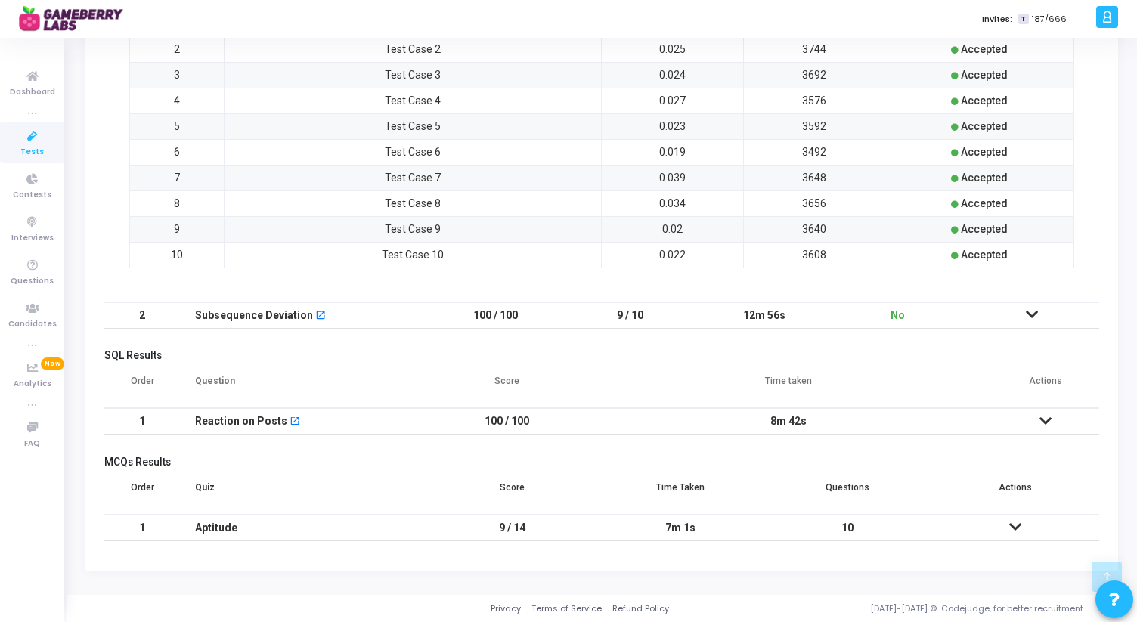
click at [1015, 530] on icon at bounding box center [1015, 527] width 12 height 11
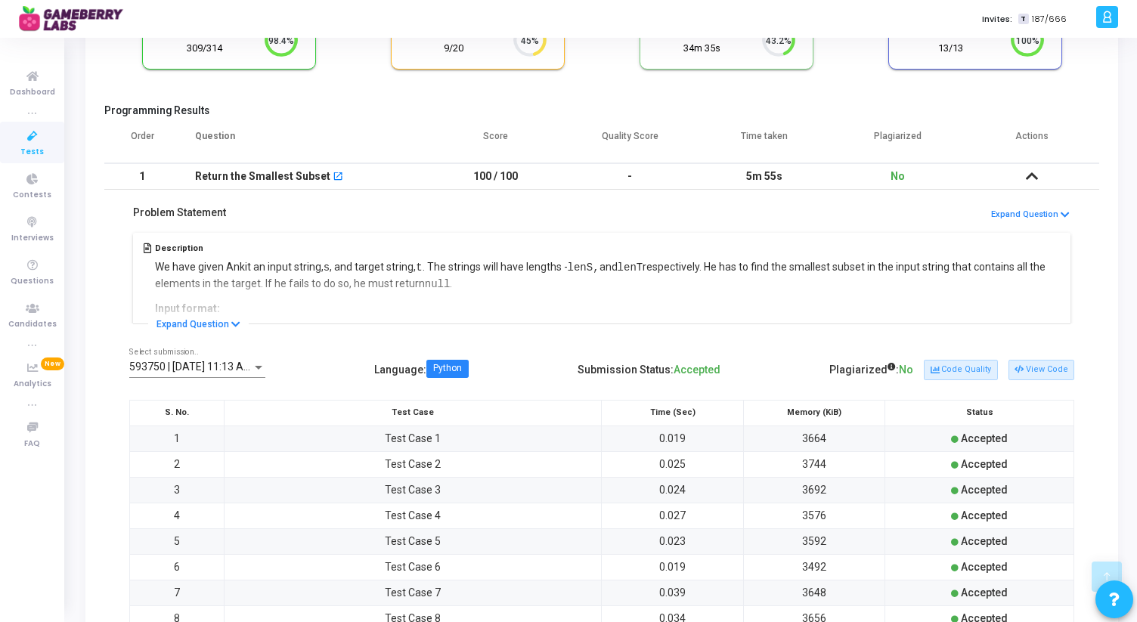
scroll to position [0, 0]
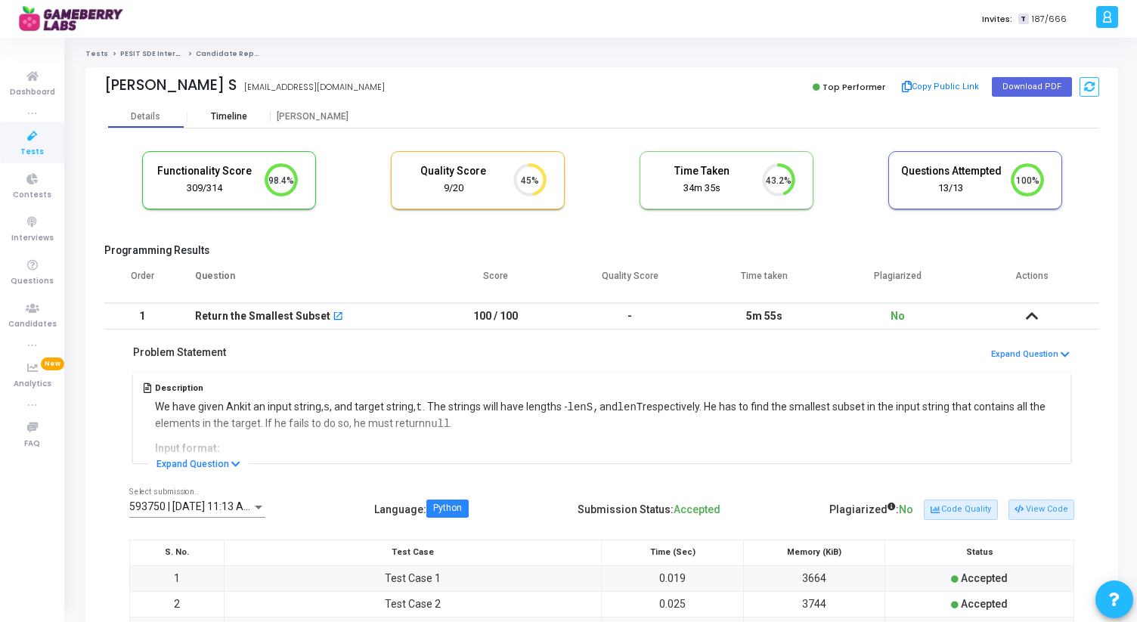
click at [227, 108] on div "Timeline" at bounding box center [228, 116] width 83 height 23
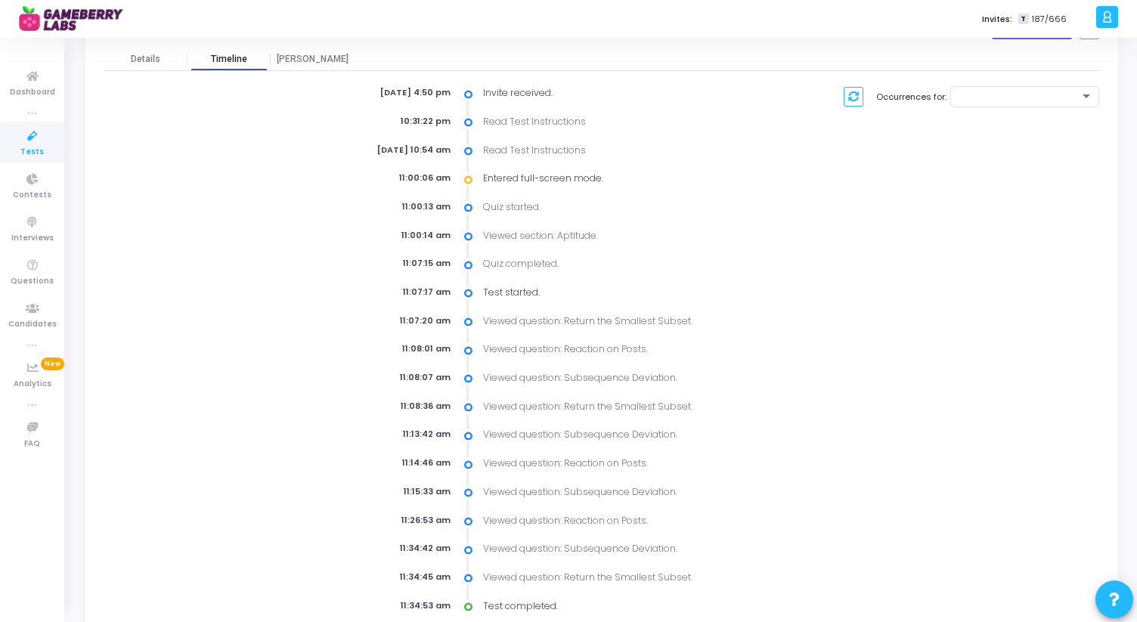
scroll to position [122, 0]
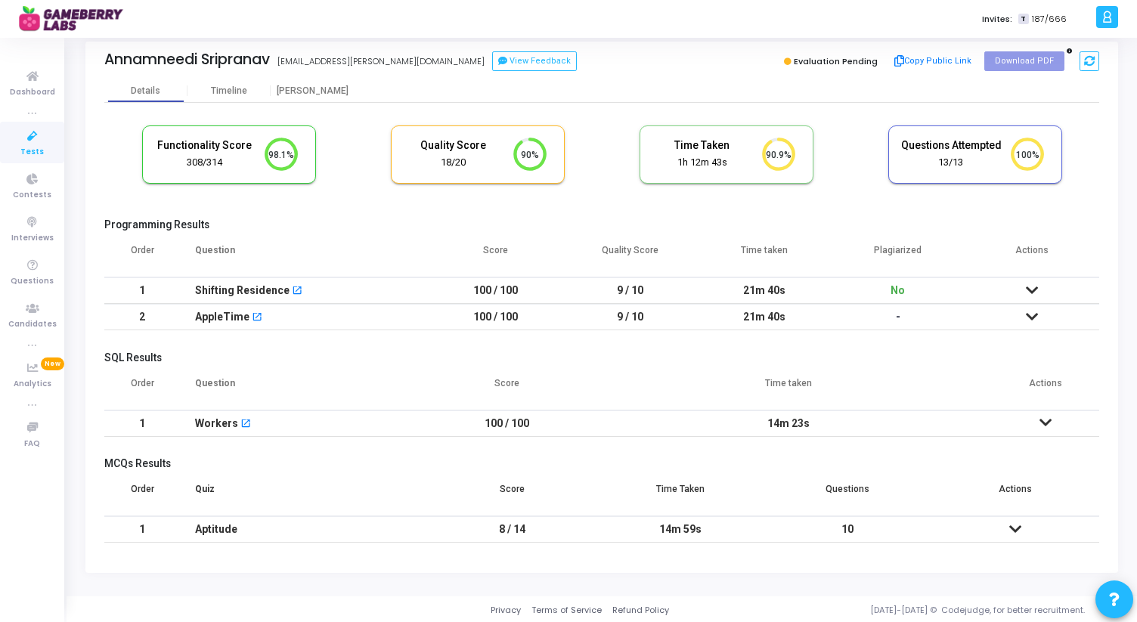
scroll to position [28, 0]
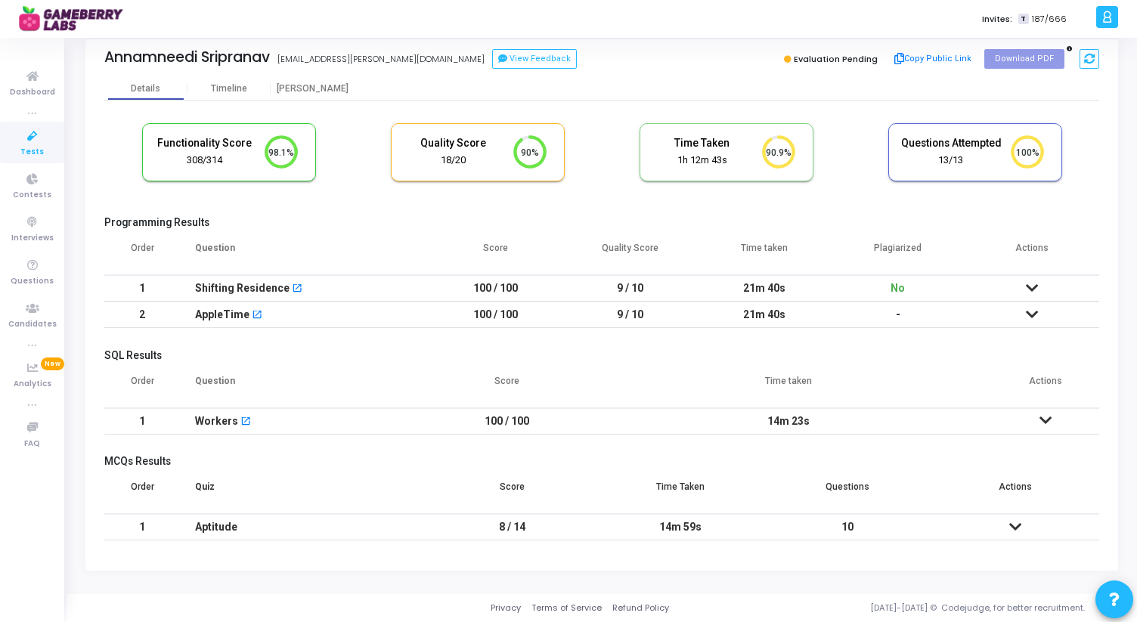
click at [1014, 526] on icon at bounding box center [1015, 527] width 12 height 11
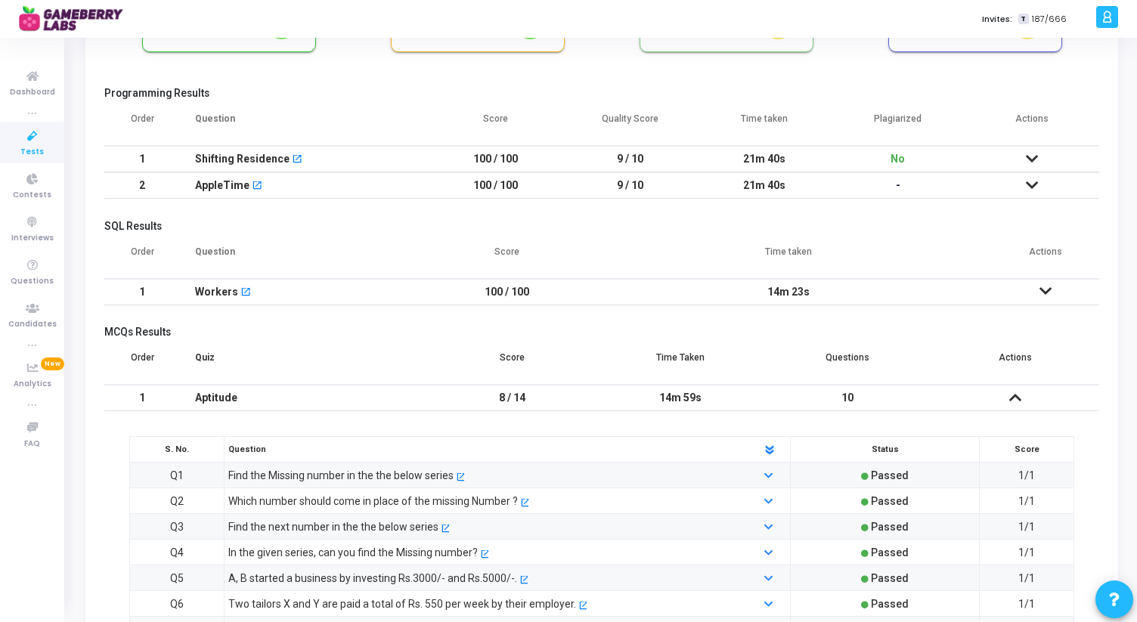
scroll to position [0, 0]
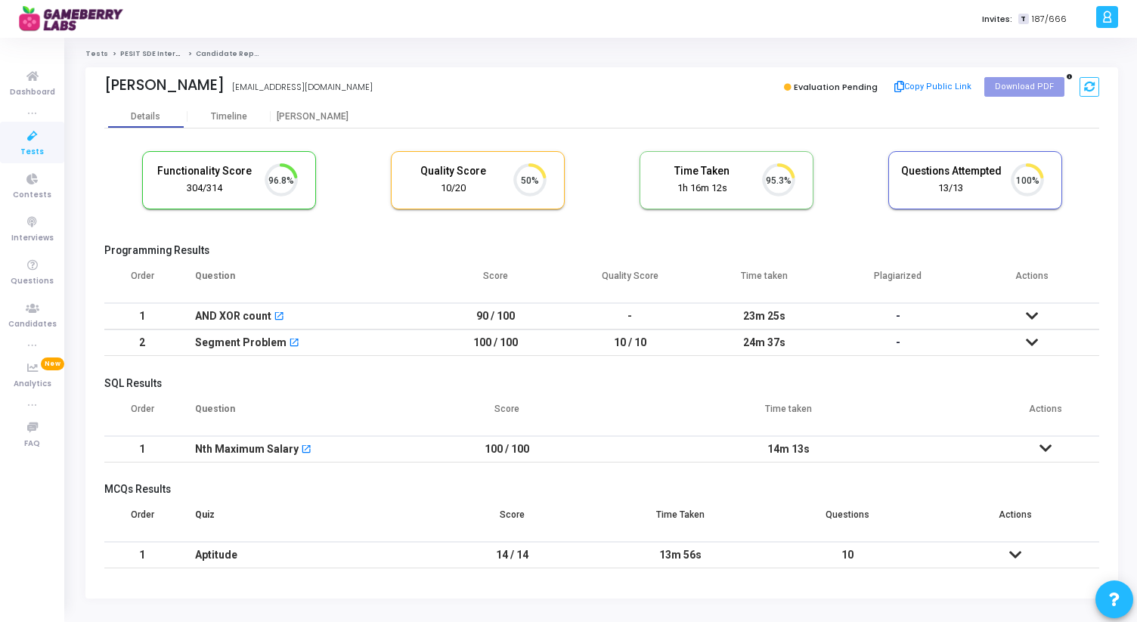
scroll to position [32, 39]
click at [1032, 313] on icon at bounding box center [1032, 316] width 12 height 11
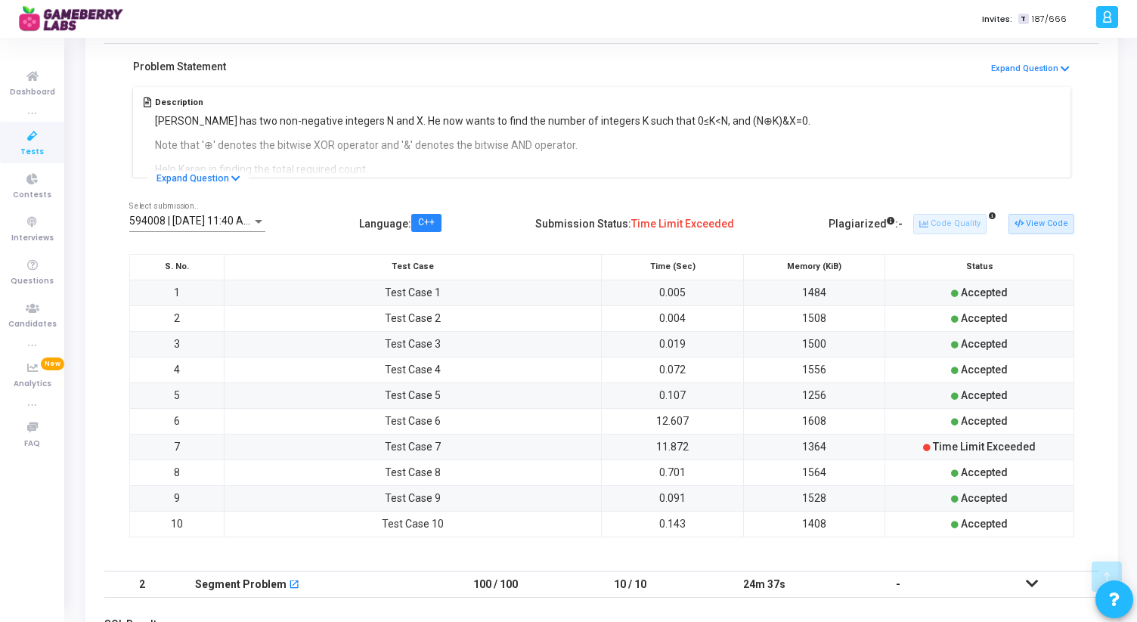
scroll to position [287, 0]
click at [1045, 223] on button "View Code" at bounding box center [1041, 222] width 66 height 20
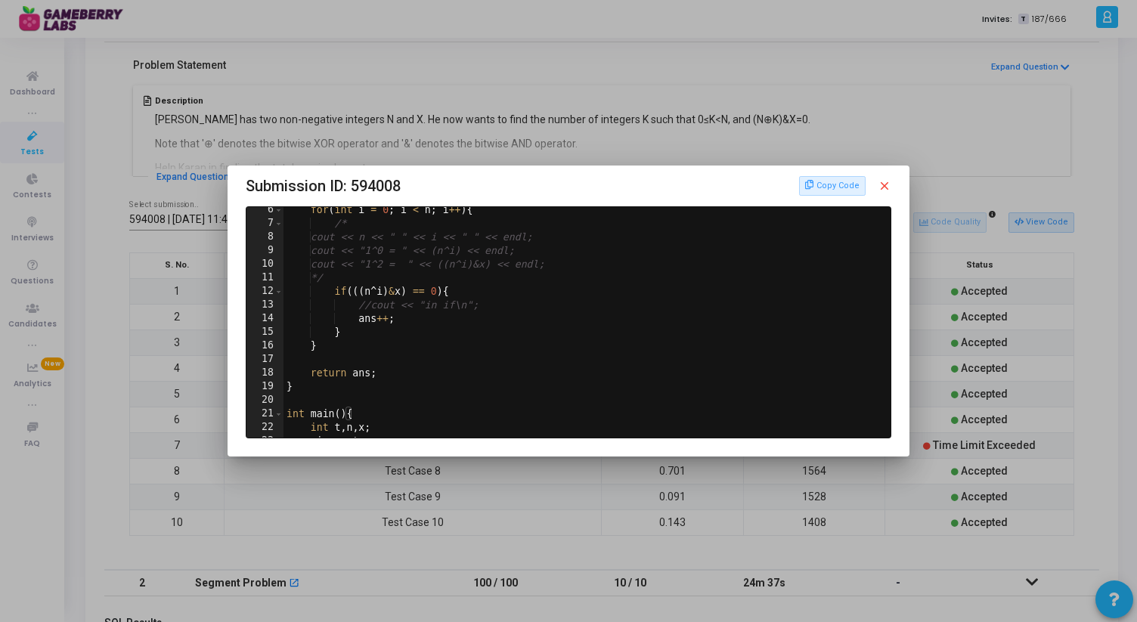
scroll to position [0, 0]
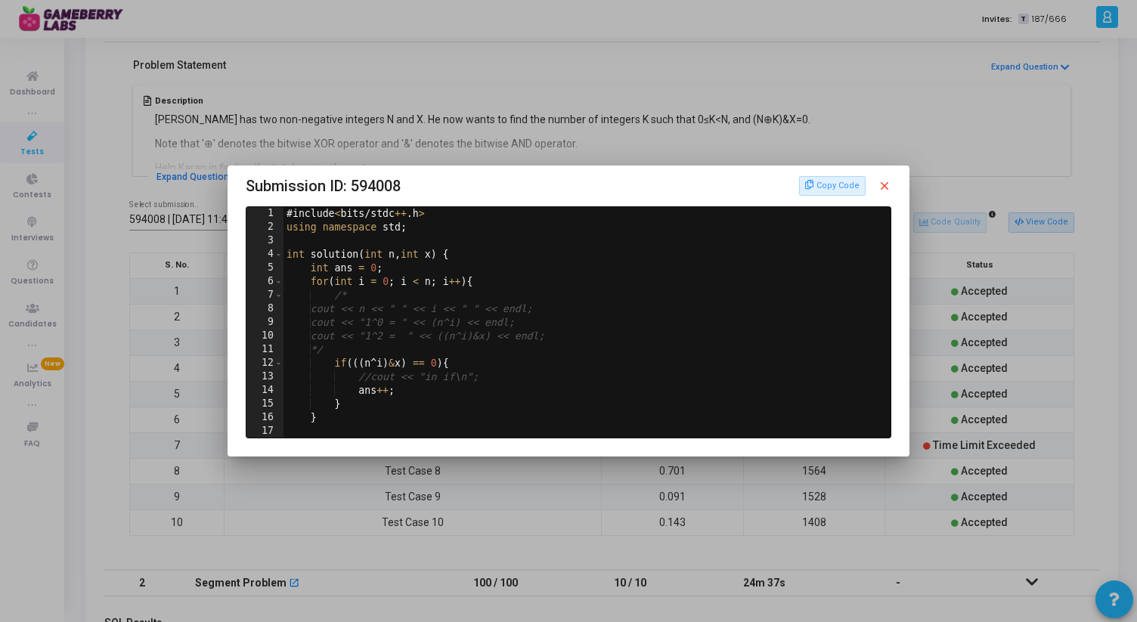
click at [886, 184] on mat-icon "close" at bounding box center [885, 186] width 14 height 14
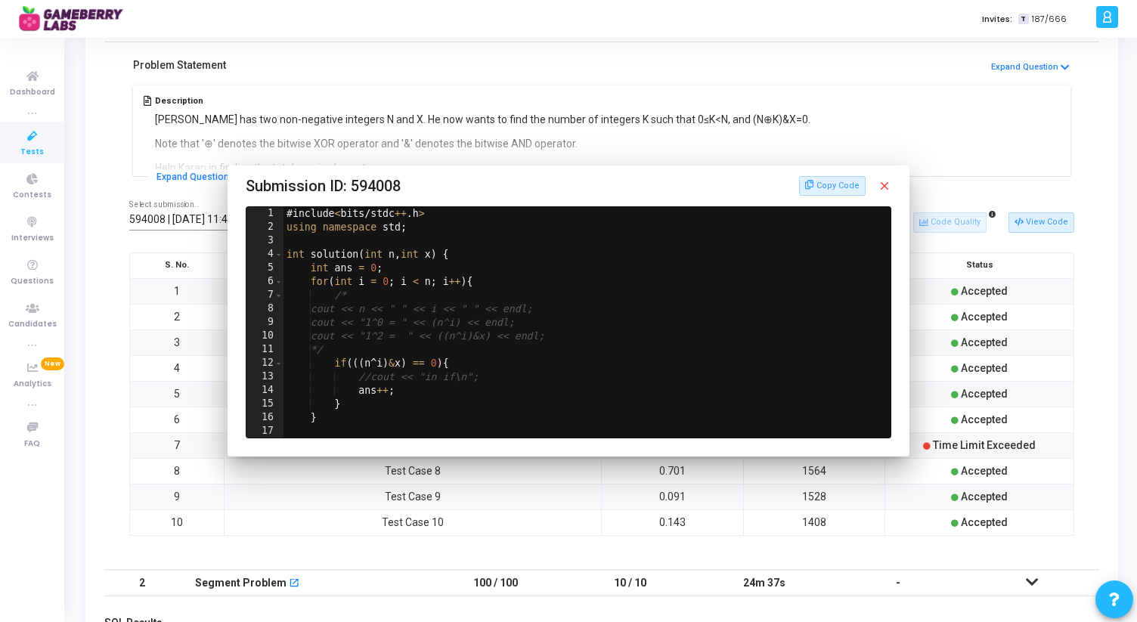
scroll to position [287, 0]
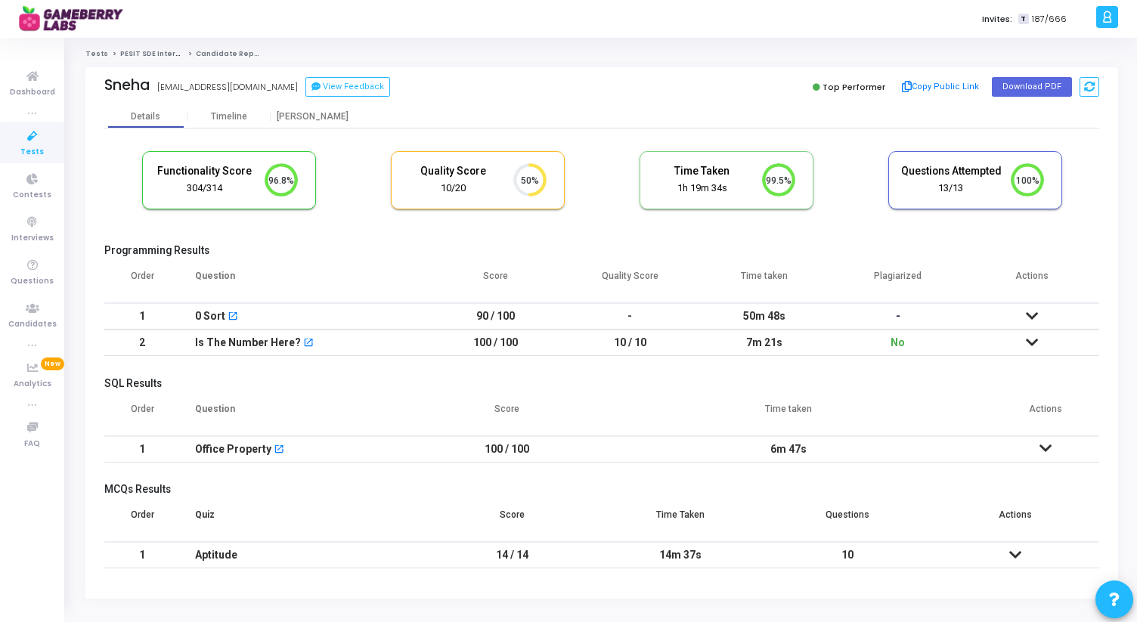
click at [1033, 312] on icon at bounding box center [1032, 316] width 12 height 11
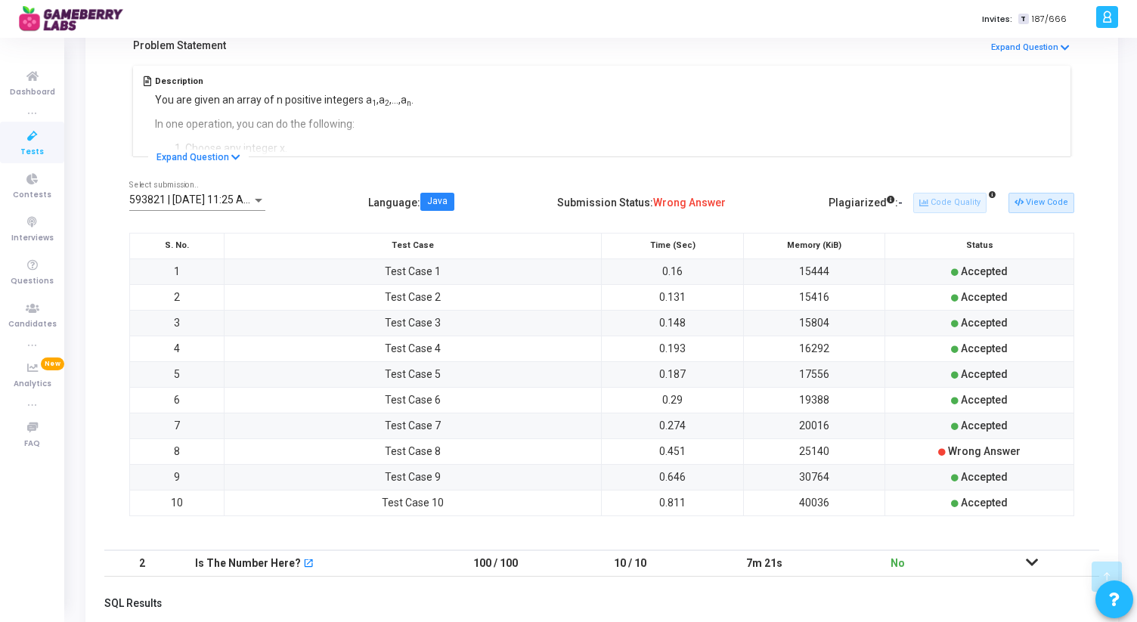
scroll to position [308, 0]
click at [1037, 200] on button "View Code" at bounding box center [1041, 201] width 66 height 20
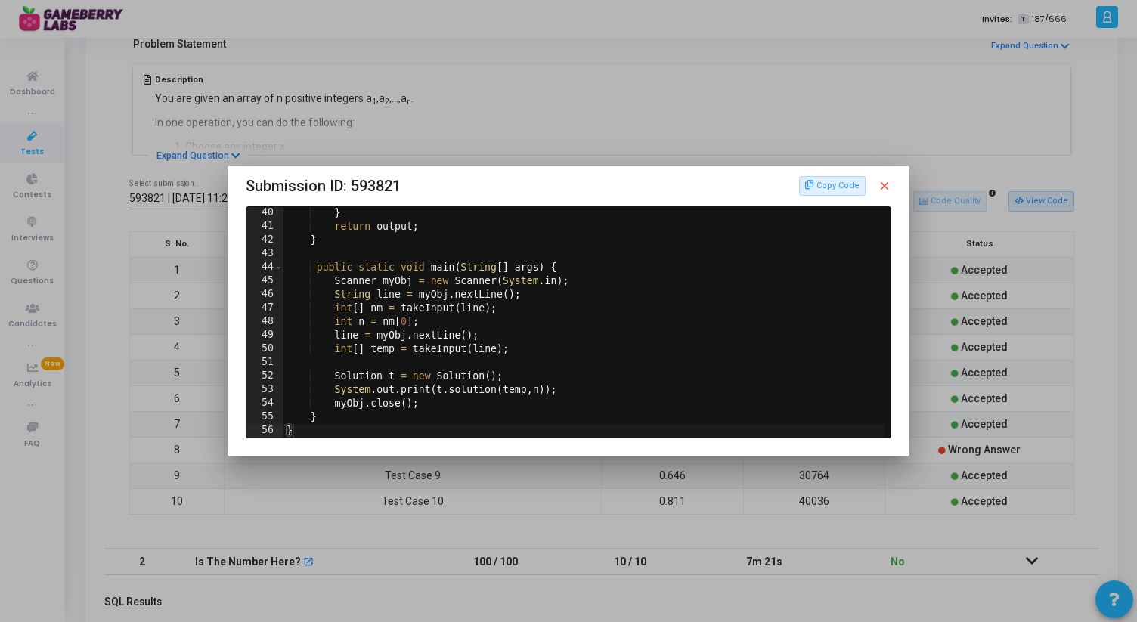
scroll to position [0, 0]
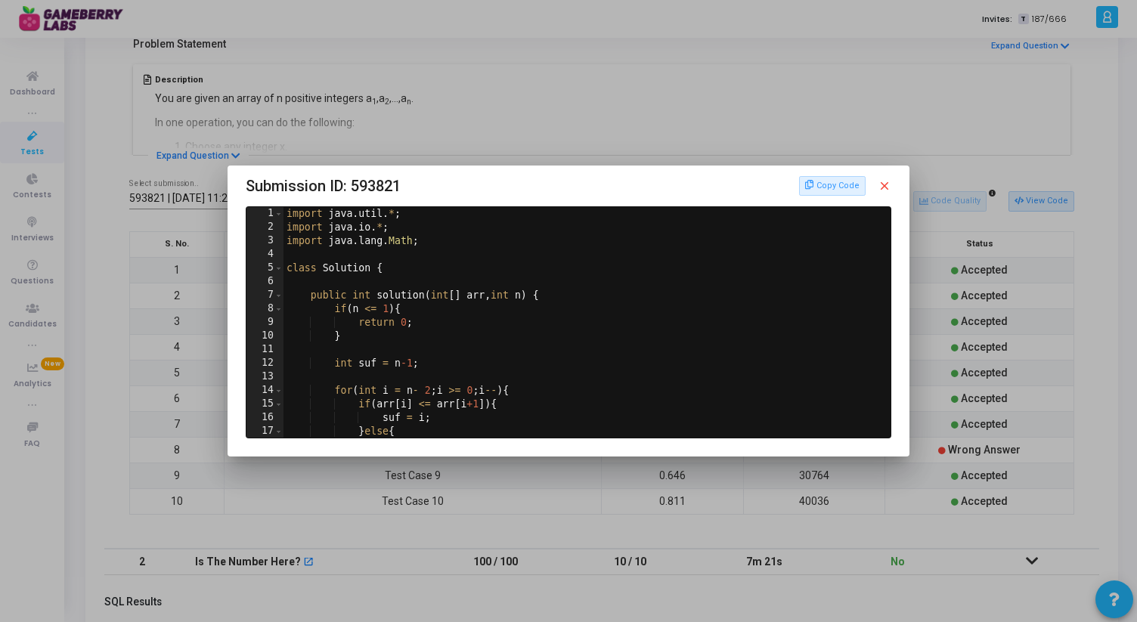
click at [887, 185] on mat-icon "close" at bounding box center [885, 186] width 14 height 14
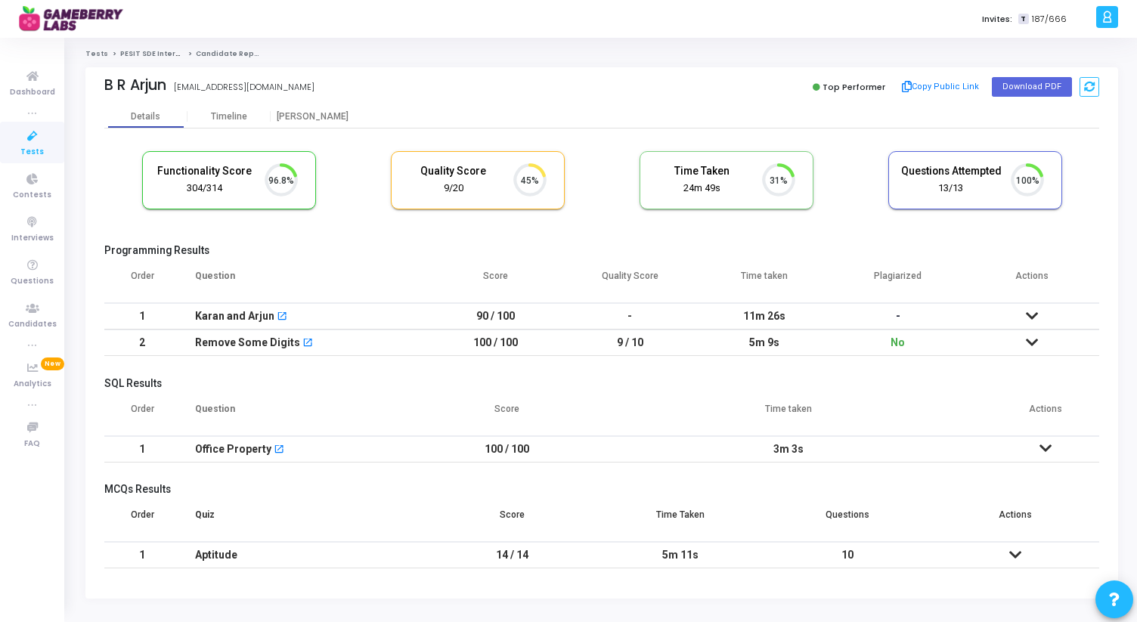
scroll to position [32, 39]
click at [1030, 313] on icon at bounding box center [1032, 316] width 12 height 11
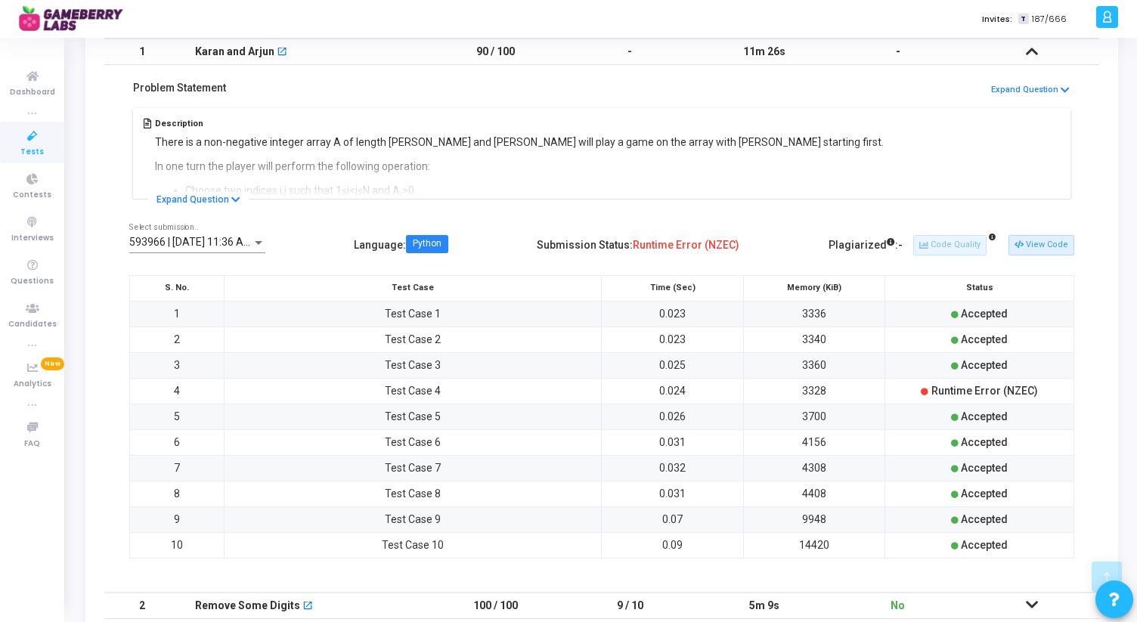
scroll to position [266, 0]
click at [1051, 250] on button "View Code" at bounding box center [1041, 244] width 66 height 20
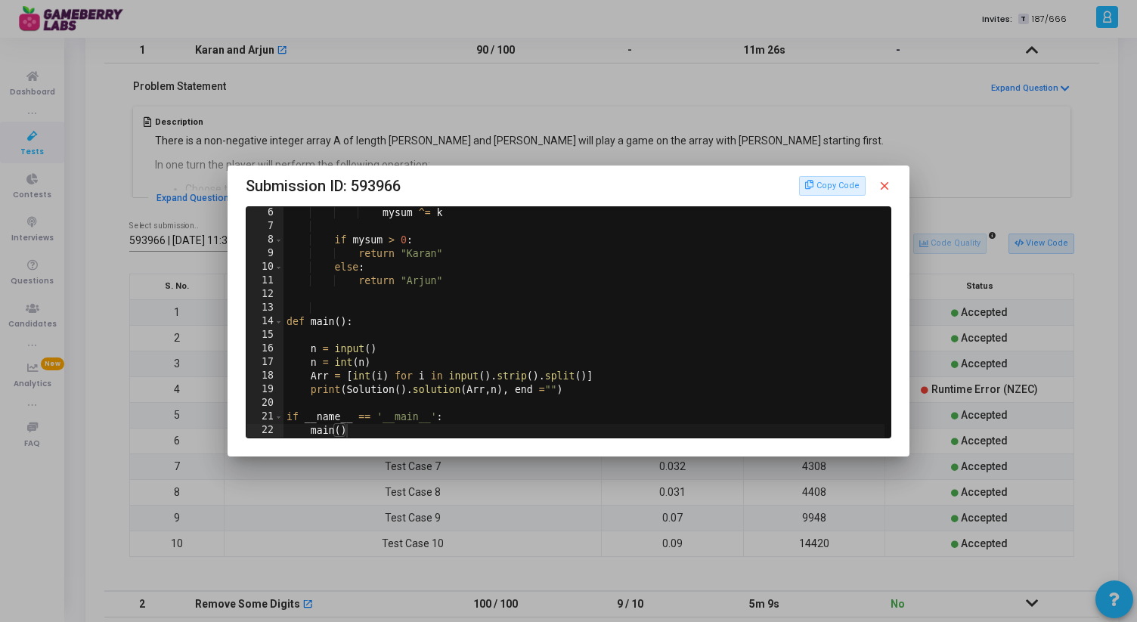
scroll to position [0, 0]
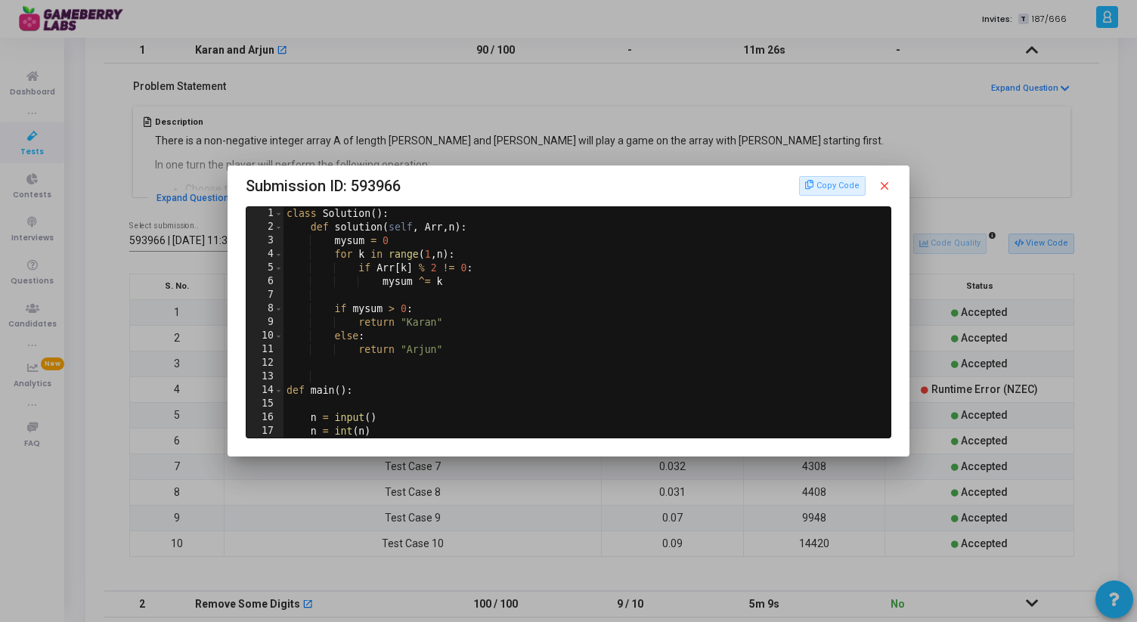
click at [886, 181] on mat-icon "close" at bounding box center [885, 186] width 14 height 14
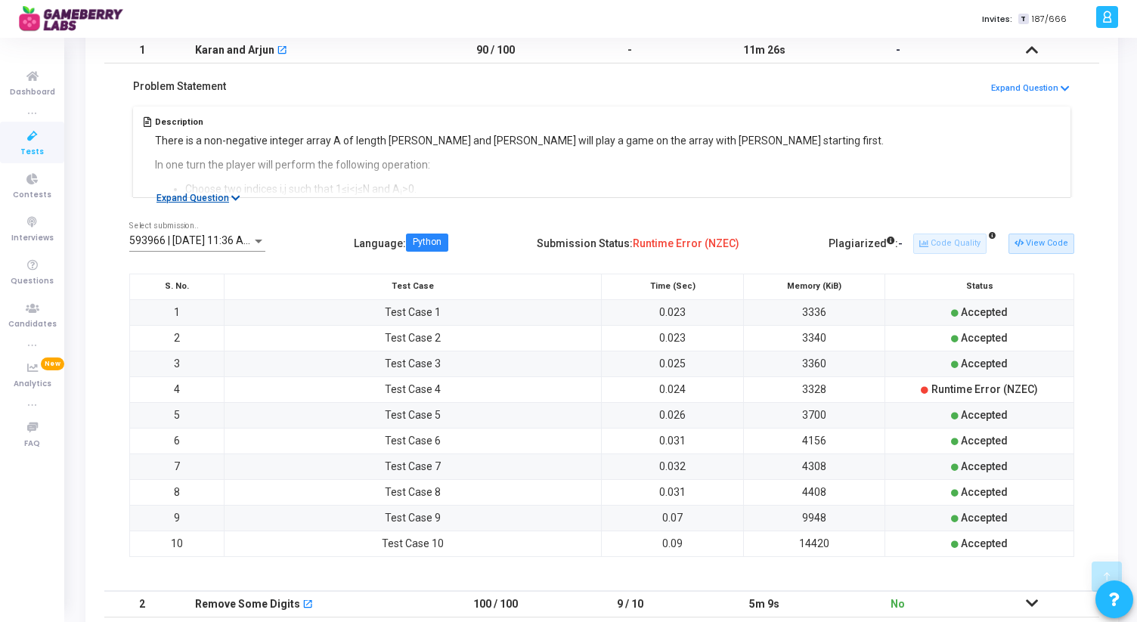
click at [226, 200] on button "Expand Question" at bounding box center [198, 197] width 101 height 15
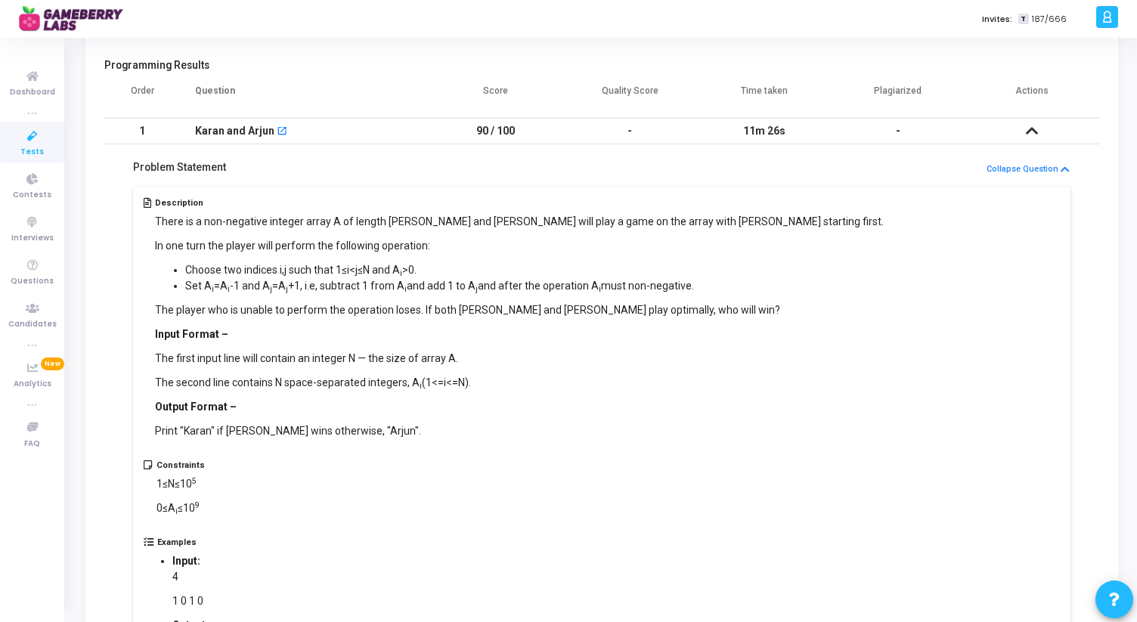
scroll to position [0, 0]
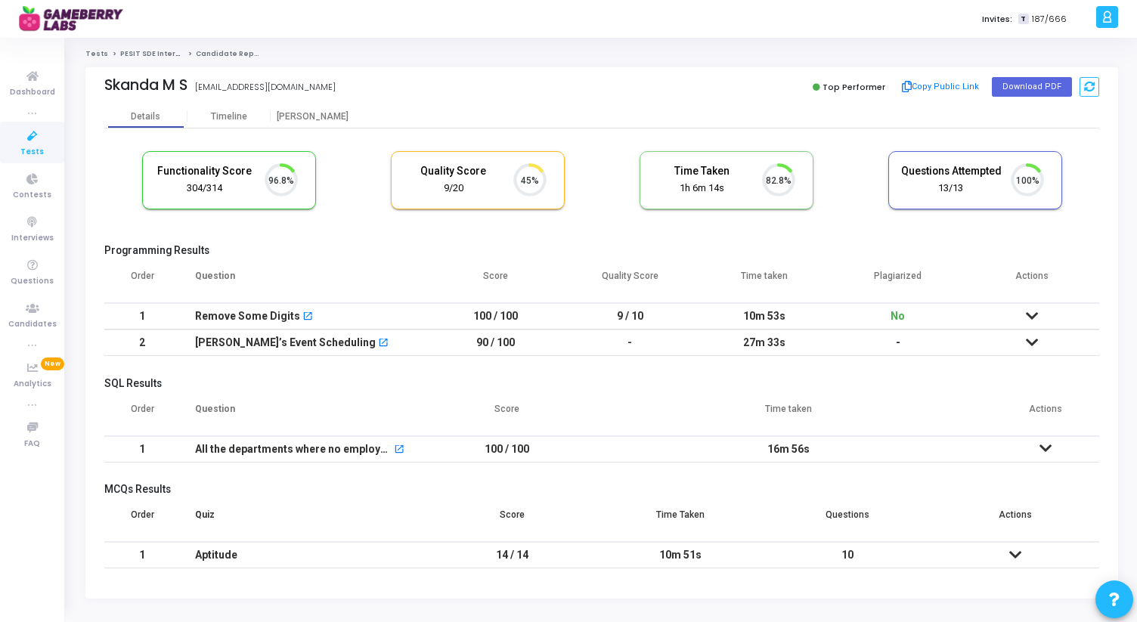
scroll to position [32, 39]
click at [1034, 342] on icon at bounding box center [1032, 342] width 12 height 11
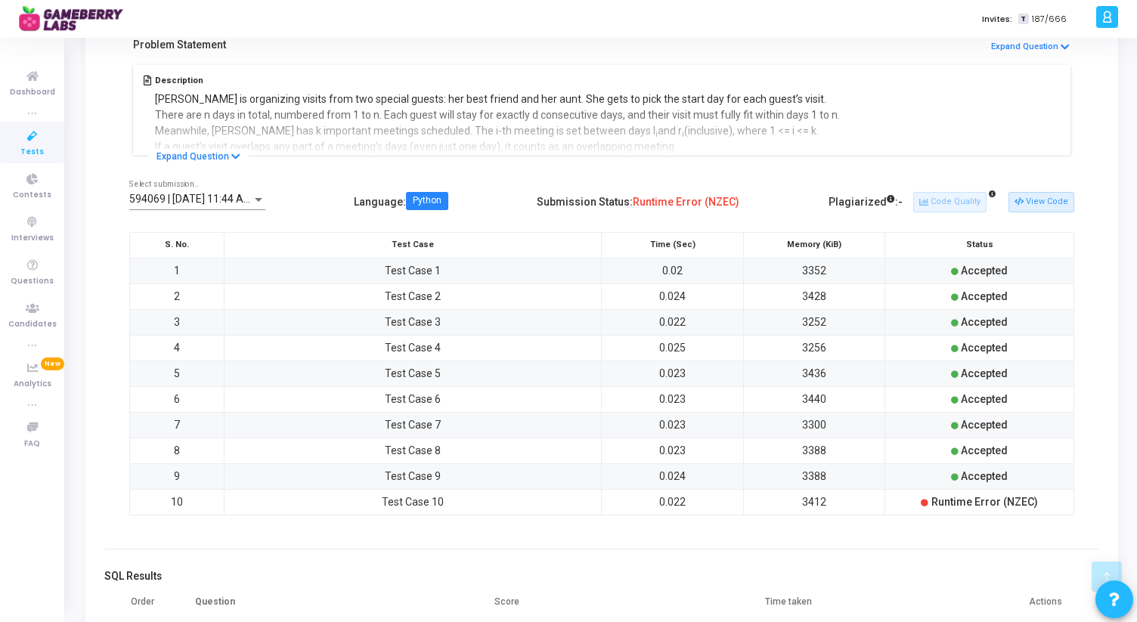
scroll to position [335, 0]
click at [1035, 203] on button "View Code" at bounding box center [1041, 201] width 66 height 20
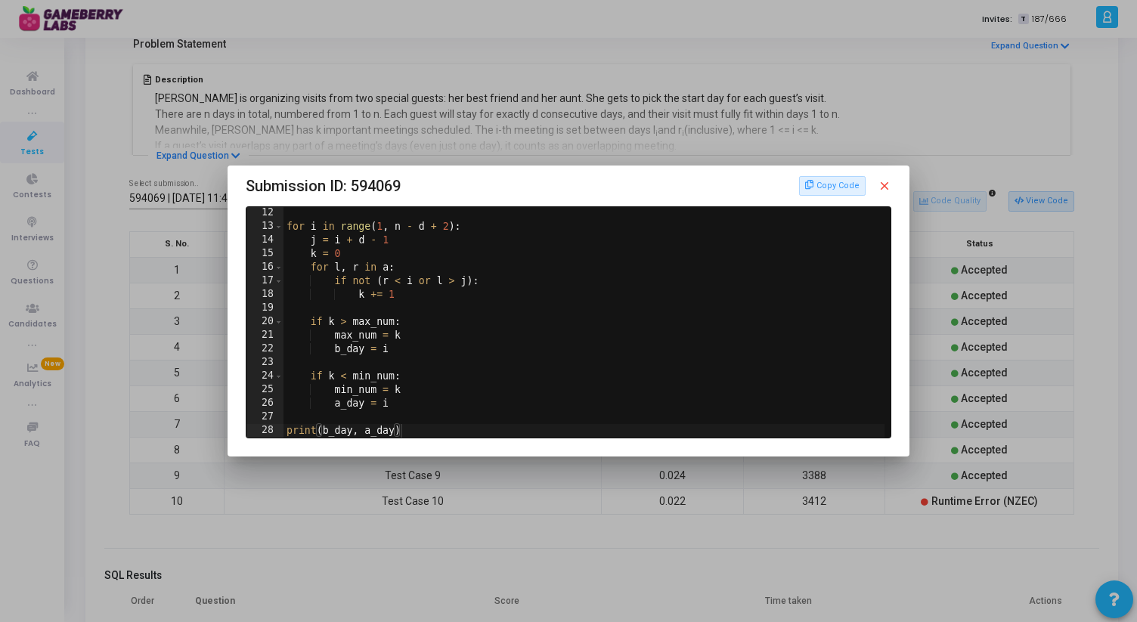
scroll to position [0, 0]
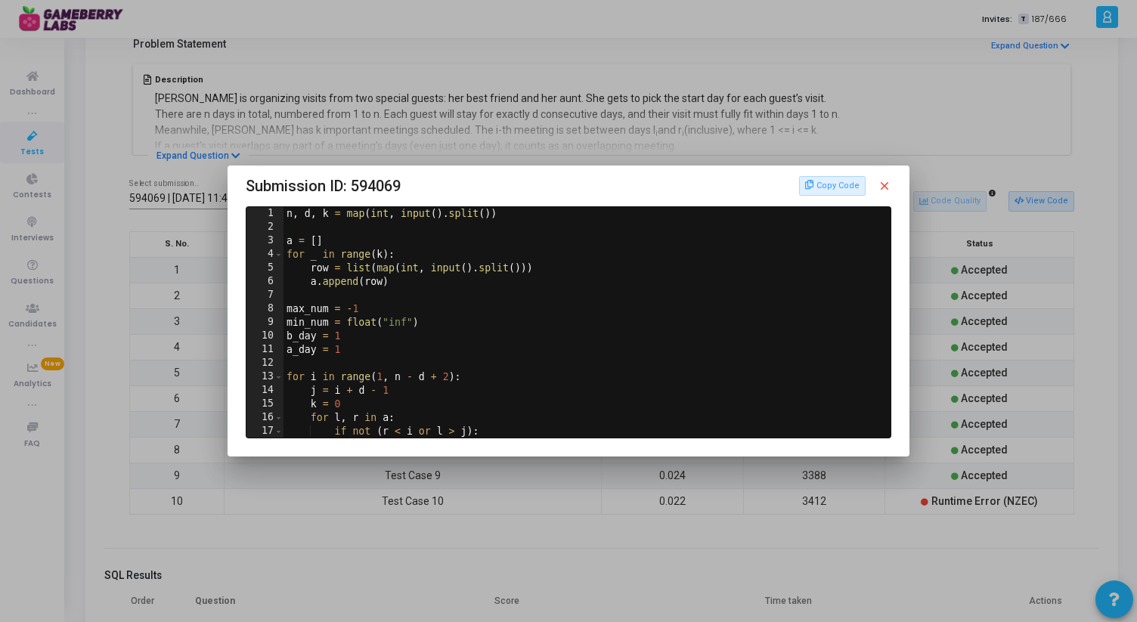
click at [885, 182] on mat-icon "close" at bounding box center [885, 186] width 14 height 14
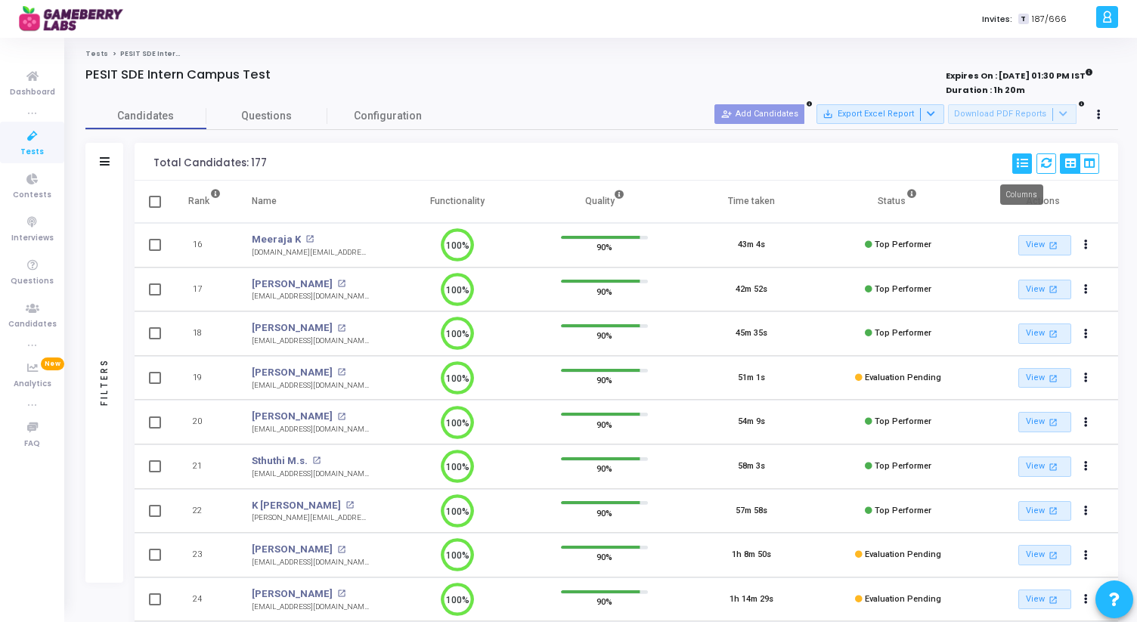
click at [1017, 166] on icon at bounding box center [1022, 163] width 11 height 11
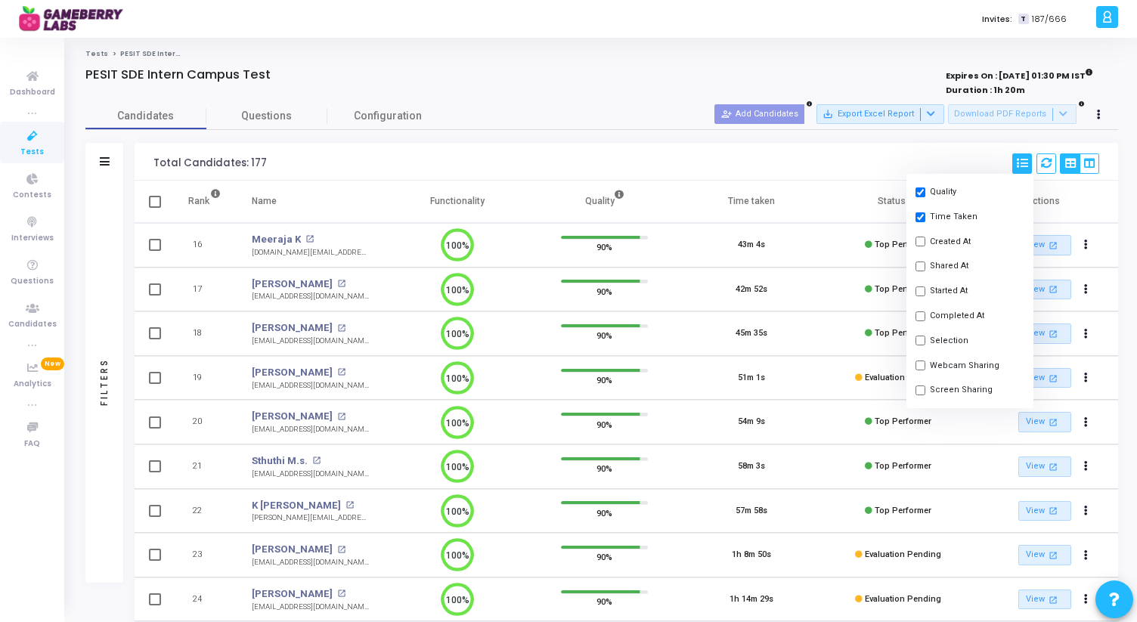
click at [921, 342] on input "checkbox" at bounding box center [920, 341] width 10 height 10
checkbox input "true"
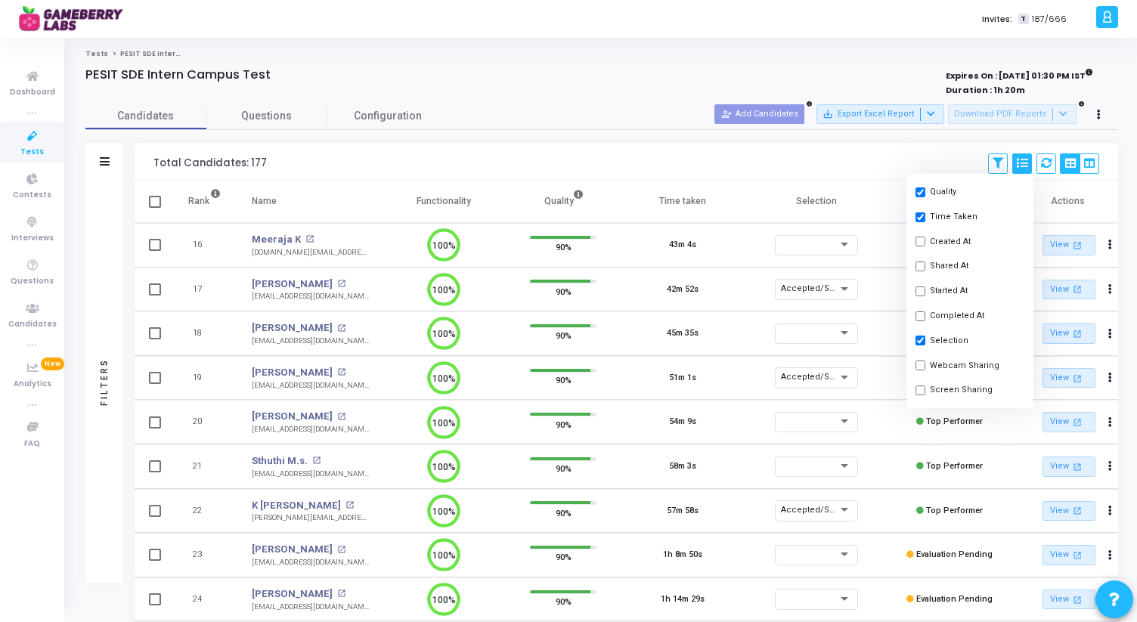
click at [749, 42] on div "Tests PESIT SDE Intern Campus Test PESIT SDE Intern Campus Test Expires On : 21…" at bounding box center [602, 489] width 1070 height 903
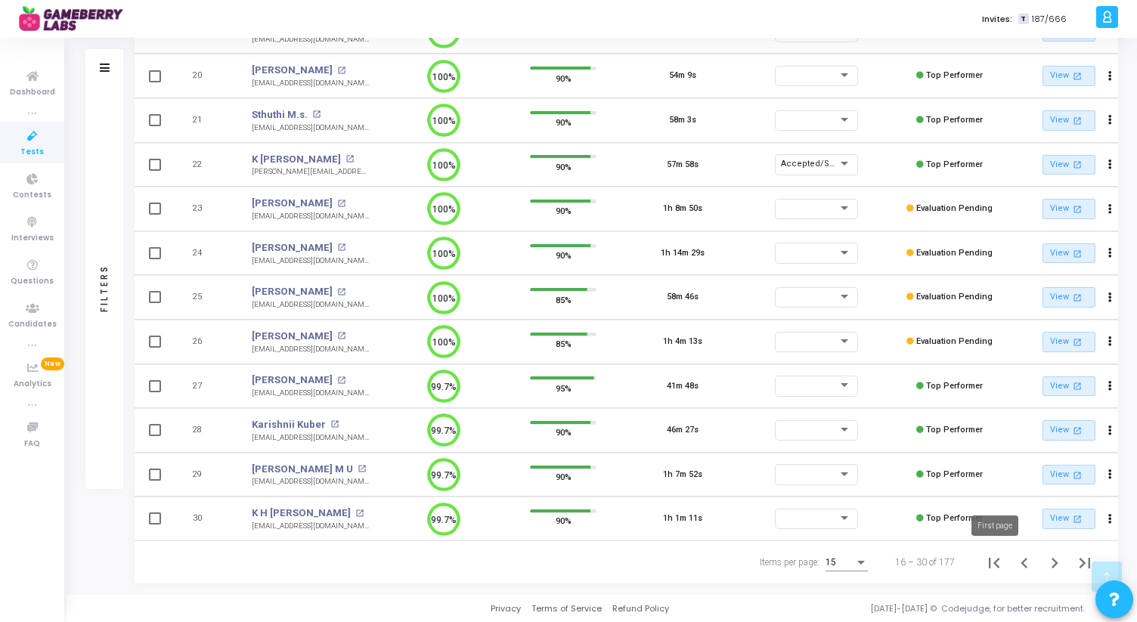
click at [994, 561] on icon "First page" at bounding box center [994, 563] width 11 height 11
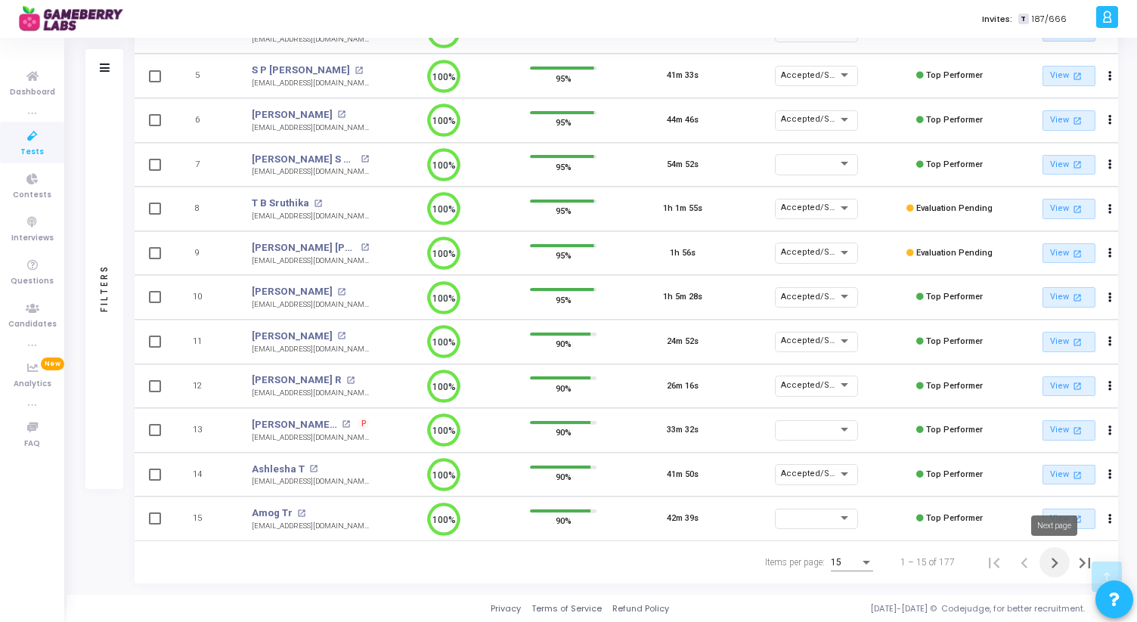
click at [1053, 558] on icon "Next page" at bounding box center [1054, 563] width 21 height 21
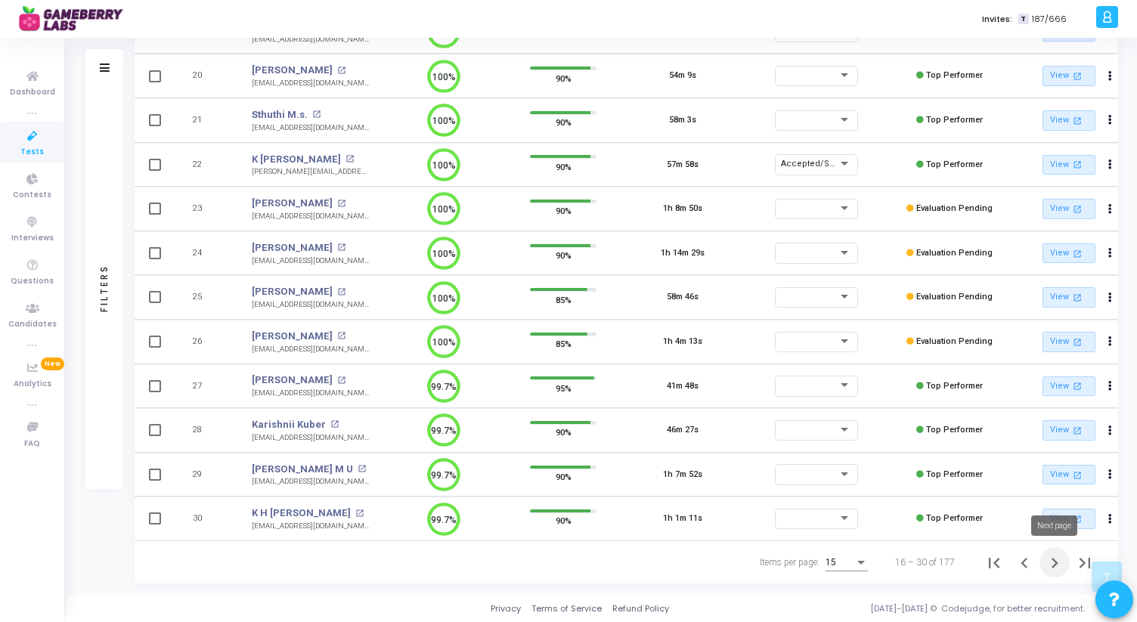
click at [1051, 563] on icon "Next page" at bounding box center [1054, 563] width 21 height 21
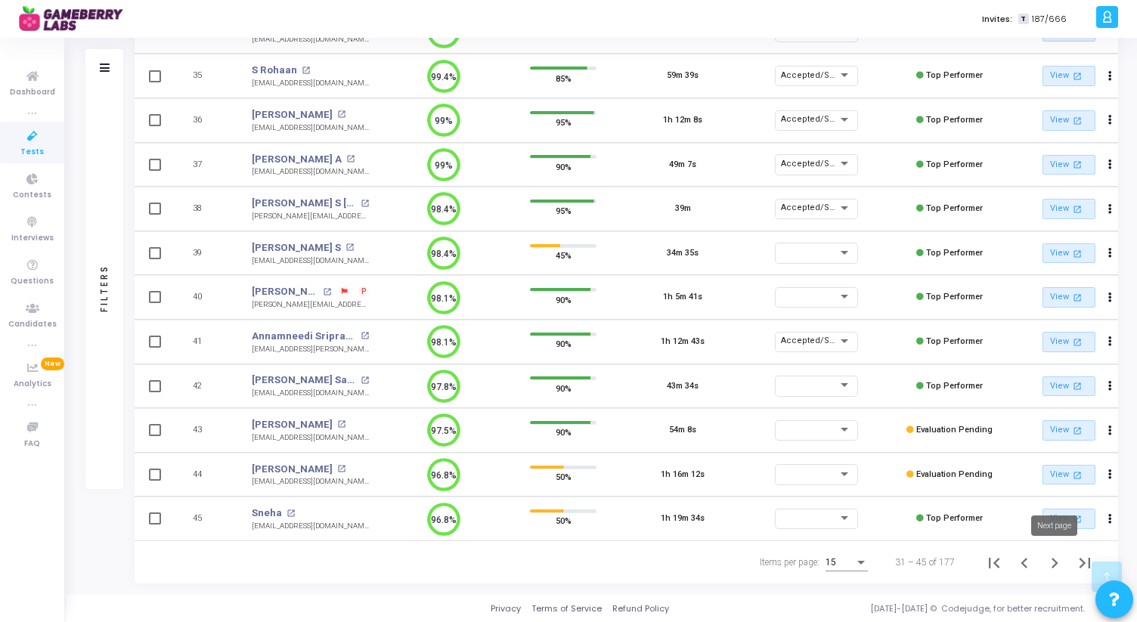
click at [1057, 562] on icon "Next page" at bounding box center [1054, 563] width 21 height 21
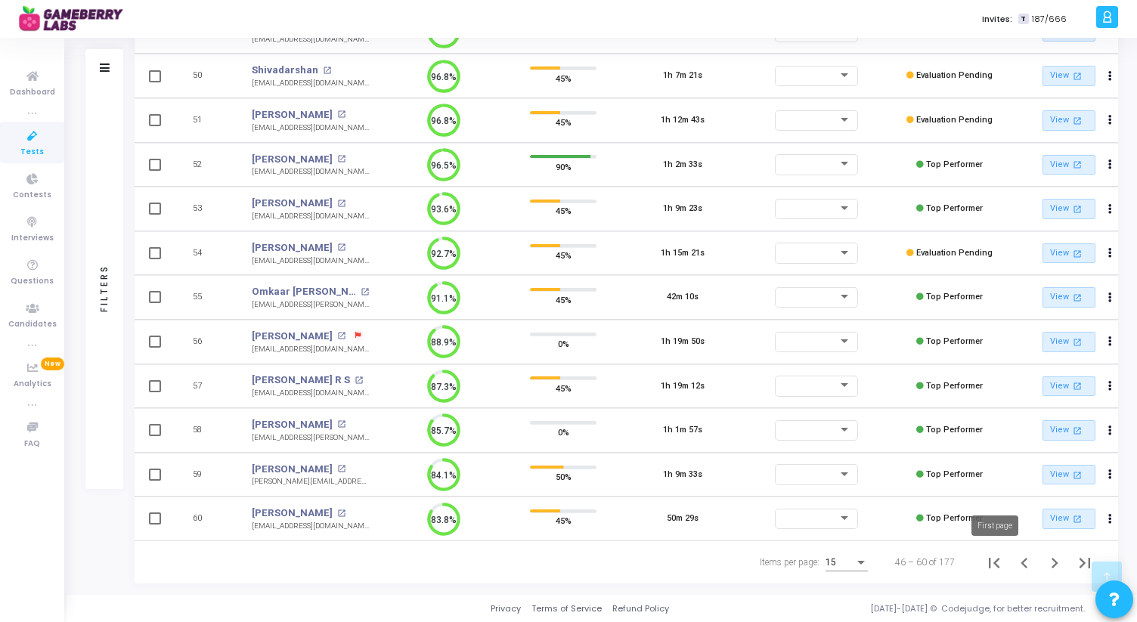
click at [999, 571] on icon "First page" at bounding box center [993, 563] width 21 height 21
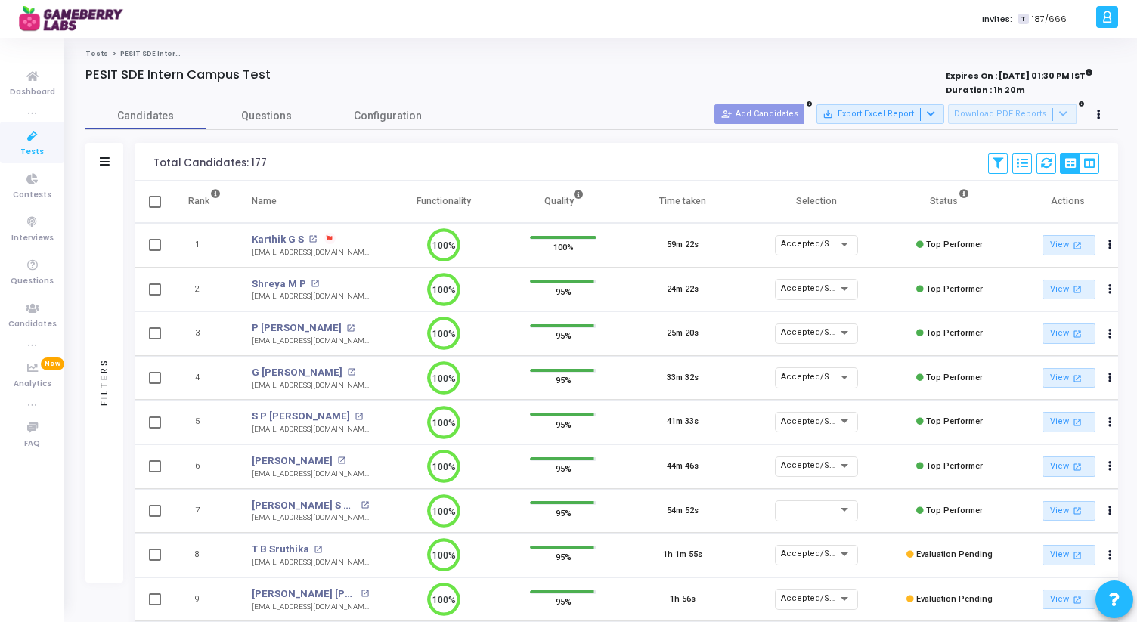
click at [613, 66] on div "Tests PESIT SDE Intern Campus Test PESIT SDE Intern Campus Test Expires On : 21…" at bounding box center [601, 489] width 1033 height 881
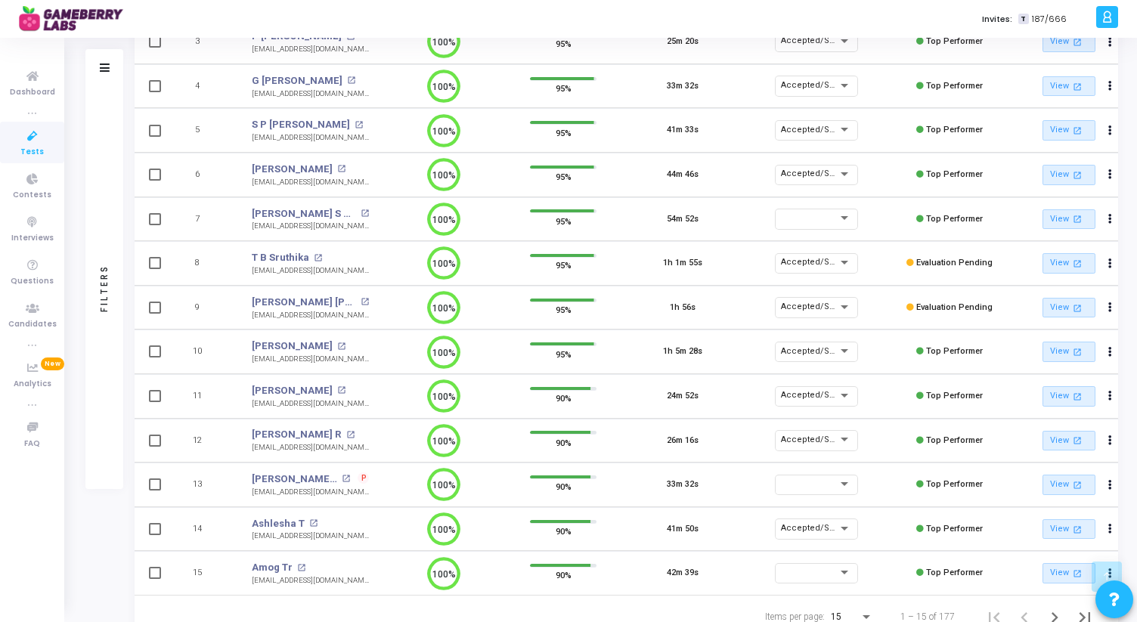
scroll to position [352, 0]
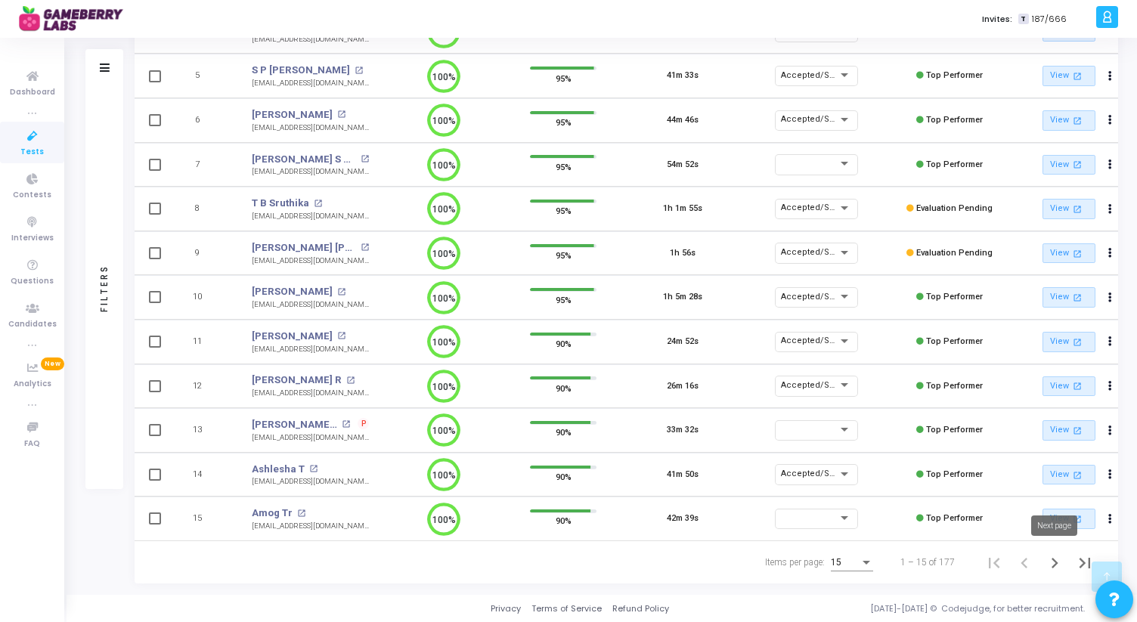
click at [1055, 562] on icon "Next page" at bounding box center [1054, 563] width 7 height 11
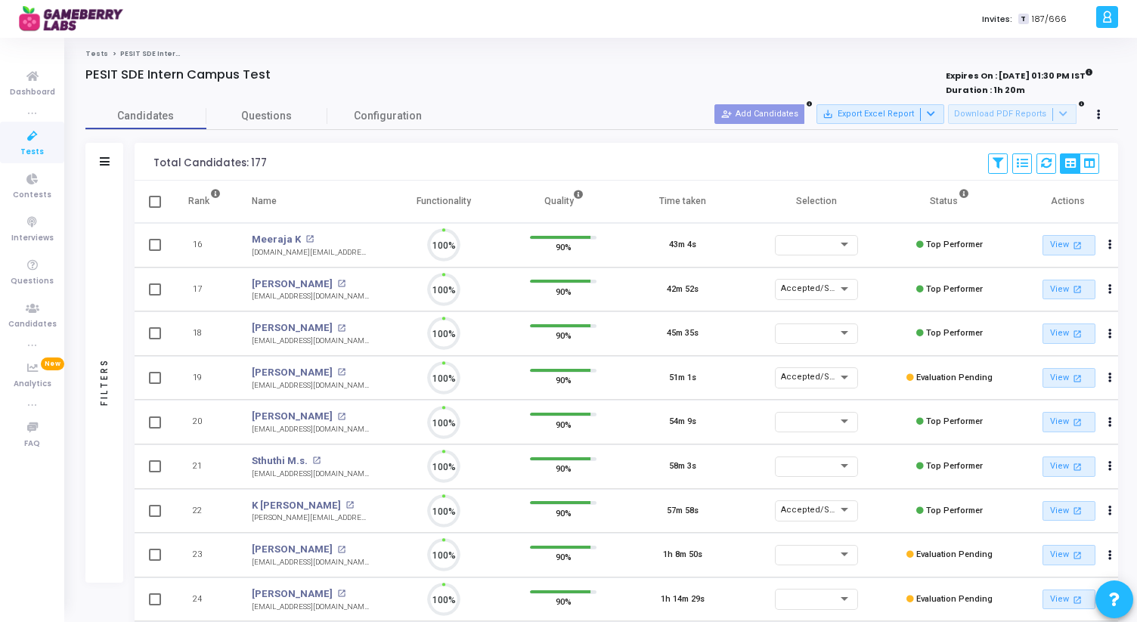
scroll to position [32, 39]
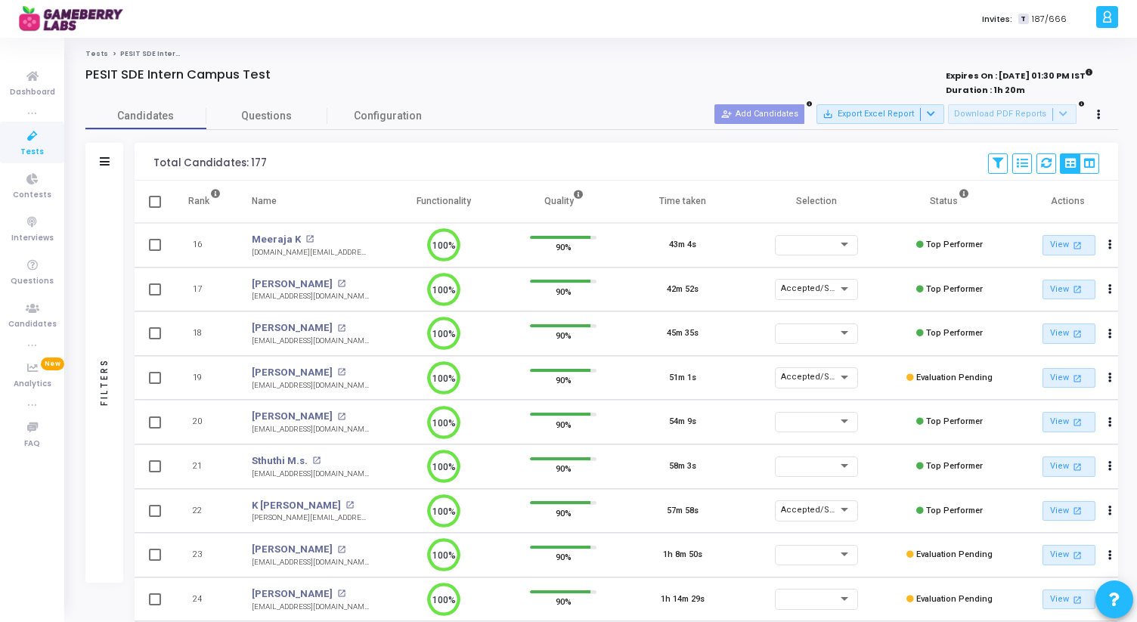
click at [609, 60] on div "Tests PESIT SDE Intern Campus Test PESIT SDE Intern Campus Test Expires On : 21…" at bounding box center [601, 489] width 1033 height 881
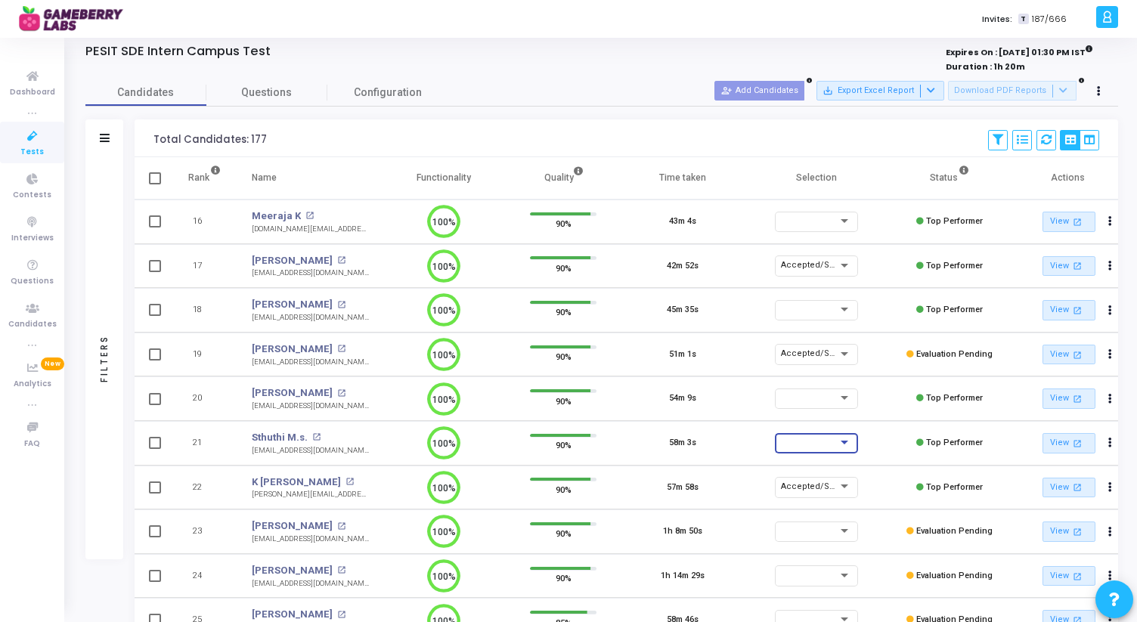
click at [796, 444] on div at bounding box center [809, 442] width 57 height 9
click at [822, 447] on span "Accepted/Shortlisted" at bounding box center [832, 445] width 102 height 25
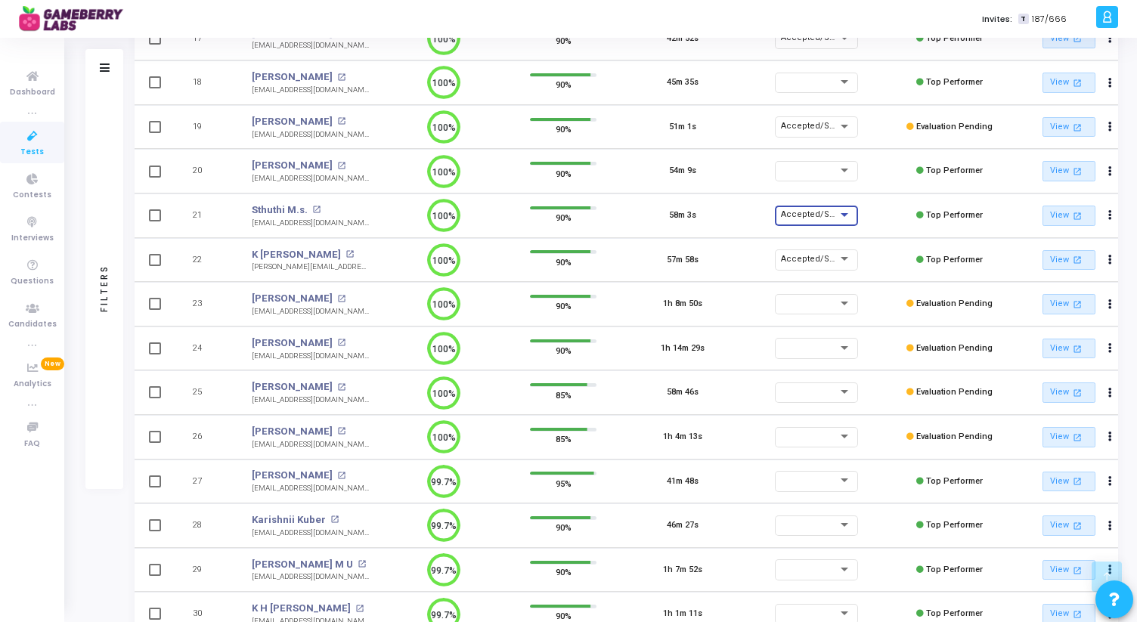
scroll to position [252, 0]
click at [731, 308] on td "1h 8m 50s" at bounding box center [682, 303] width 119 height 45
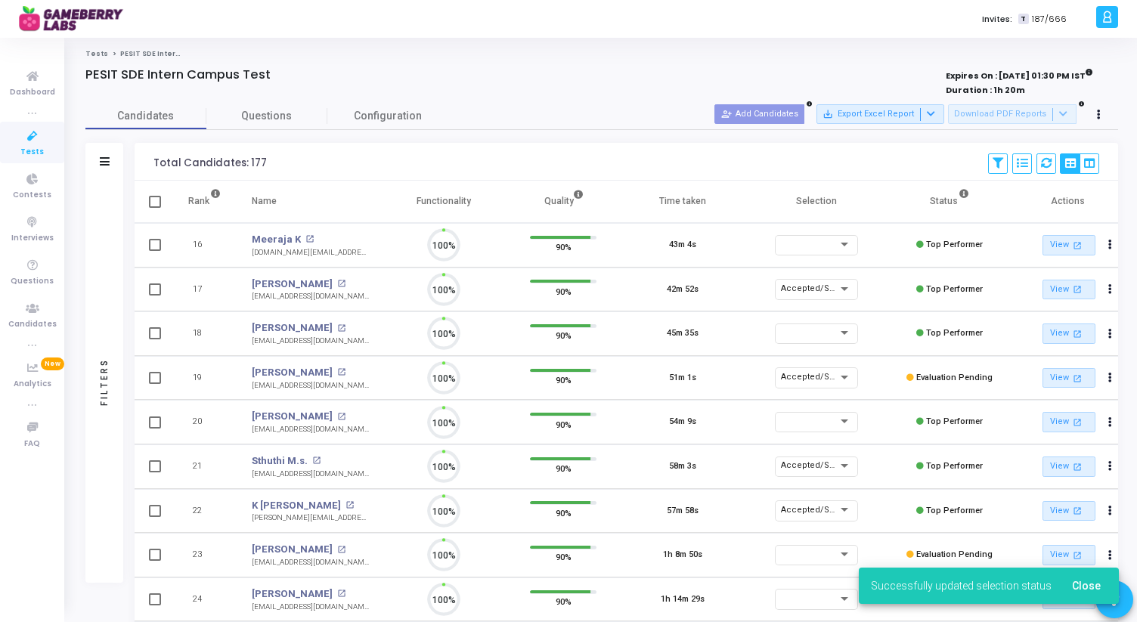
scroll to position [32, 39]
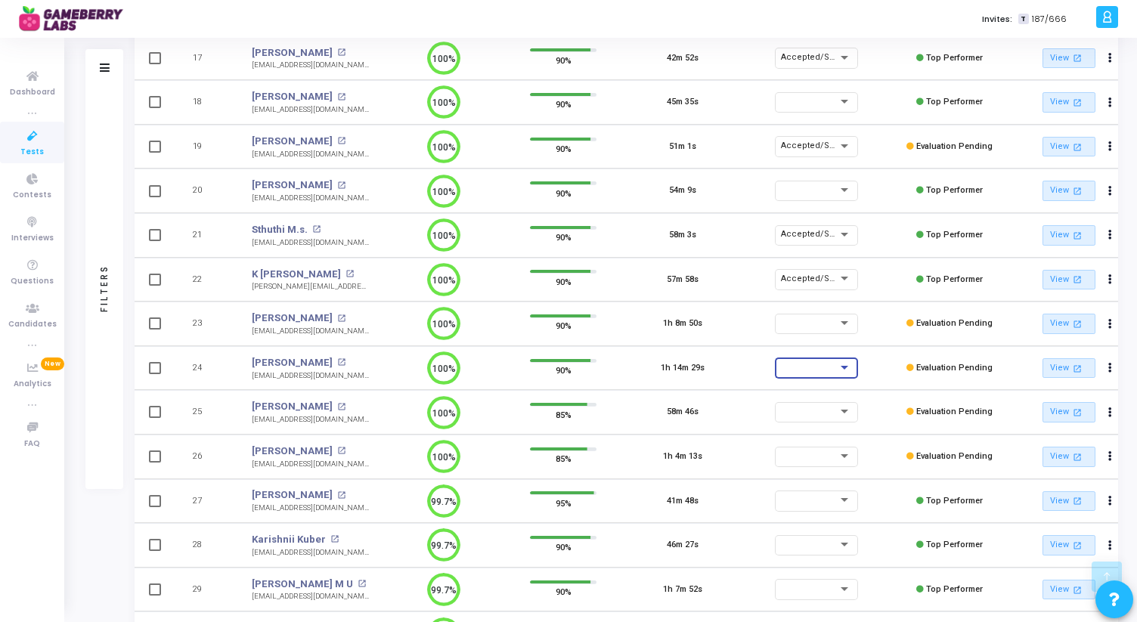
click at [821, 370] on div at bounding box center [809, 367] width 57 height 9
click at [821, 369] on span "Accepted/Shortlisted" at bounding box center [832, 370] width 102 height 25
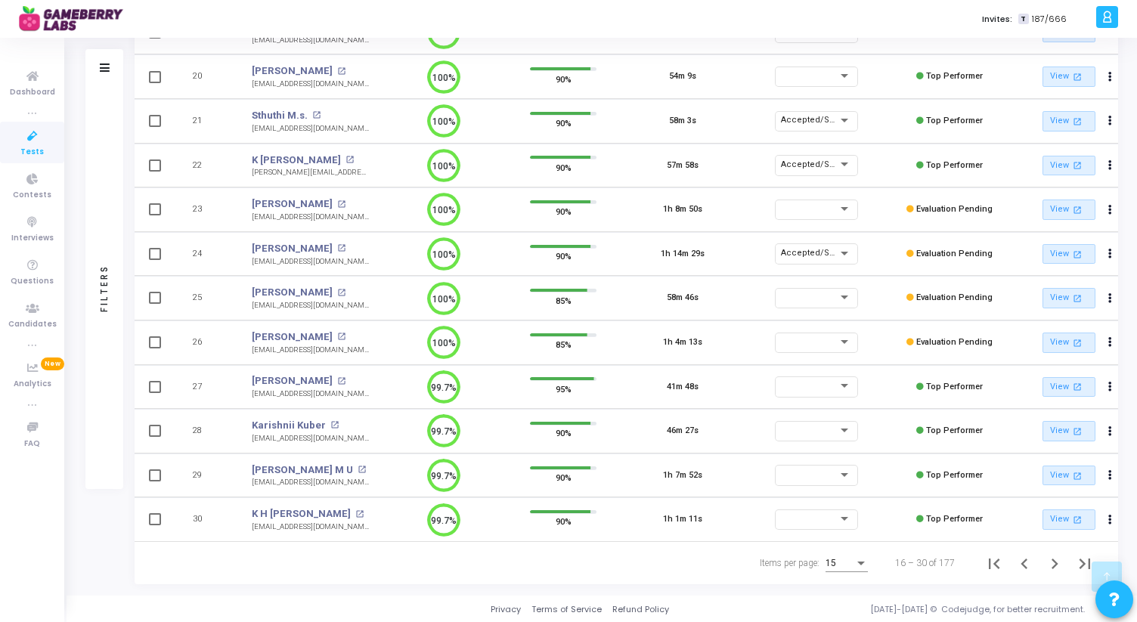
scroll to position [352, 0]
click at [1055, 568] on icon "Next page" at bounding box center [1054, 563] width 21 height 21
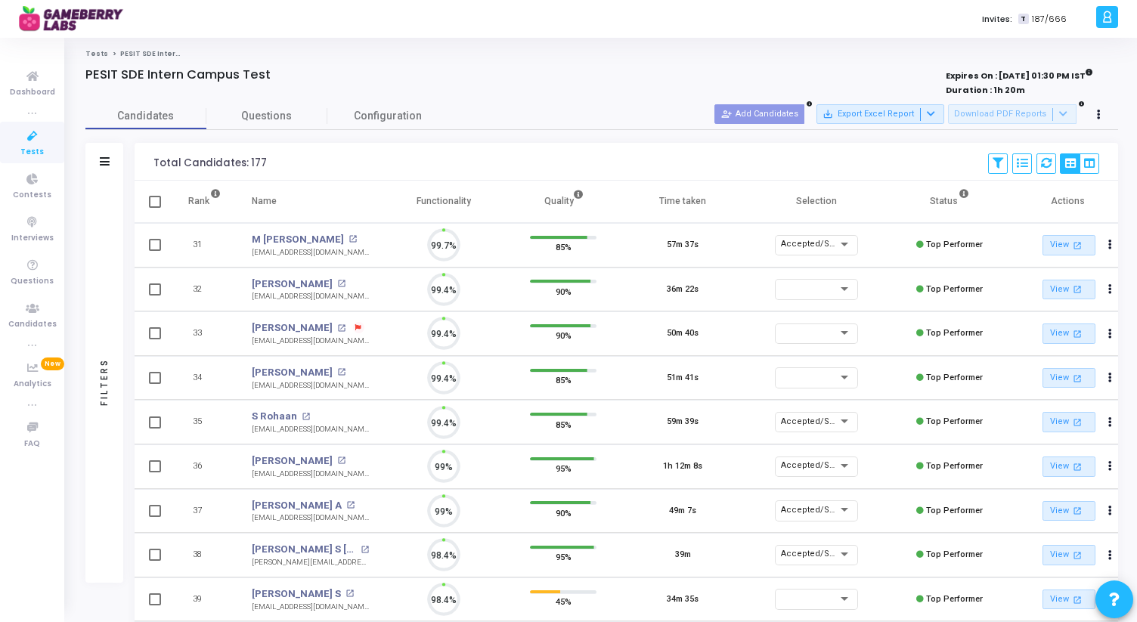
scroll to position [32, 39]
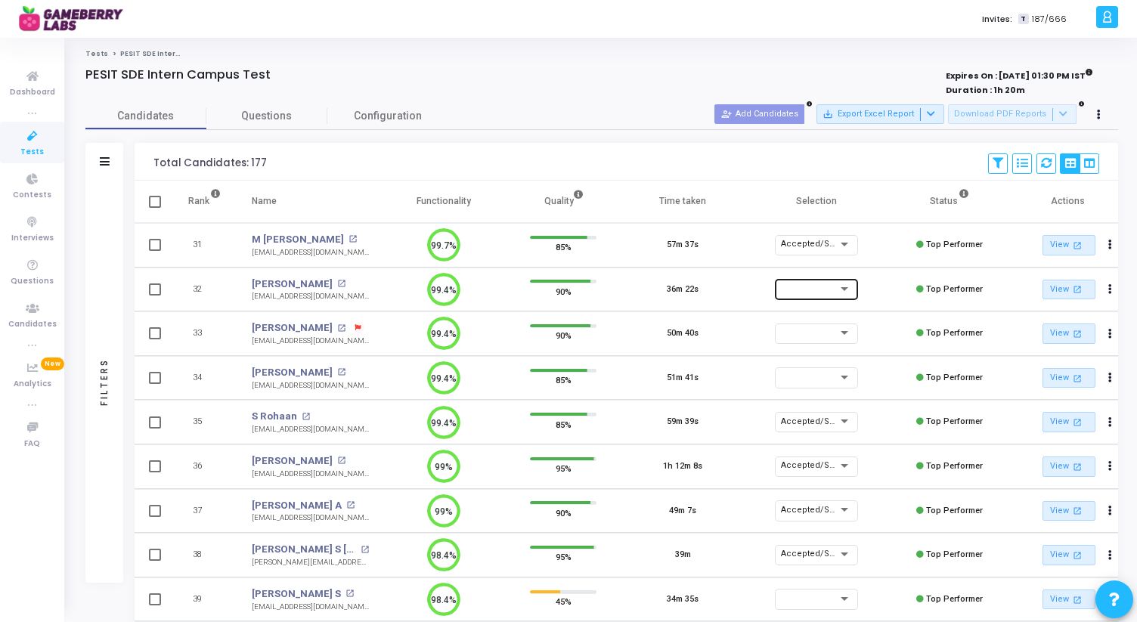
click at [822, 294] on div at bounding box center [816, 291] width 71 height 9
click at [819, 291] on span "Accepted/Shortlisted" at bounding box center [832, 292] width 102 height 25
click at [615, 290] on td "90%" at bounding box center [562, 290] width 119 height 45
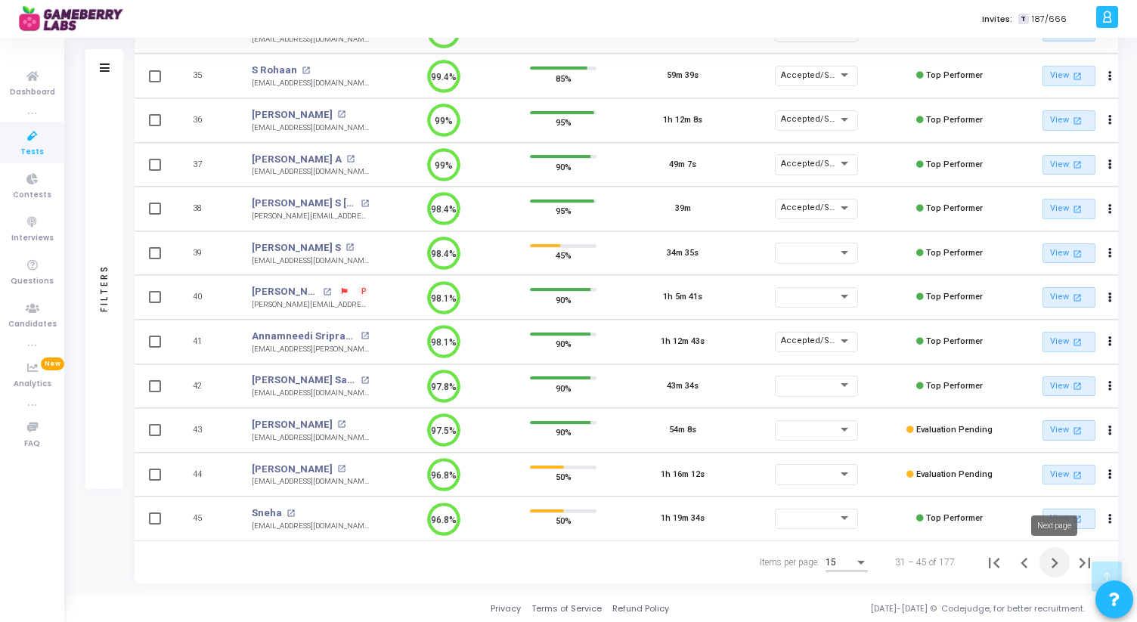
click at [1057, 563] on icon "Next page" at bounding box center [1054, 563] width 21 height 21
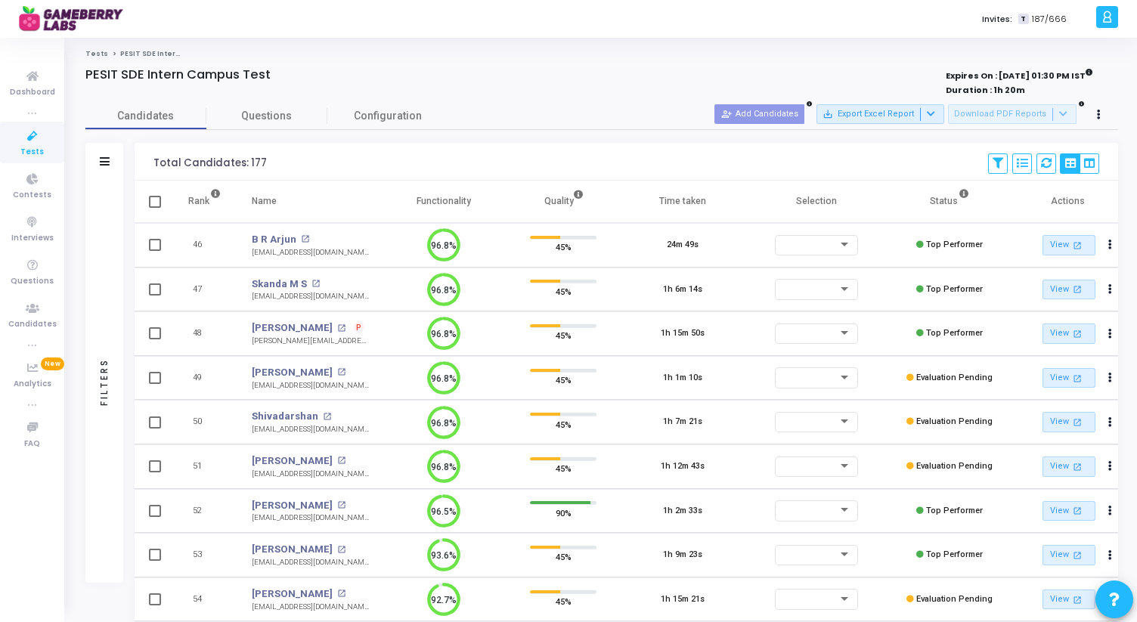
click at [361, 330] on span "P" at bounding box center [358, 328] width 5 height 12
click at [385, 333] on div at bounding box center [568, 311] width 1137 height 622
click at [835, 376] on div at bounding box center [809, 377] width 57 height 9
click at [950, 373] on div at bounding box center [568, 311] width 1137 height 622
click at [1061, 379] on link "View open_in_new" at bounding box center [1068, 378] width 53 height 20
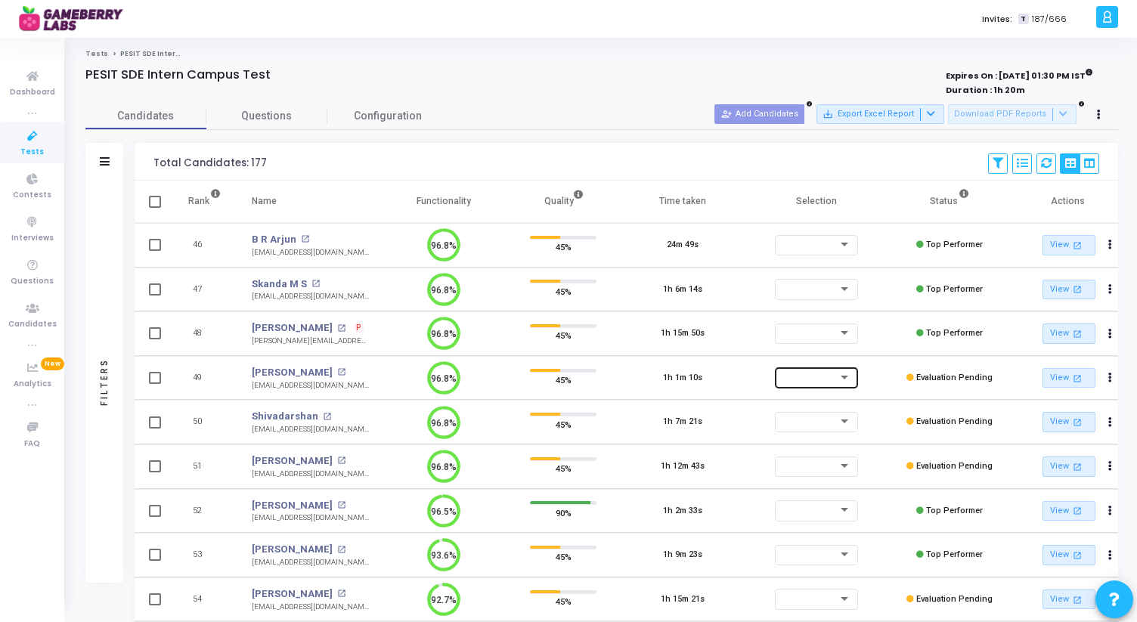
click at [822, 374] on div at bounding box center [809, 377] width 57 height 9
click at [822, 374] on span "Accepted/Shortlisted" at bounding box center [832, 380] width 102 height 25
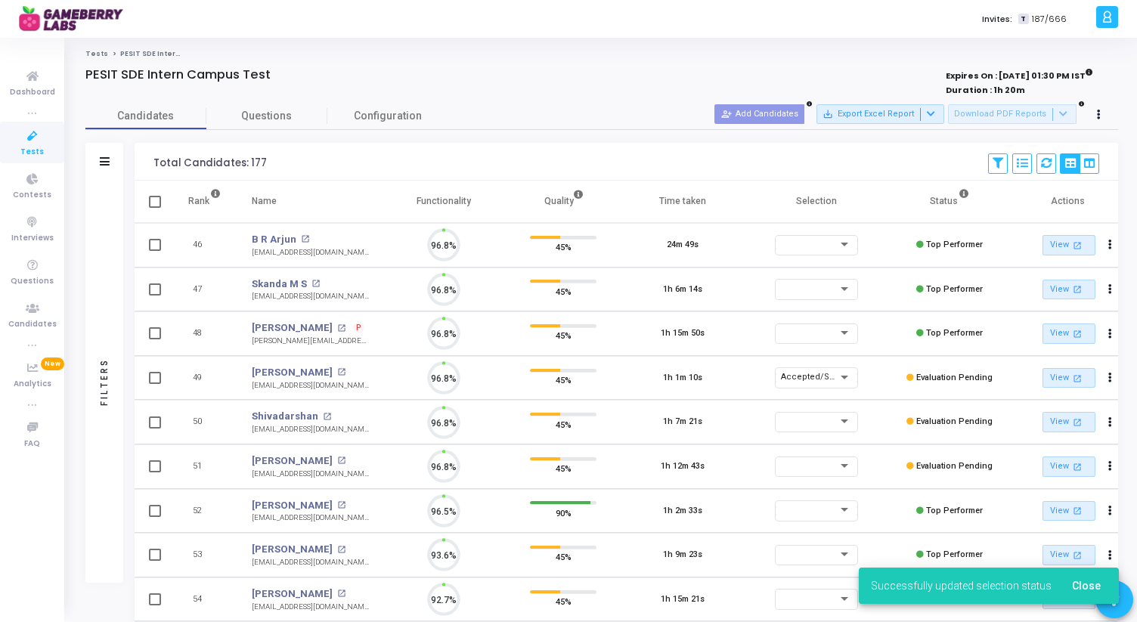
scroll to position [32, 39]
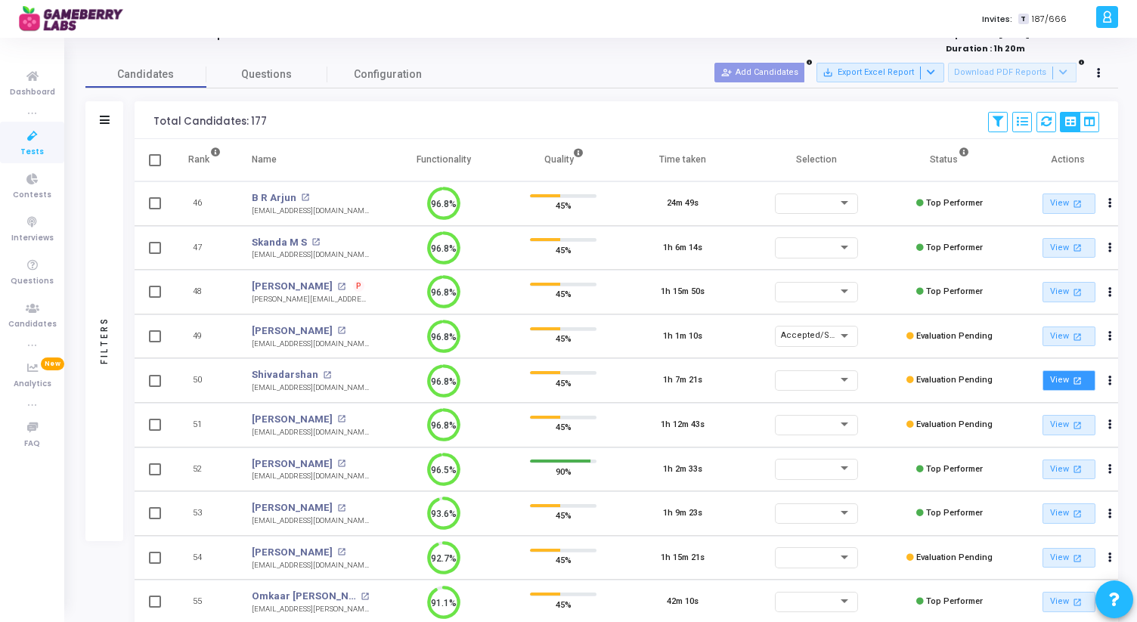
click at [1056, 382] on link "View open_in_new" at bounding box center [1068, 380] width 53 height 20
click at [816, 378] on div at bounding box center [809, 380] width 57 height 9
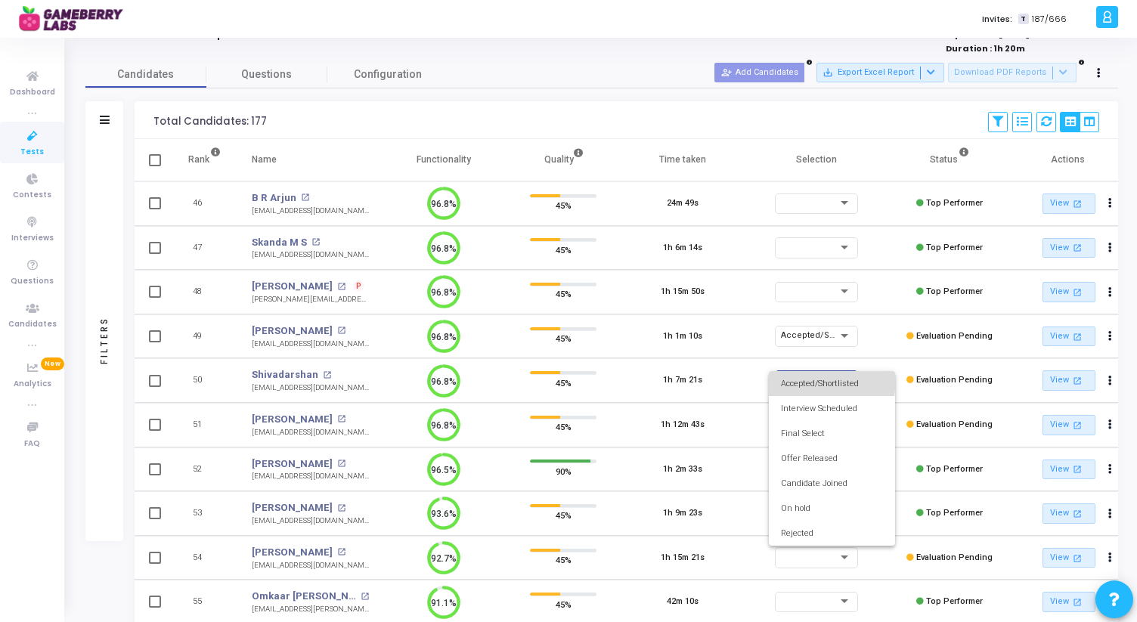
click at [817, 380] on span "Accepted/Shortlisted" at bounding box center [832, 383] width 102 height 25
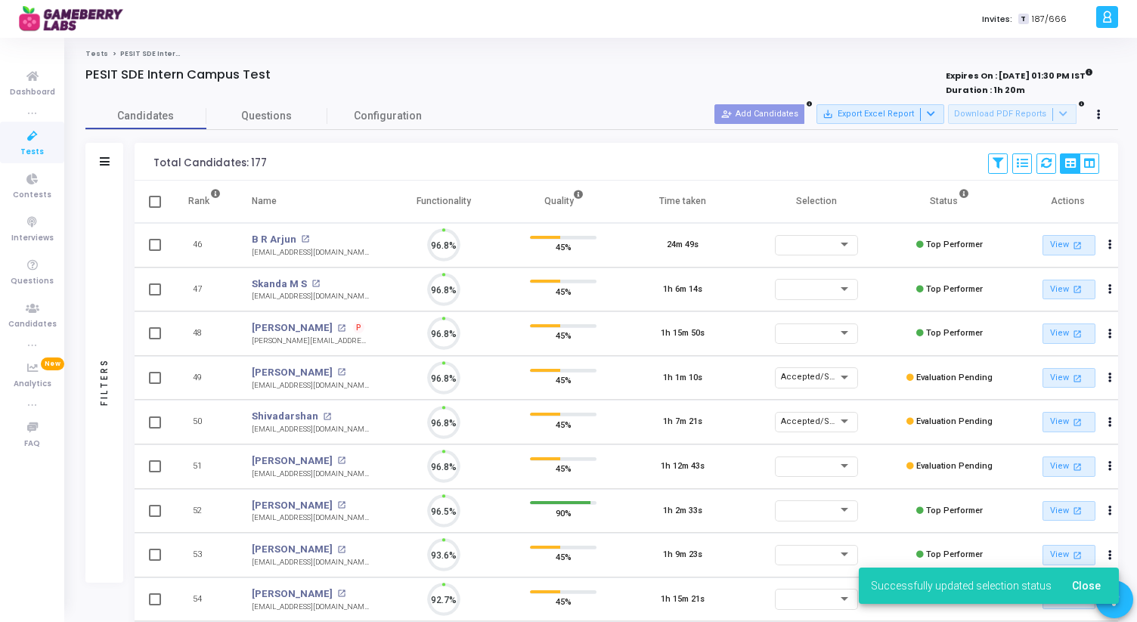
scroll to position [7, 7]
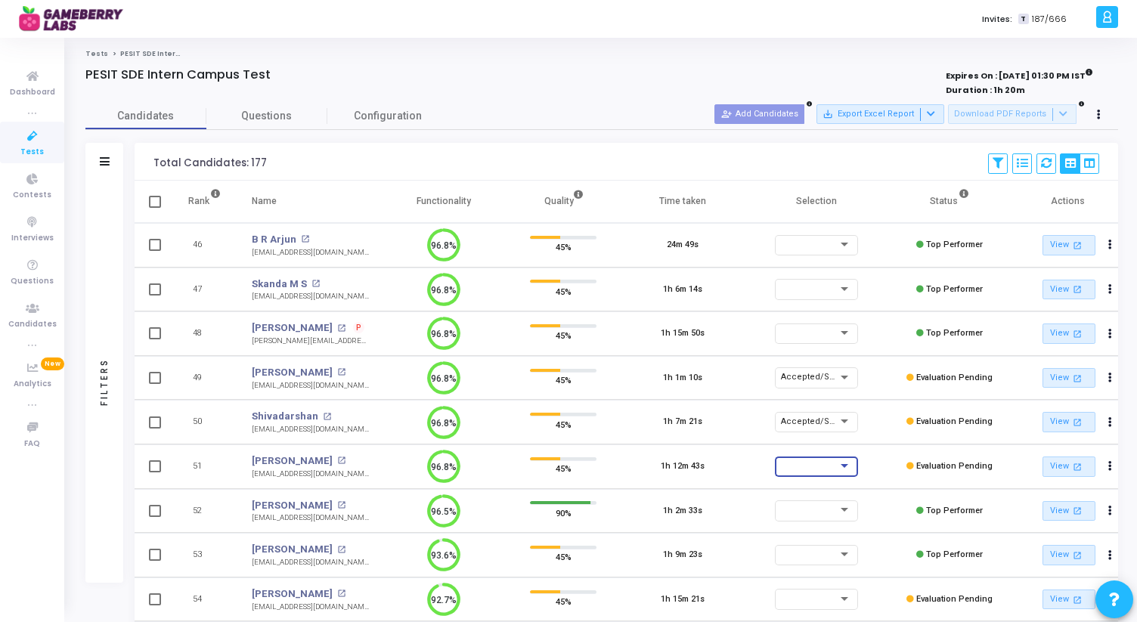
click at [831, 463] on div at bounding box center [809, 465] width 57 height 9
click at [823, 308] on span "Accepted/Shortlisted" at bounding box center [832, 311] width 102 height 25
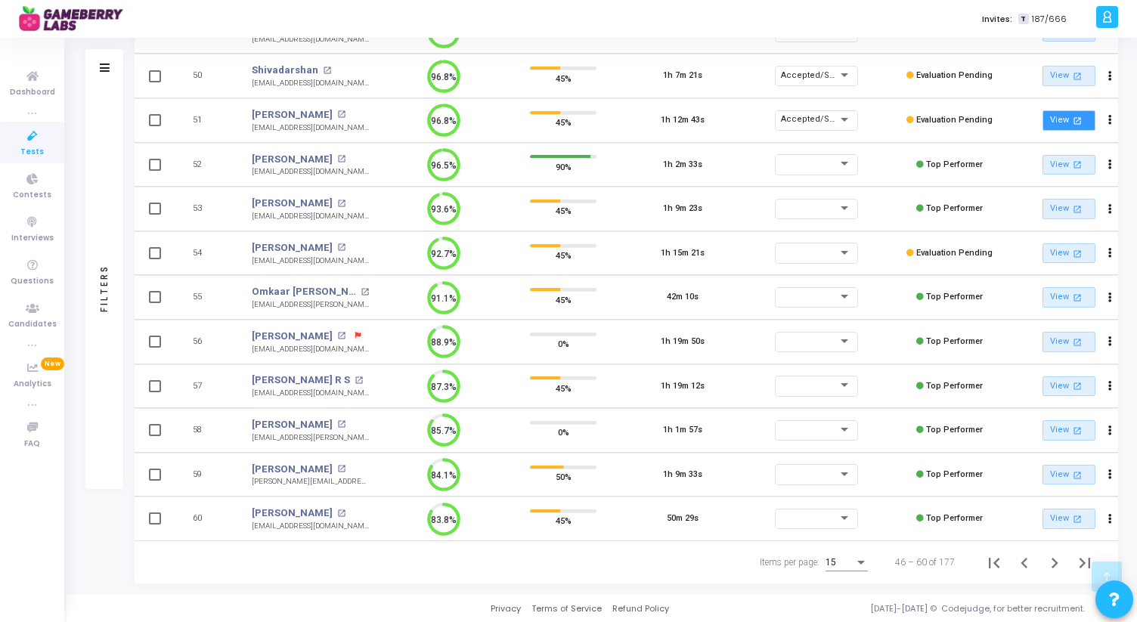
scroll to position [352, 0]
click at [1055, 562] on icon "Next page" at bounding box center [1054, 563] width 7 height 11
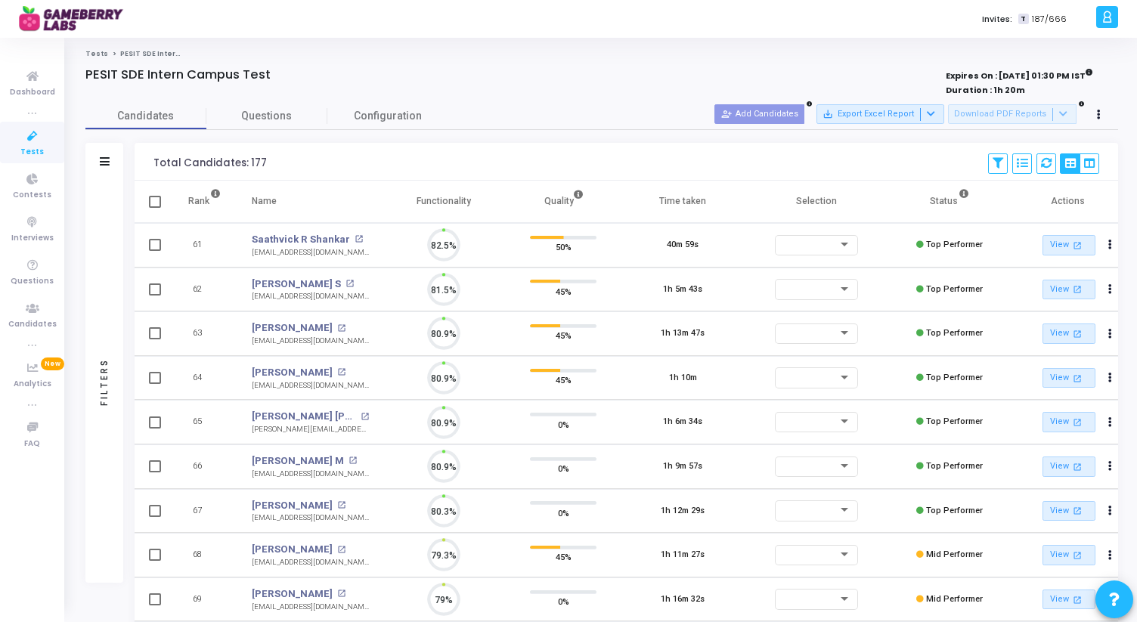
scroll to position [32, 39]
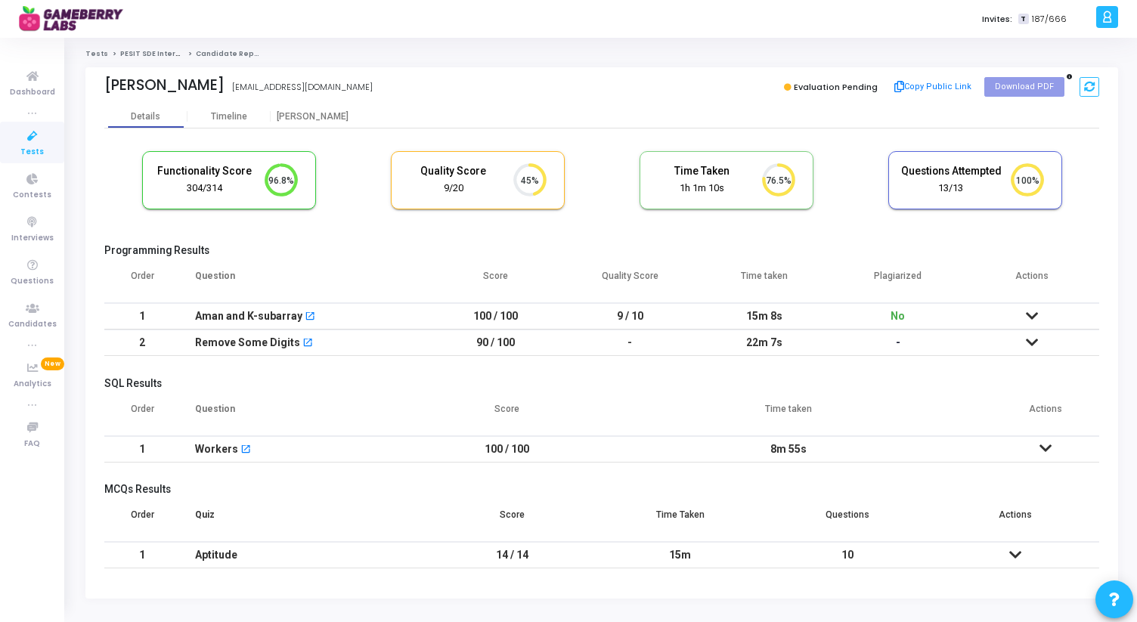
scroll to position [28, 0]
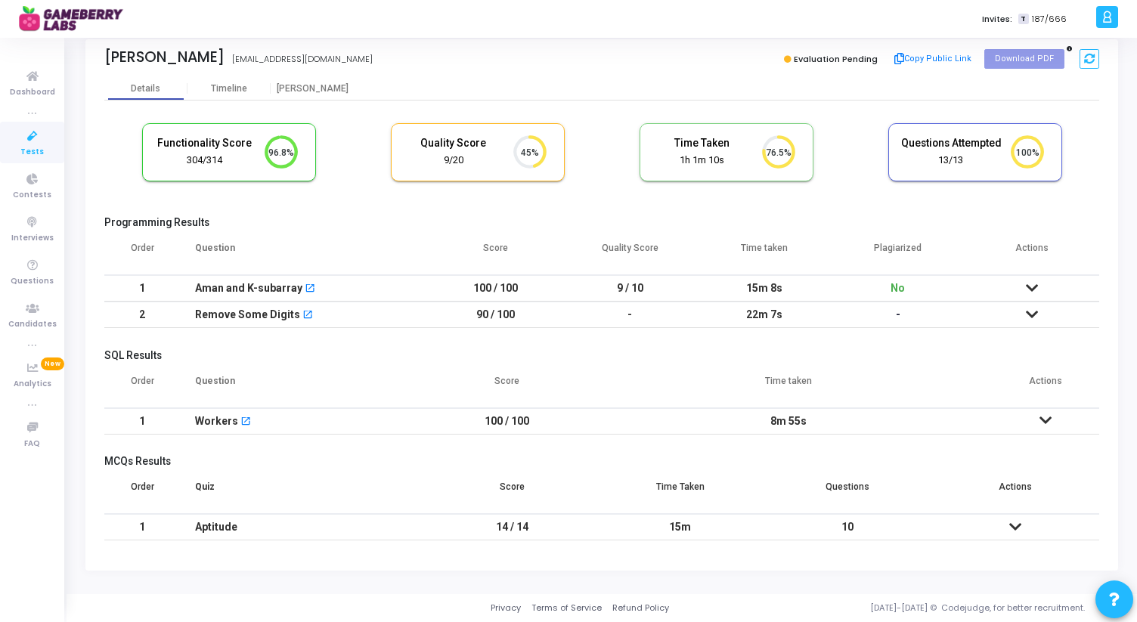
click at [1032, 314] on icon at bounding box center [1032, 314] width 12 height 11
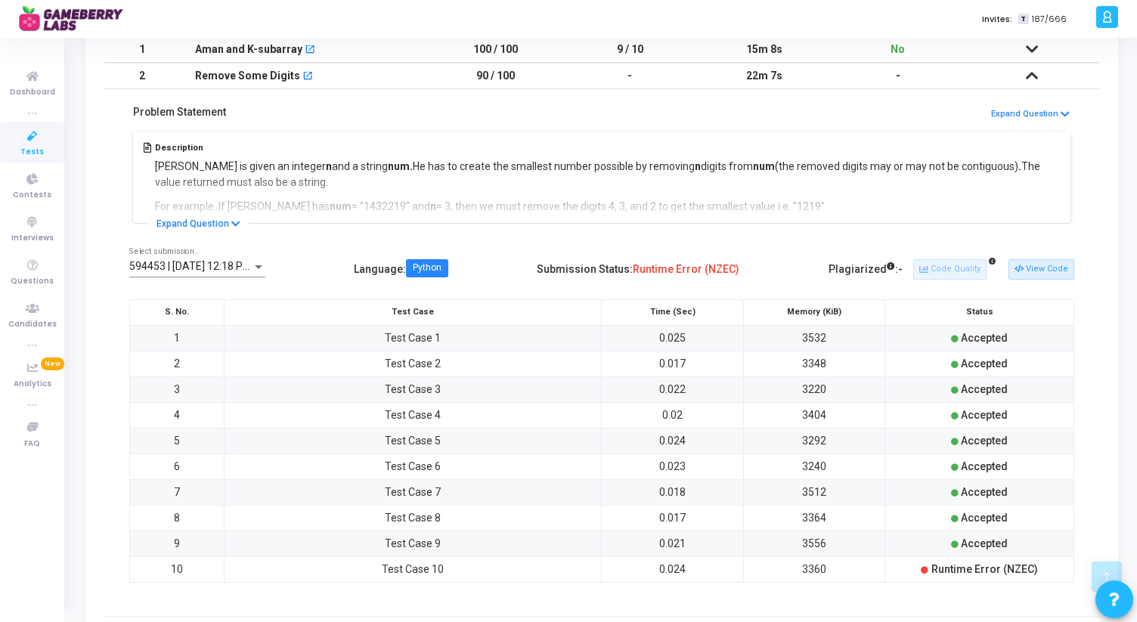
scroll to position [283, 0]
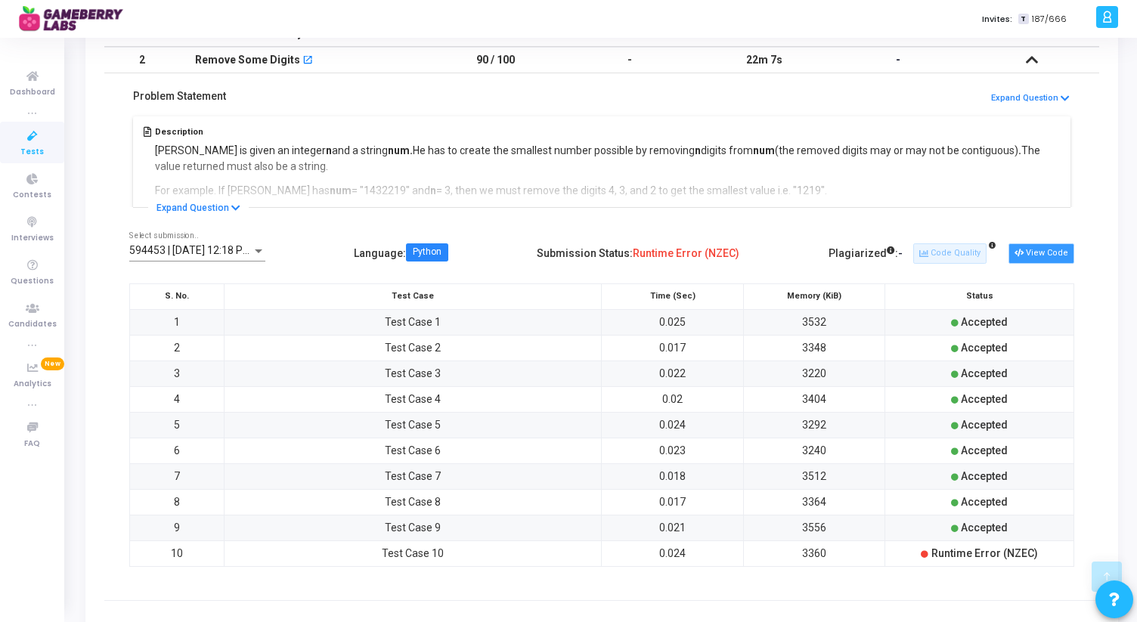
click at [1035, 255] on button "View Code" at bounding box center [1041, 253] width 66 height 20
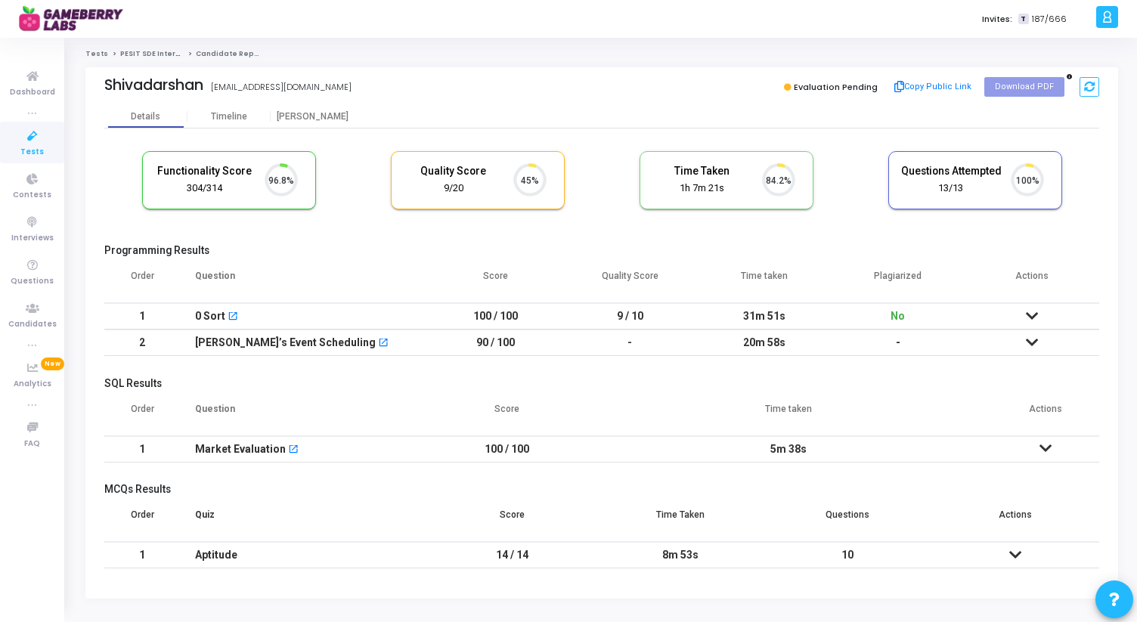
scroll to position [32, 39]
click at [1036, 341] on icon at bounding box center [1032, 342] width 12 height 11
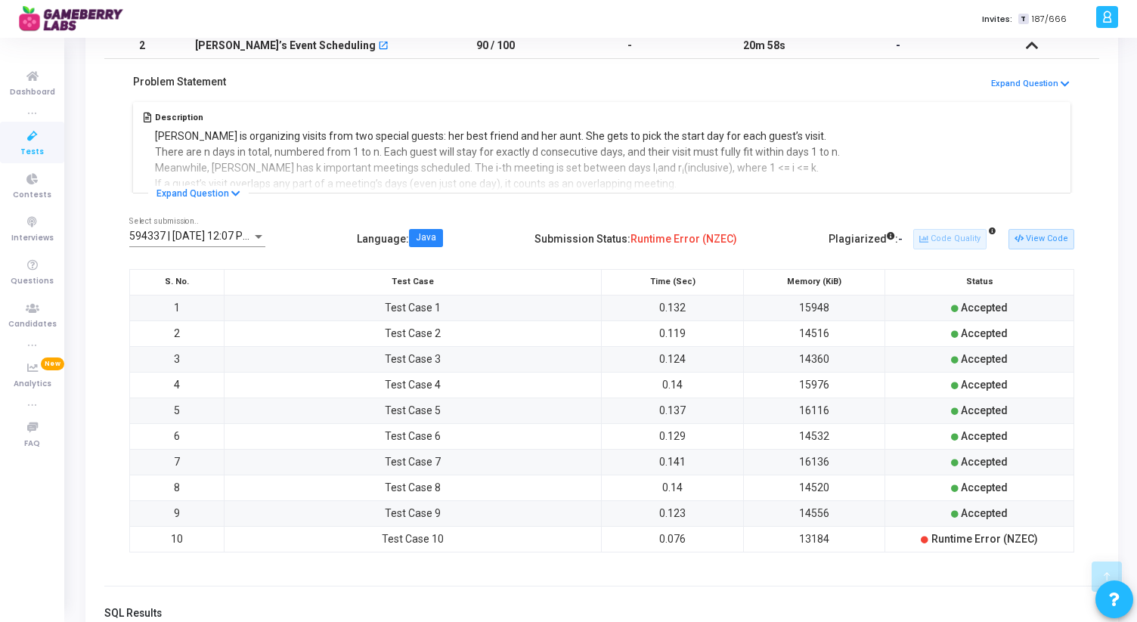
scroll to position [303, 0]
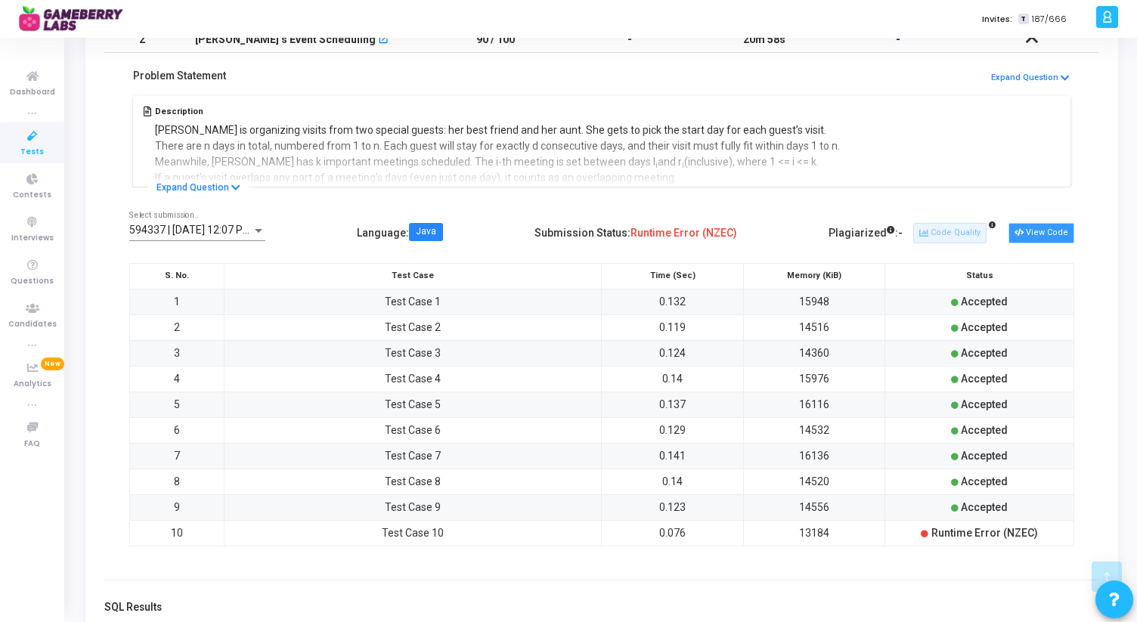
click at [1044, 236] on button "View Code" at bounding box center [1041, 233] width 66 height 20
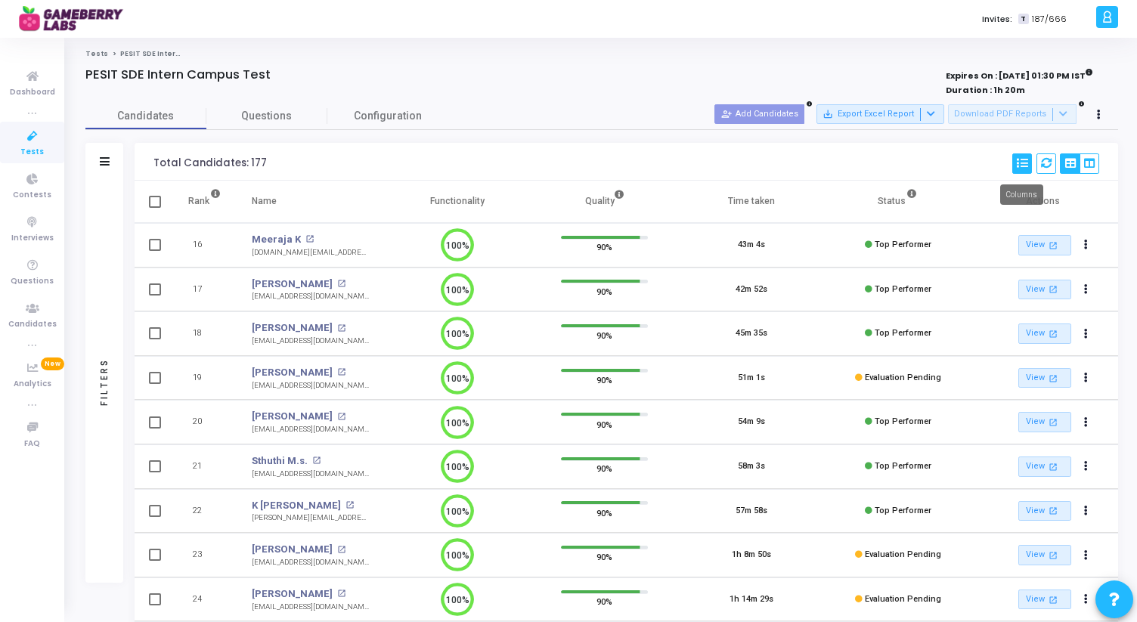
click at [1023, 166] on icon at bounding box center [1022, 163] width 11 height 11
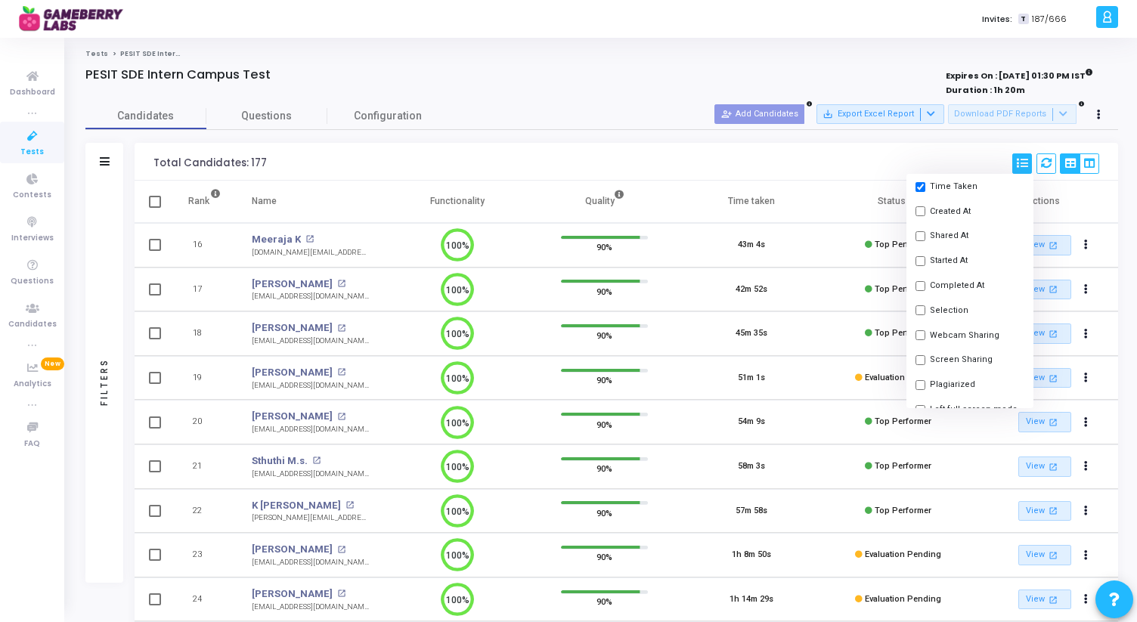
click at [921, 307] on input "checkbox" at bounding box center [920, 310] width 10 height 10
checkbox input "true"
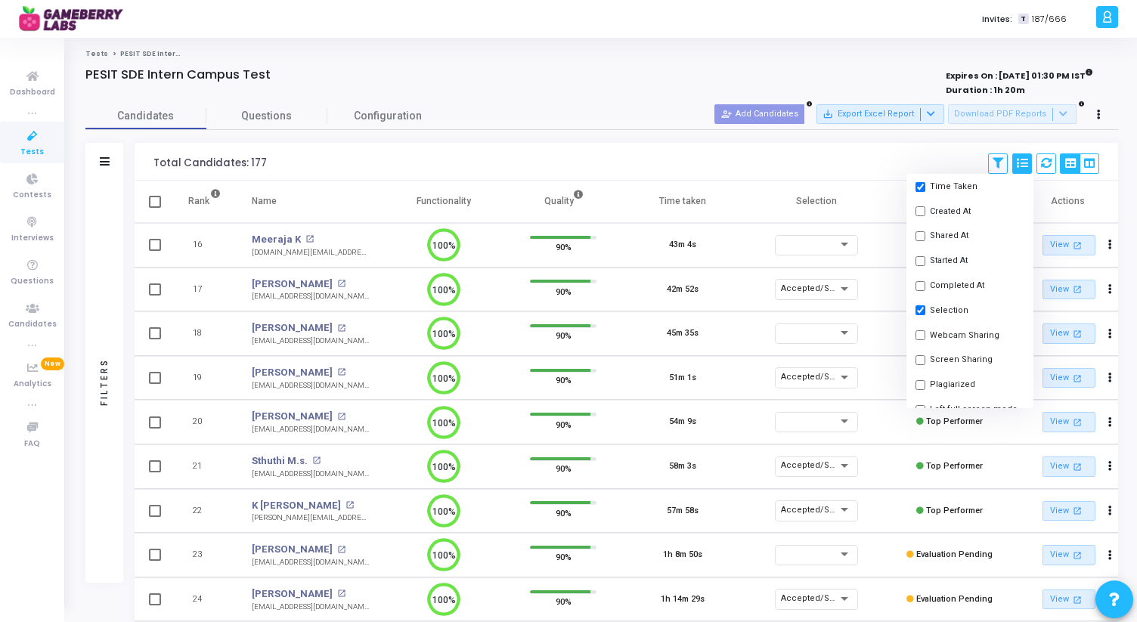
click at [671, 76] on div "PESIT SDE Intern Campus Test" at bounding box center [387, 74] width 605 height 15
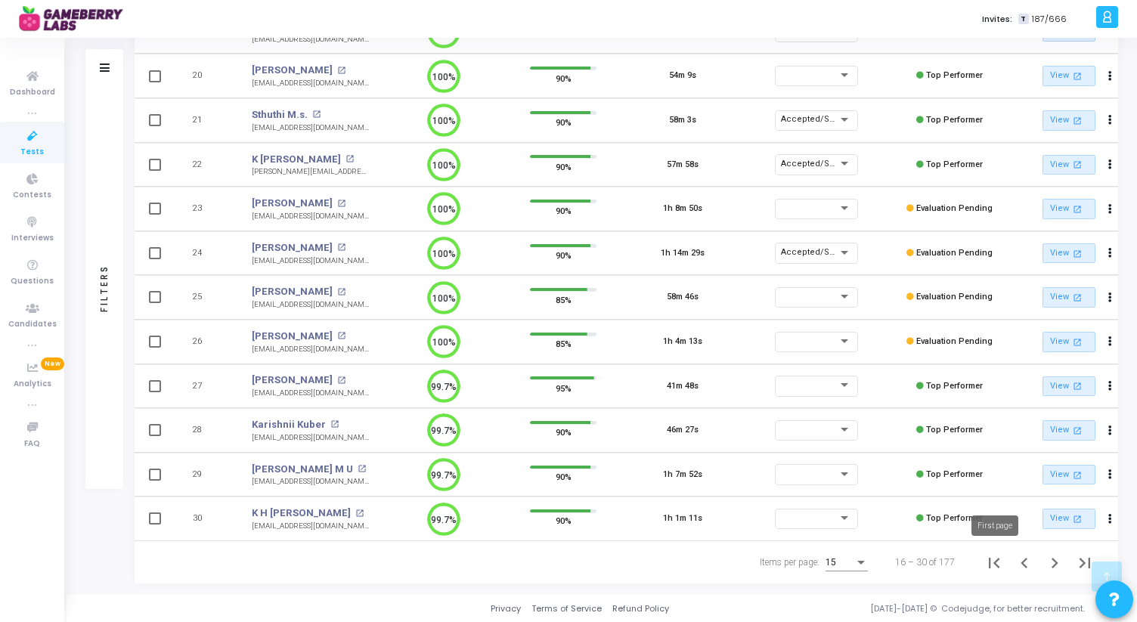
click at [993, 557] on icon "First page" at bounding box center [993, 563] width 21 height 21
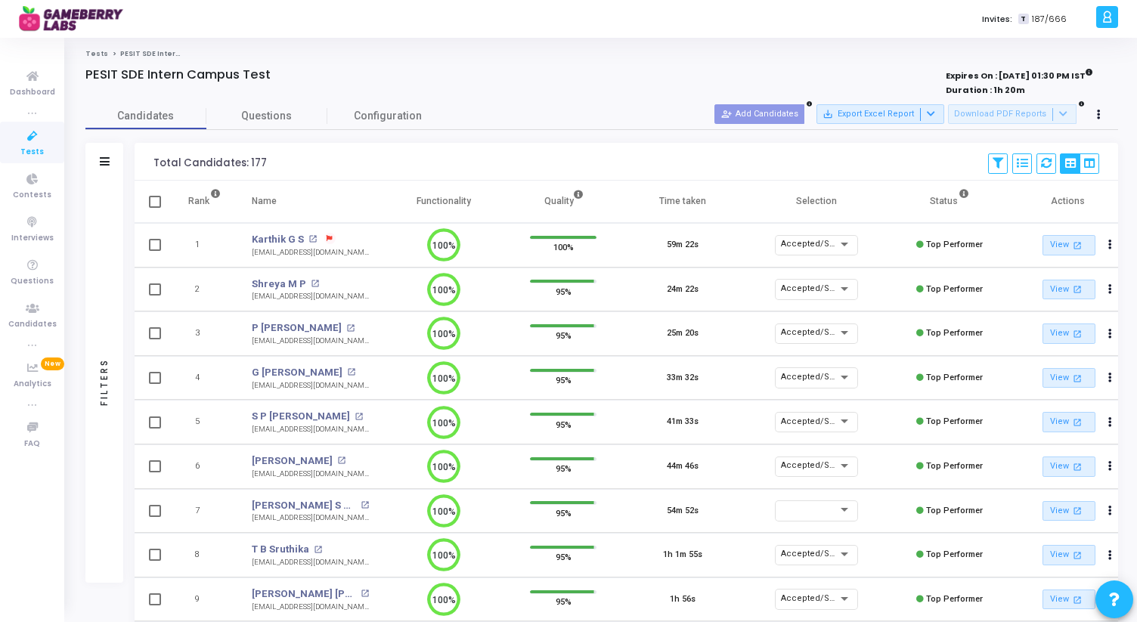
click at [631, 295] on td "24m 22s" at bounding box center [682, 290] width 119 height 45
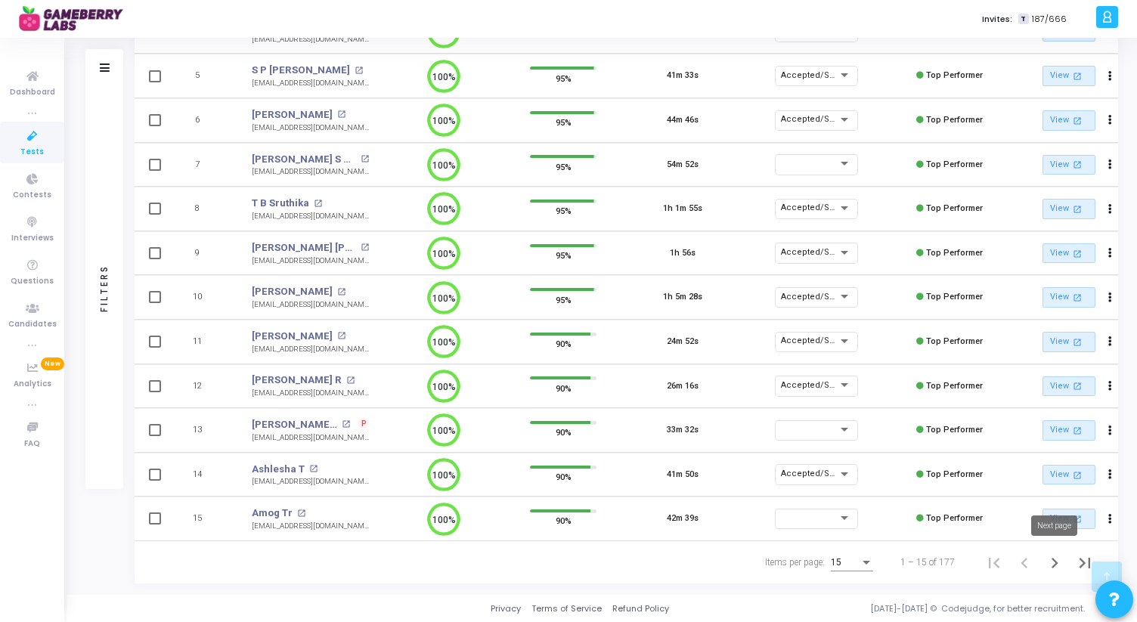
click at [1055, 564] on icon "Next page" at bounding box center [1054, 563] width 7 height 11
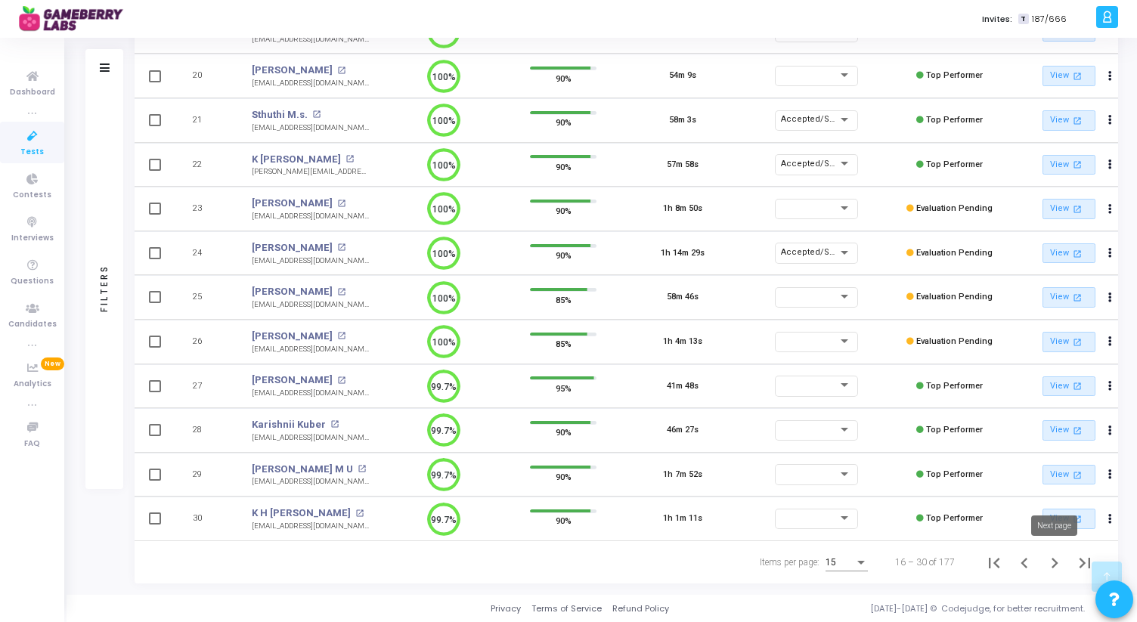
click at [1049, 562] on icon "Next page" at bounding box center [1054, 563] width 21 height 21
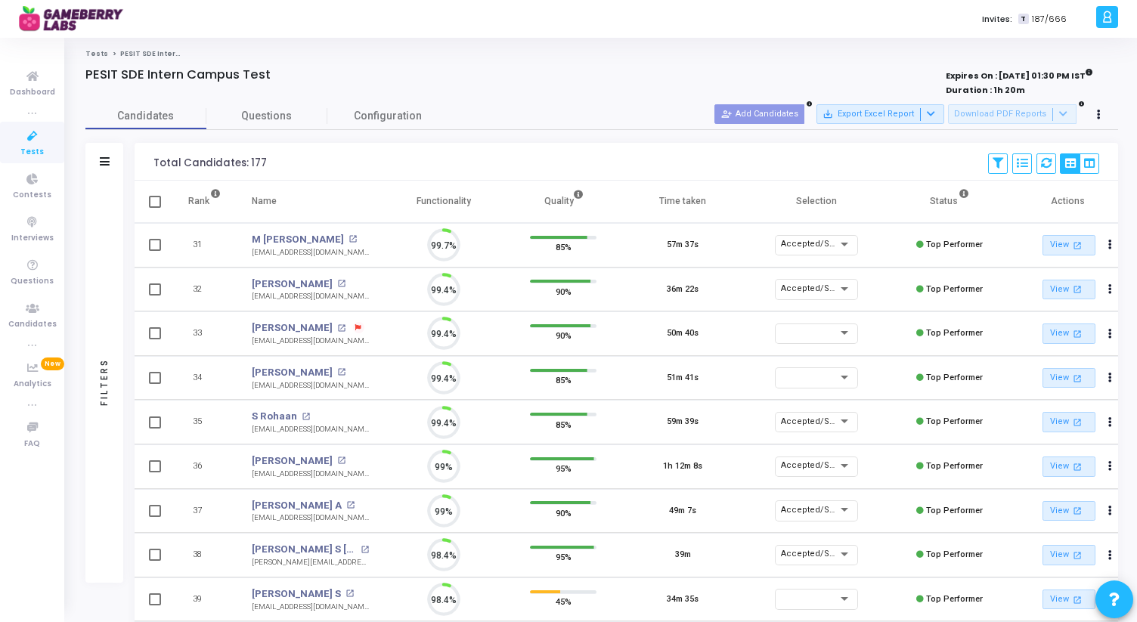
scroll to position [32, 39]
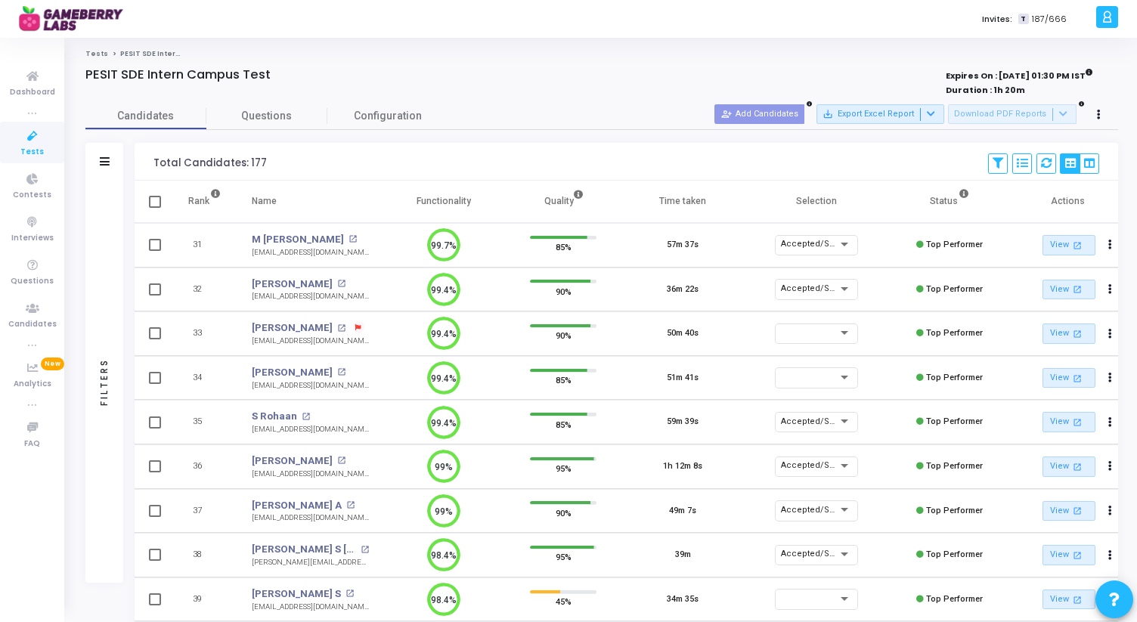
click at [822, 204] on th "Selection" at bounding box center [815, 202] width 147 height 42
click at [812, 196] on th "Selection" at bounding box center [815, 202] width 147 height 42
click at [106, 157] on icon at bounding box center [105, 161] width 10 height 8
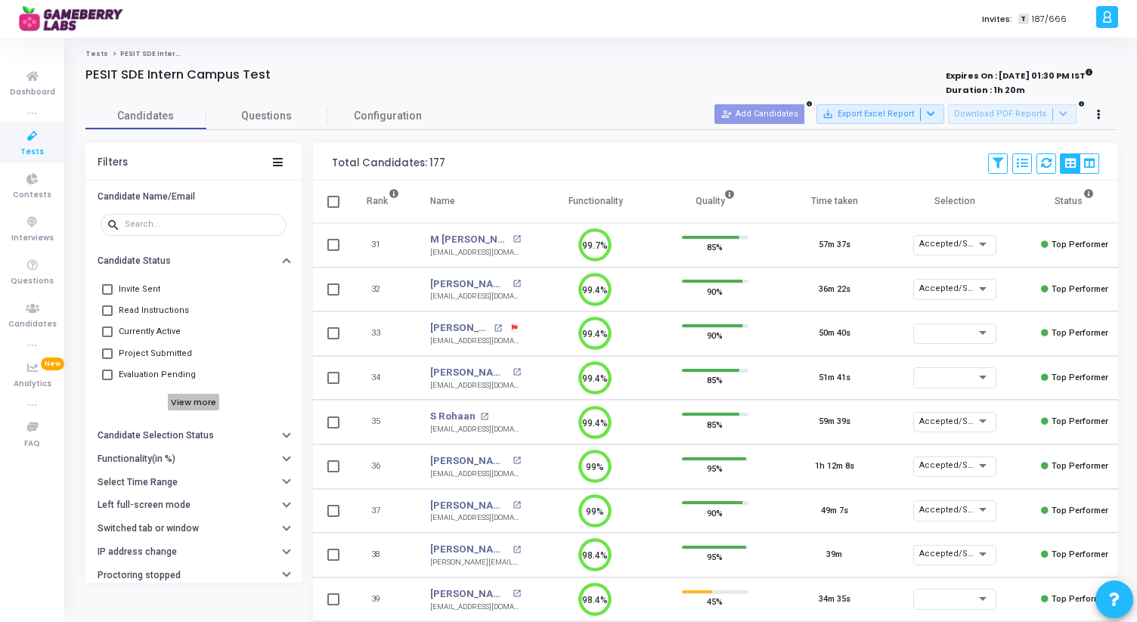
click at [182, 402] on h6 "View more" at bounding box center [194, 402] width 52 height 17
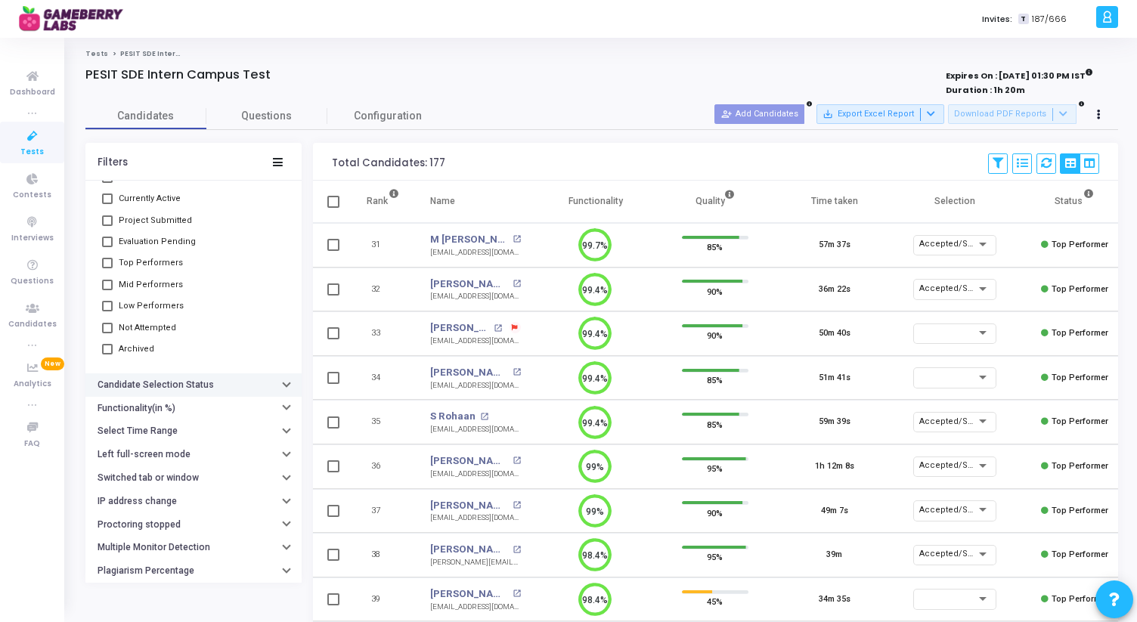
click at [183, 385] on h6 "Candidate Selection Status" at bounding box center [156, 384] width 116 height 11
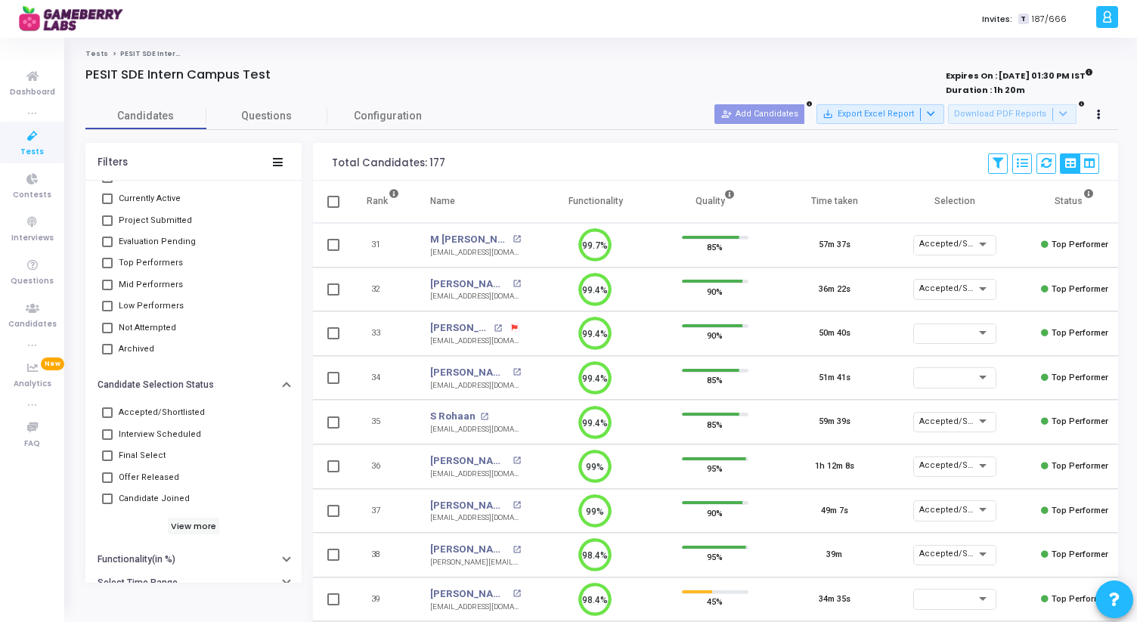
click at [107, 413] on span at bounding box center [107, 412] width 11 height 11
click at [107, 418] on input "Accepted/Shortlisted" at bounding box center [107, 418] width 1 height 1
click at [107, 413] on span at bounding box center [107, 412] width 11 height 11
click at [107, 418] on input "Accepted/Shortlisted" at bounding box center [107, 418] width 1 height 1
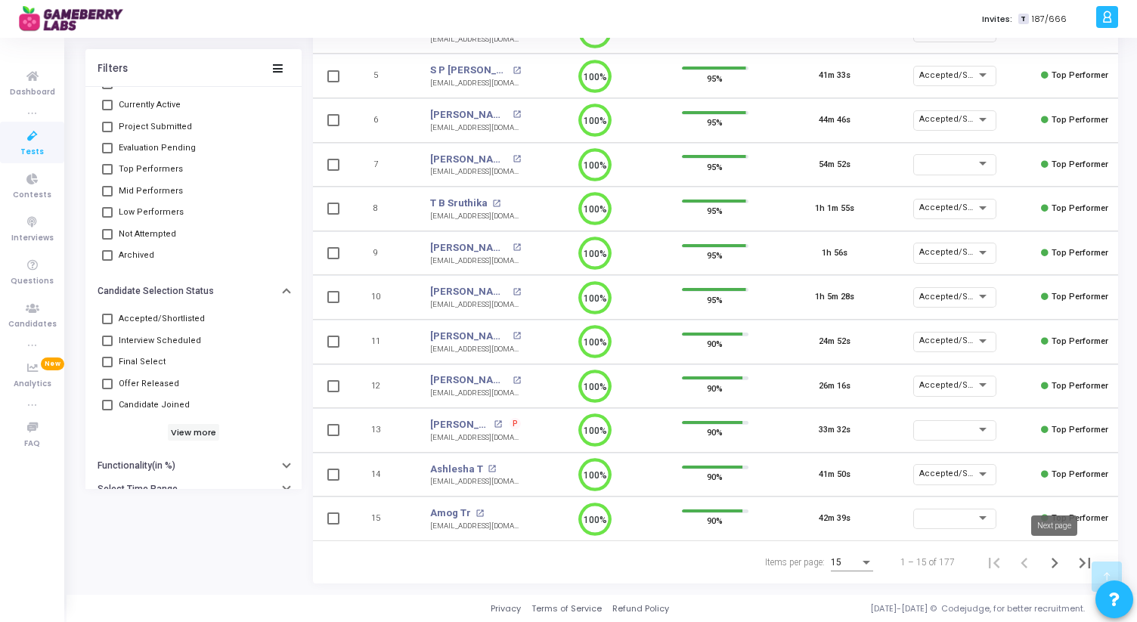
click at [1057, 562] on icon "Next page" at bounding box center [1054, 563] width 7 height 11
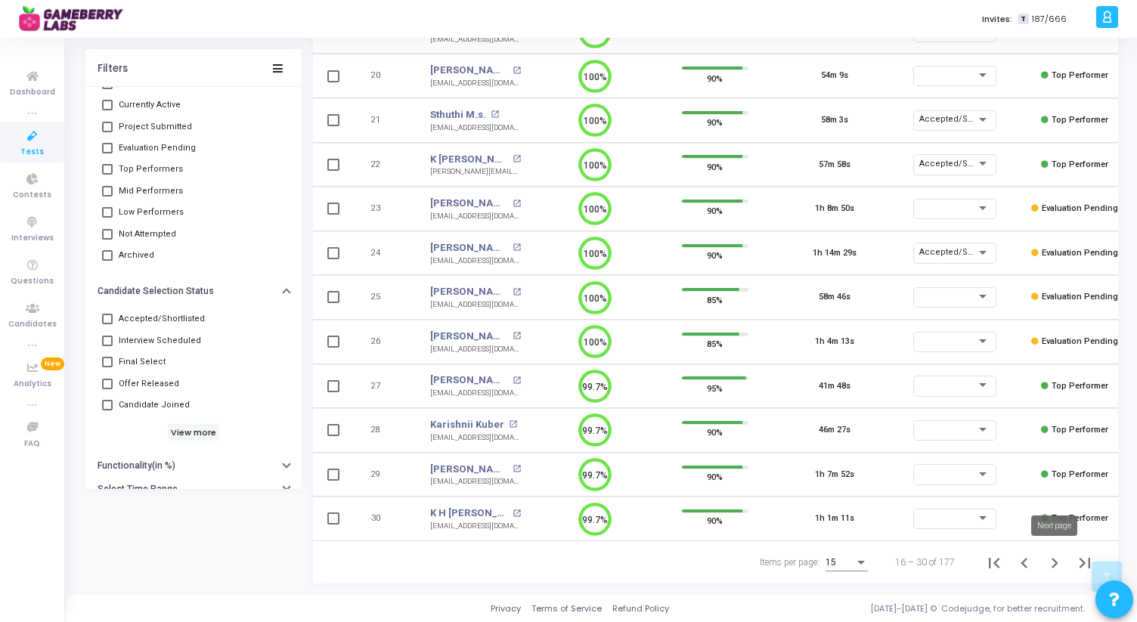
click at [1054, 562] on icon "Next page" at bounding box center [1054, 563] width 7 height 11
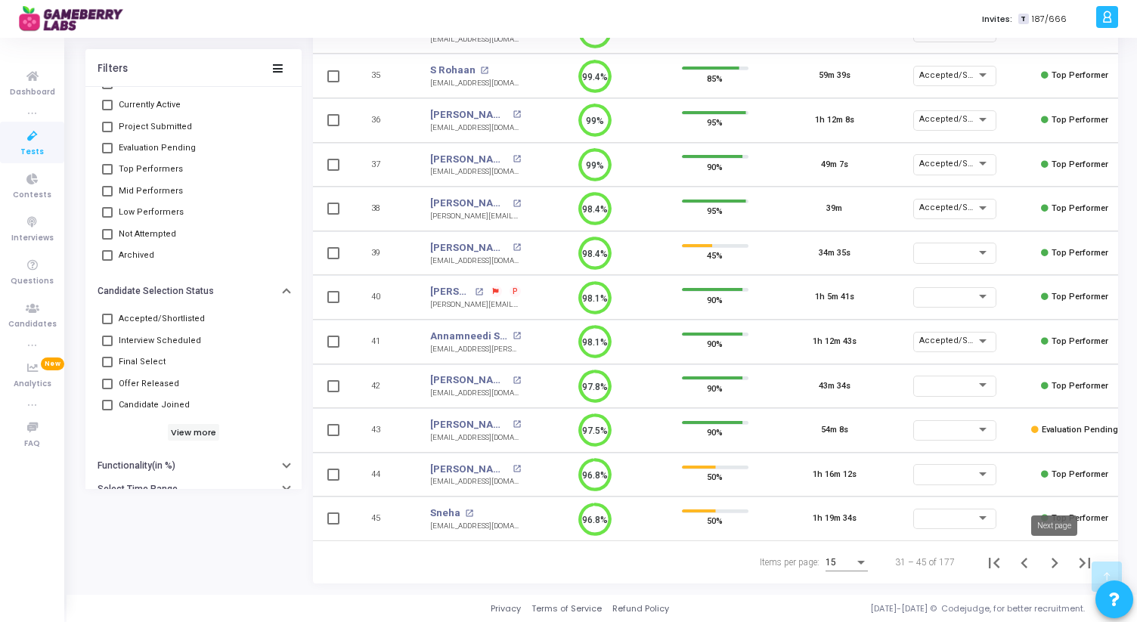
click at [1052, 562] on icon "Next page" at bounding box center [1054, 563] width 21 height 21
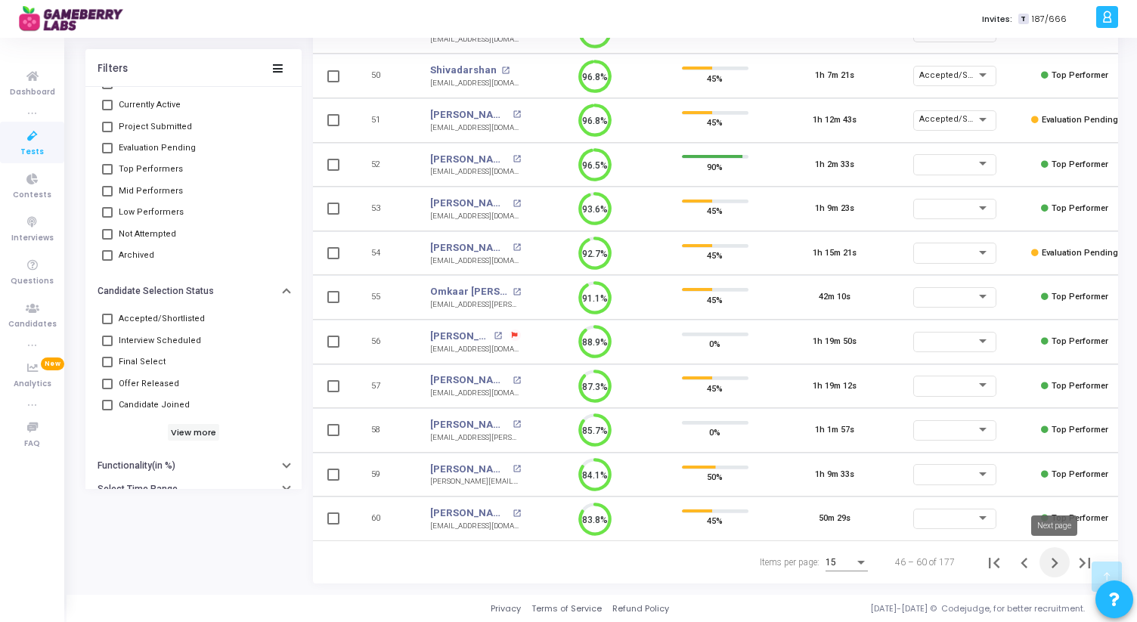
click at [1057, 561] on icon "Next page" at bounding box center [1054, 563] width 21 height 21
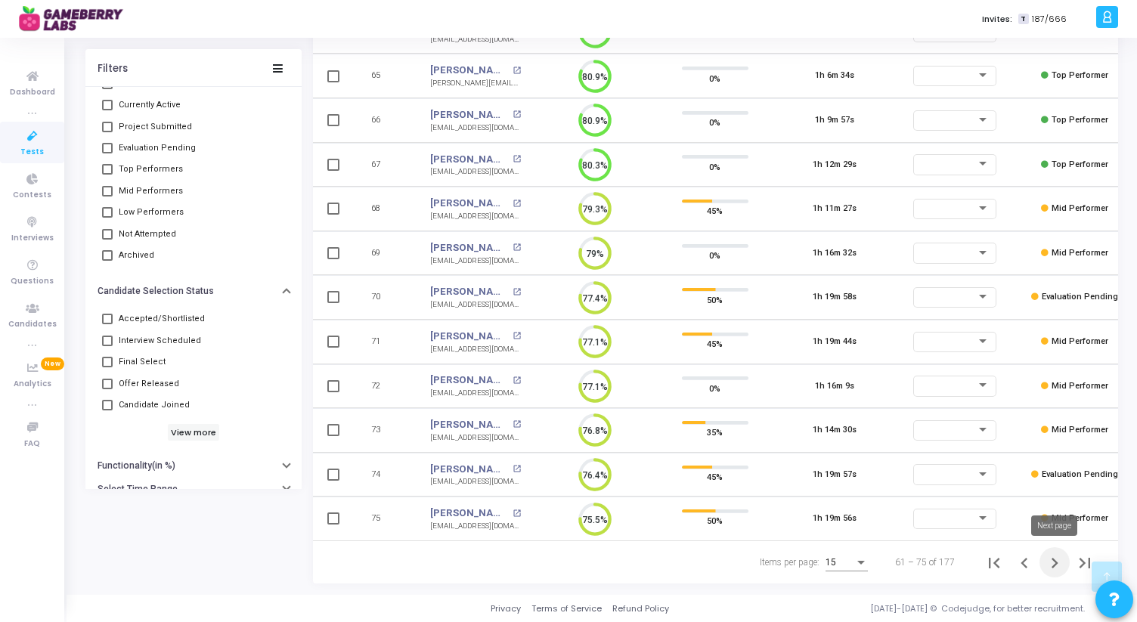
click at [1057, 564] on icon "Next page" at bounding box center [1054, 563] width 21 height 21
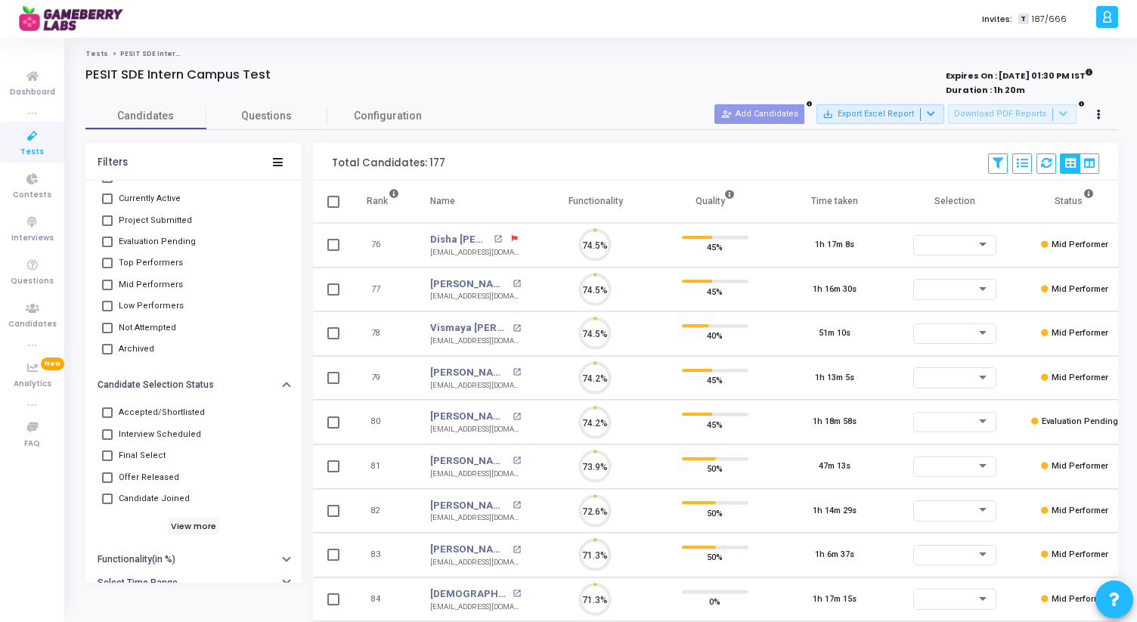
scroll to position [32, 39]
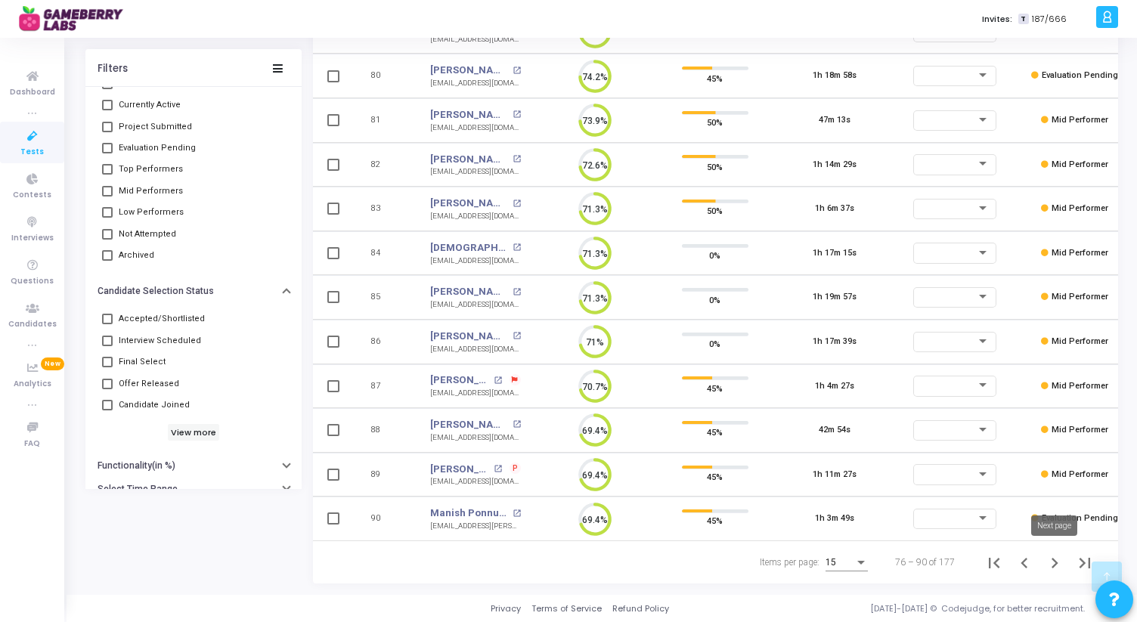
click at [1054, 564] on icon "Next page" at bounding box center [1054, 563] width 7 height 11
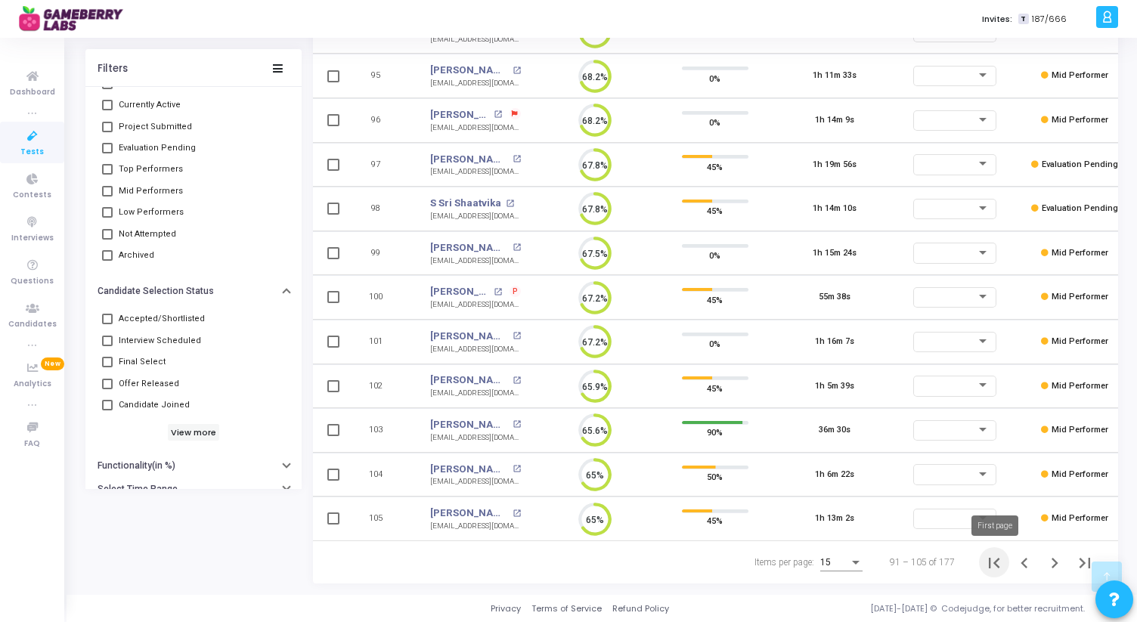
click at [1000, 564] on icon "First page" at bounding box center [993, 563] width 21 height 21
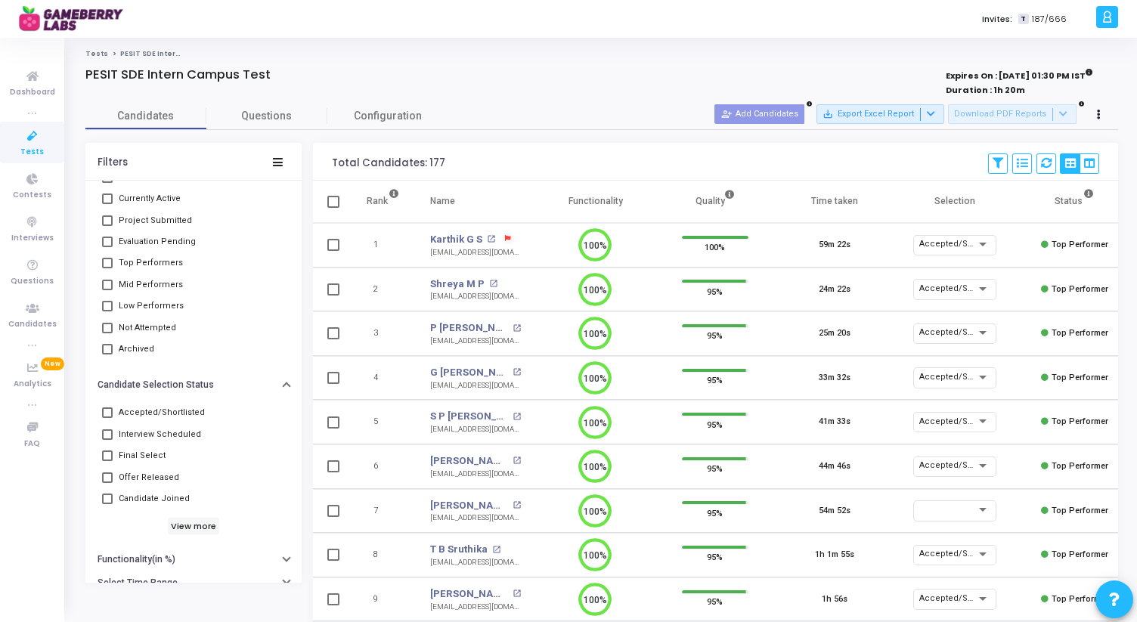
click at [113, 413] on label "Accepted/Shortlisted" at bounding box center [153, 413] width 103 height 18
click at [107, 418] on input "Accepted/Shortlisted" at bounding box center [107, 418] width 1 height 1
click at [576, 40] on div "Tests PESIT SDE Intern Campus Test PESIT SDE Intern Campus Test Expires On : [D…" at bounding box center [602, 489] width 1070 height 903
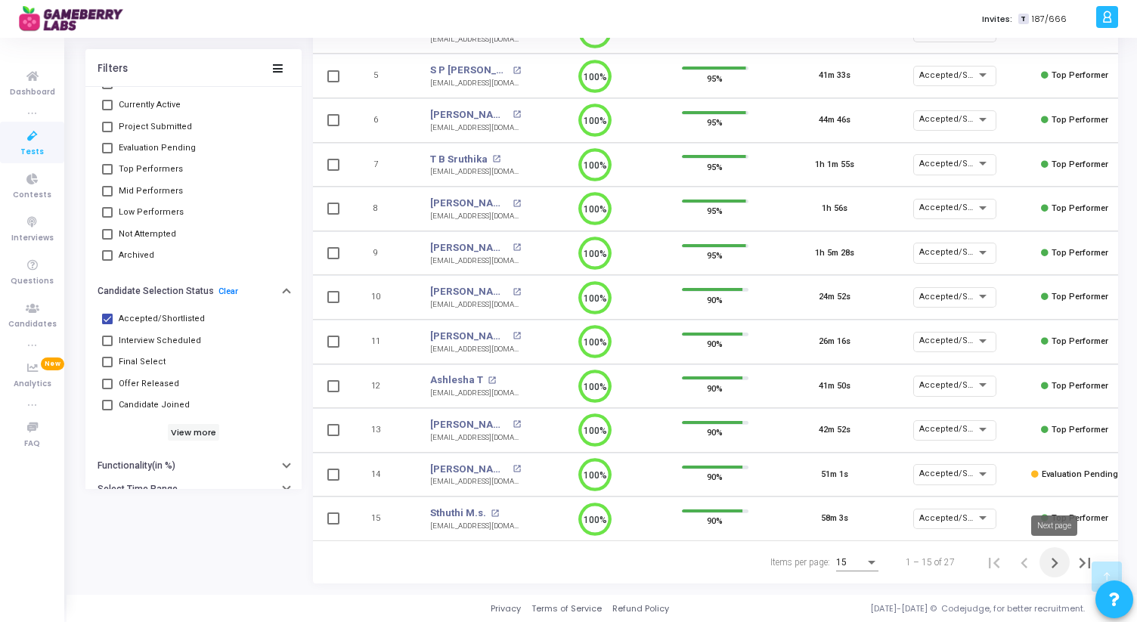
click at [1054, 563] on icon "Next page" at bounding box center [1054, 563] width 7 height 11
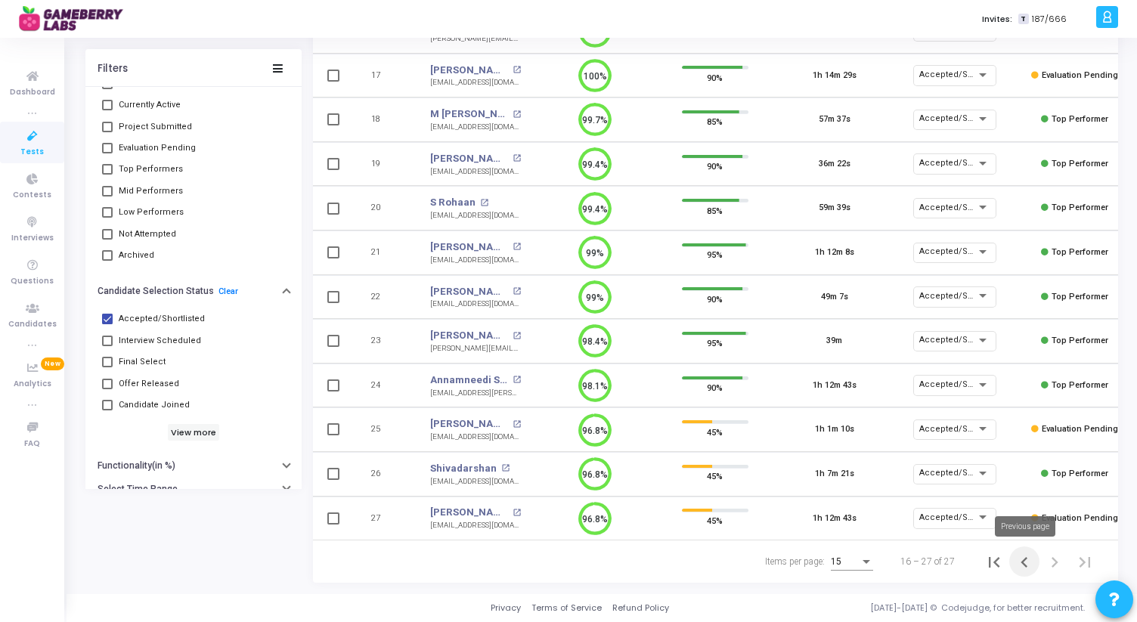
click at [1021, 559] on icon "Previous page" at bounding box center [1024, 562] width 21 height 21
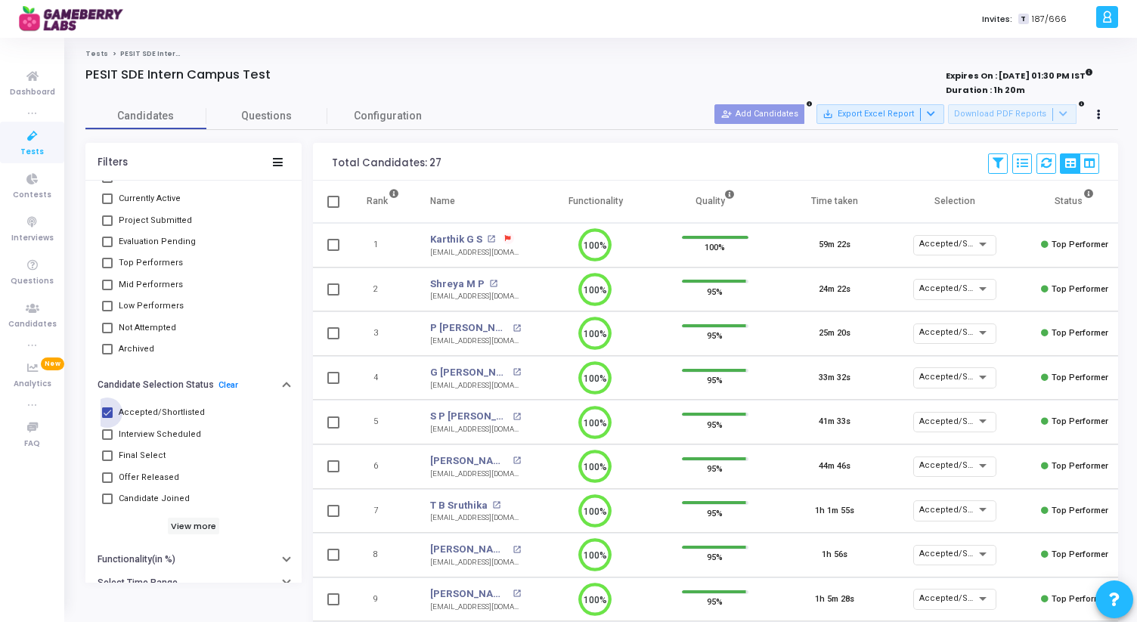
click at [109, 411] on span at bounding box center [107, 412] width 11 height 11
click at [107, 418] on input "Accepted/Shortlisted" at bounding box center [107, 418] width 1 height 1
checkbox input "false"
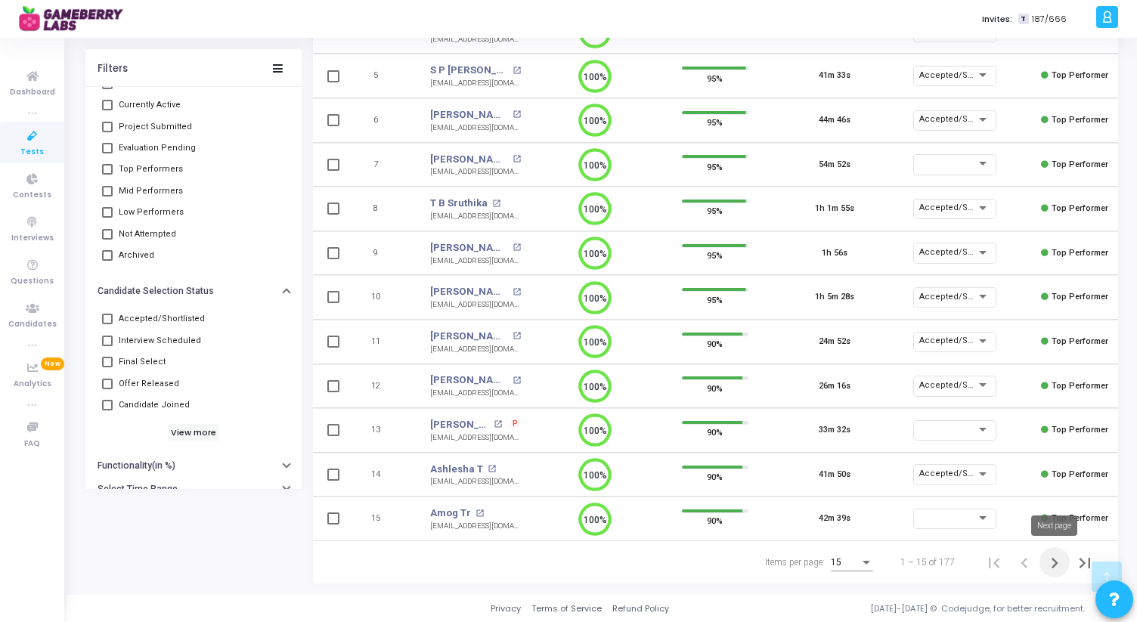
click at [1058, 559] on icon "Next page" at bounding box center [1054, 563] width 21 height 21
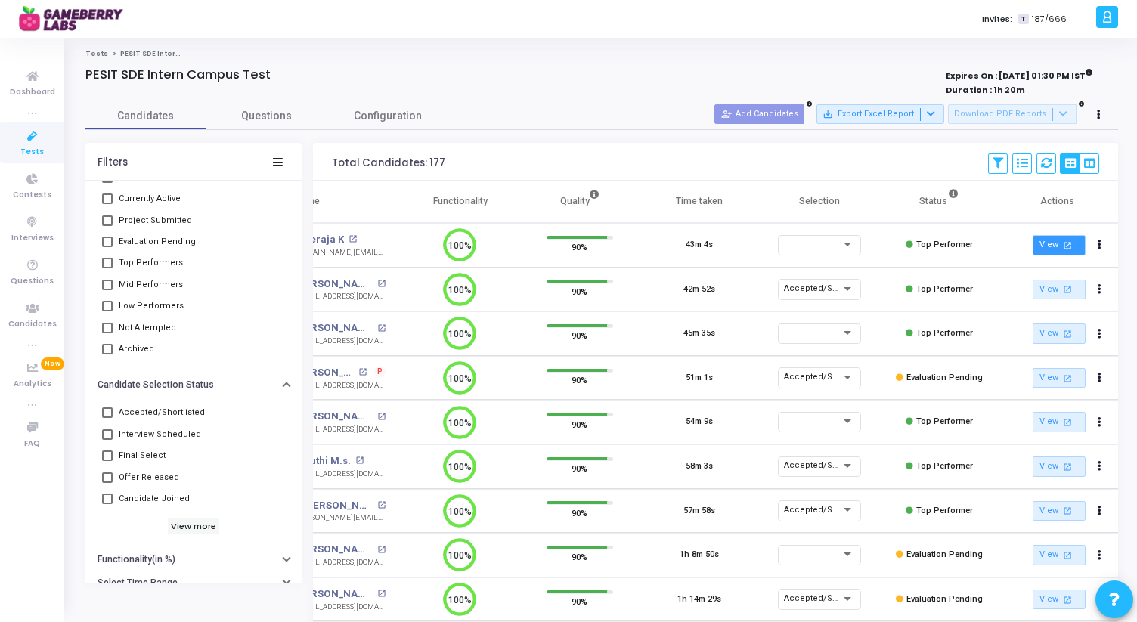
click at [1054, 248] on link "View open_in_new" at bounding box center [1059, 245] width 53 height 20
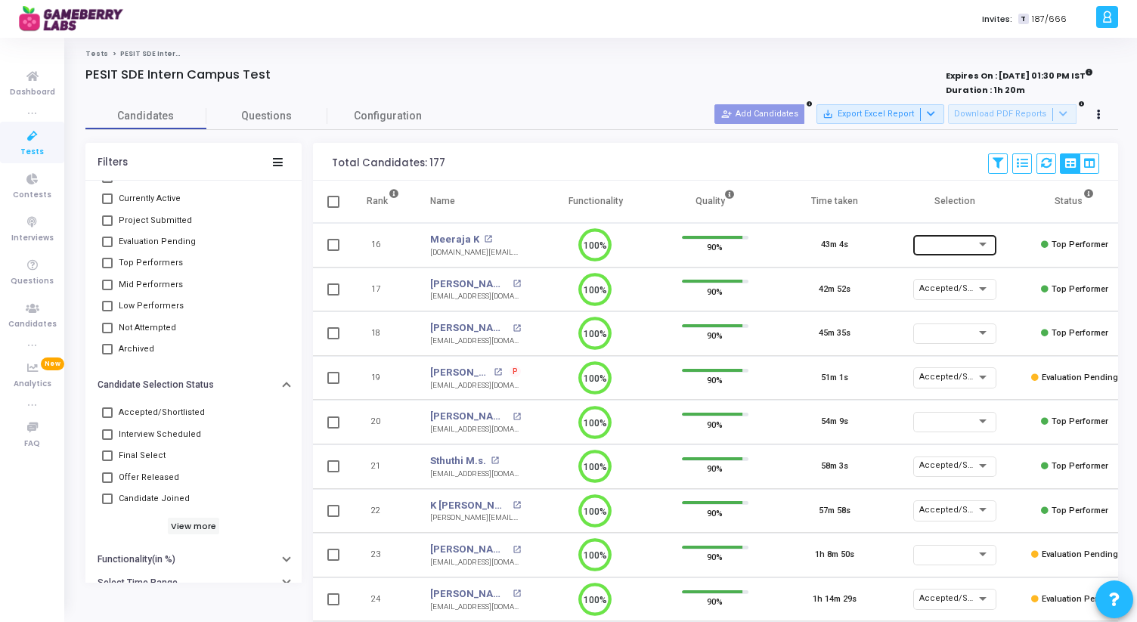
click at [945, 250] on div at bounding box center [954, 247] width 71 height 9
click at [965, 246] on span "Accepted/Shortlisted" at bounding box center [970, 247] width 102 height 25
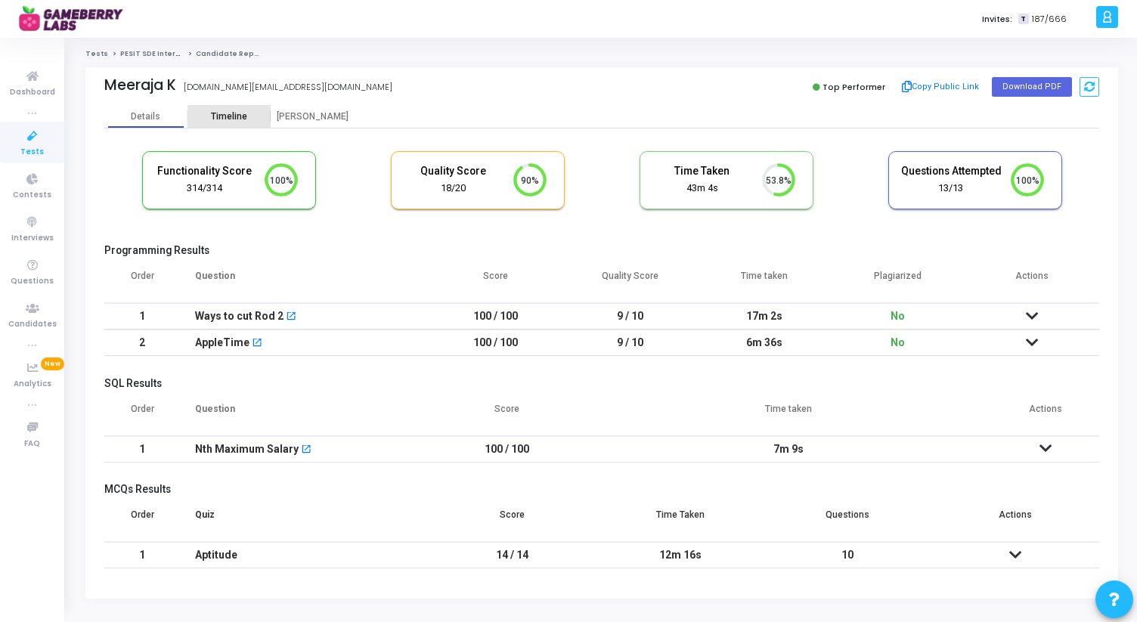
click at [229, 124] on div "Timeline" at bounding box center [228, 116] width 83 height 23
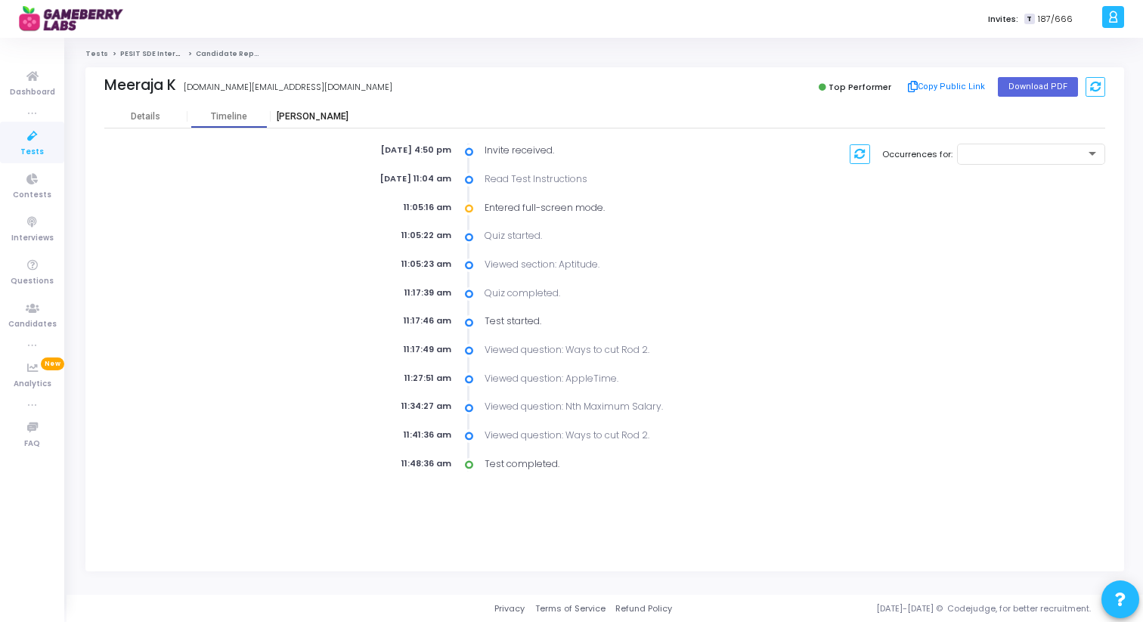
click at [310, 116] on div "Proctor" at bounding box center [312, 116] width 83 height 11
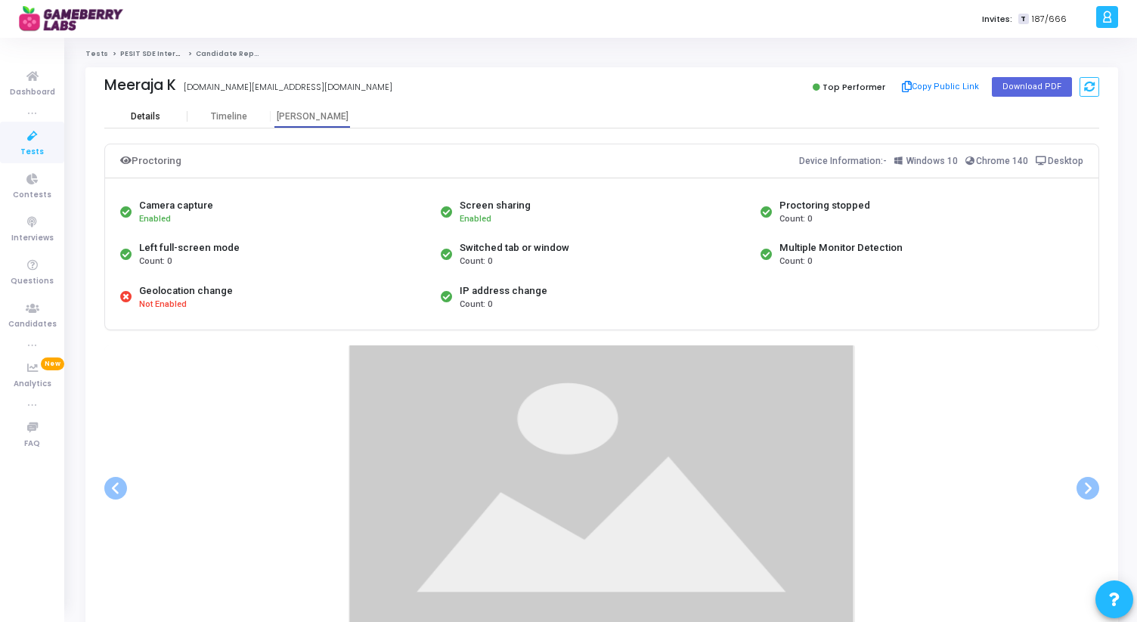
click at [148, 111] on div "Details" at bounding box center [145, 116] width 29 height 11
